Goal: Information Seeking & Learning: Check status

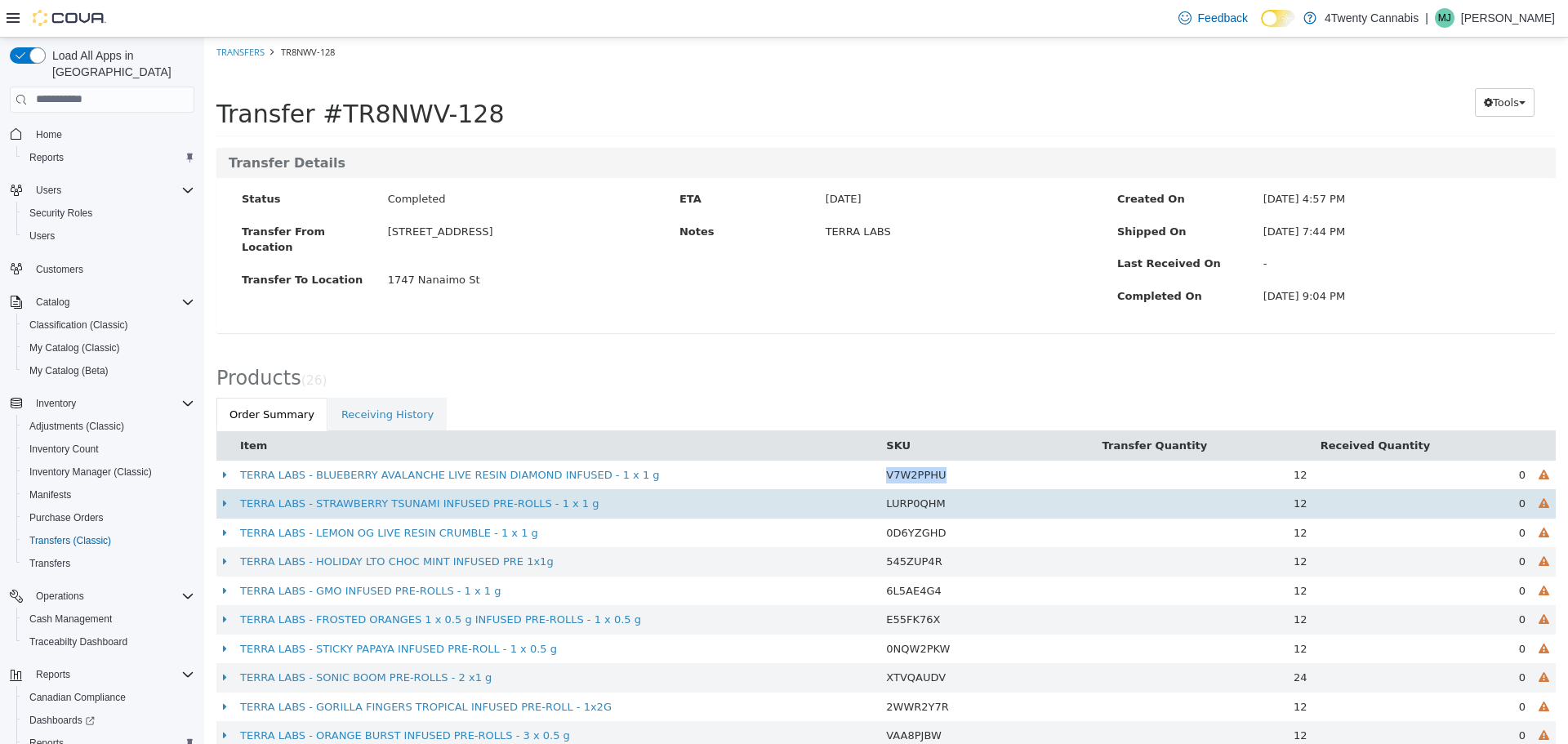
drag, startPoint x: 942, startPoint y: 477, endPoint x: 878, endPoint y: 488, distance: 64.9
click at [879, 487] on td "V7W2PPHU" at bounding box center [987, 475] width 216 height 30
copy span "V7W2PPHU"
drag, startPoint x: 937, startPoint y: 503, endPoint x: 881, endPoint y: 513, distance: 56.9
click at [881, 513] on td "LURP0QHM" at bounding box center [987, 503] width 216 height 30
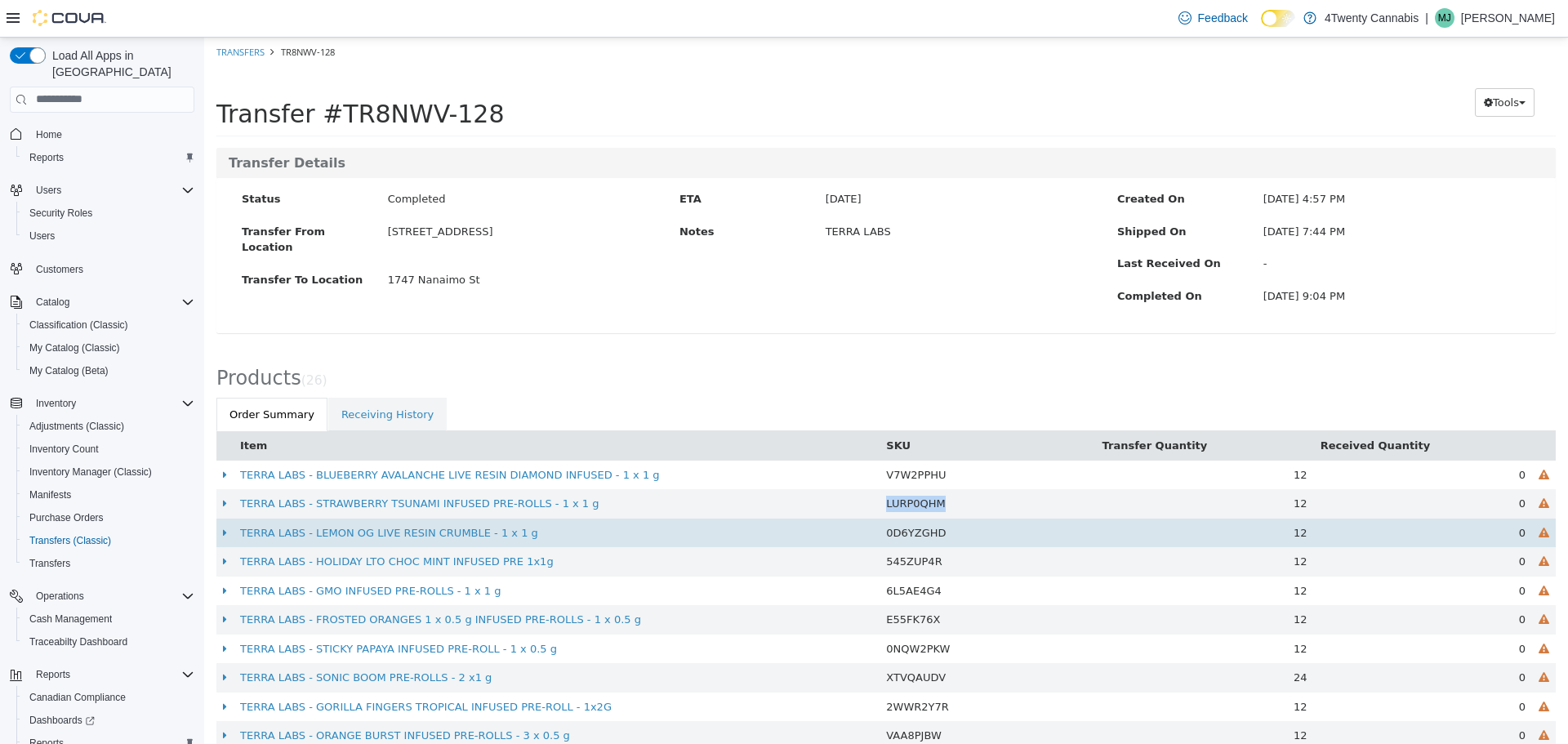
copy span "LURP0QHM"
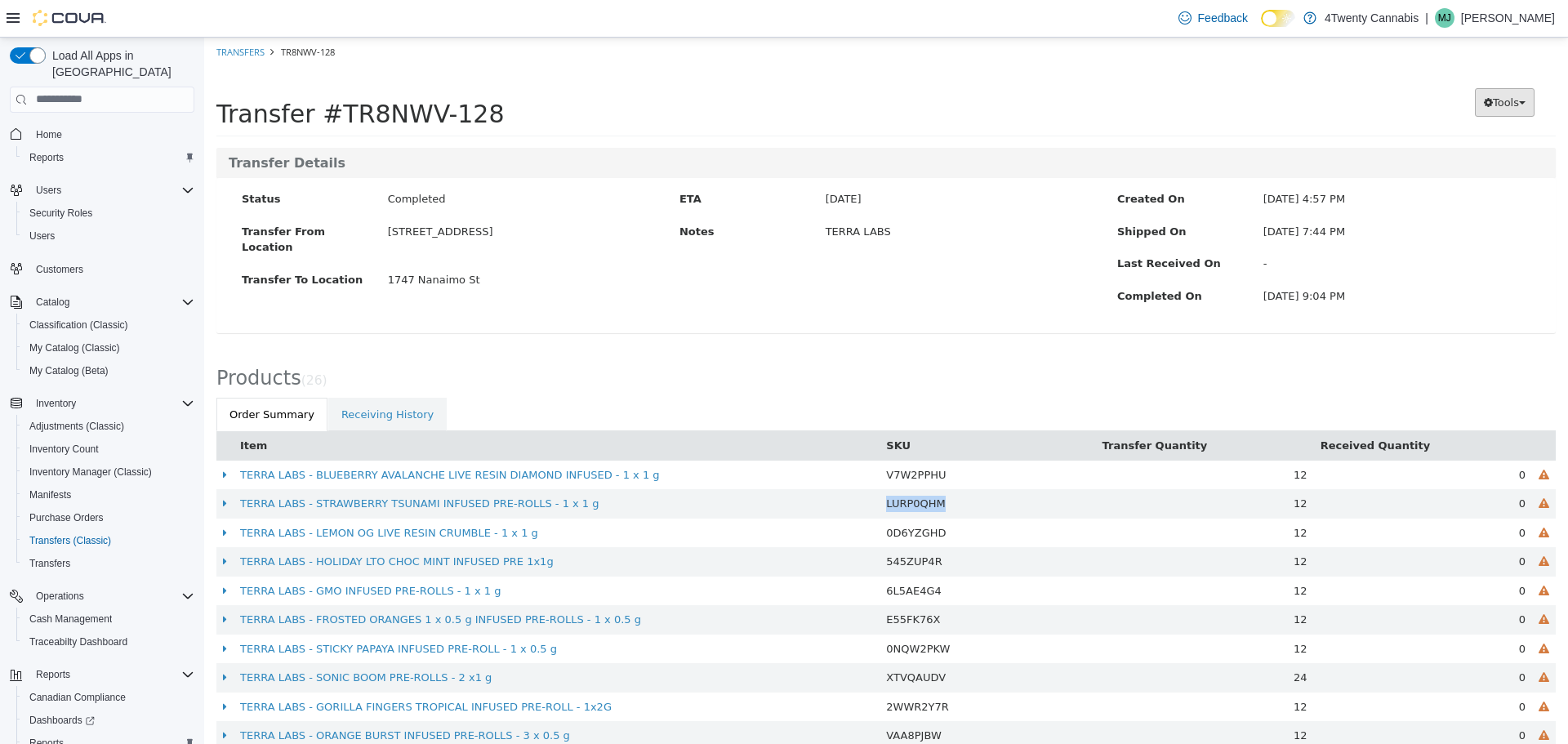
click at [1493, 98] on span "Tools" at bounding box center [1506, 102] width 26 height 13
click at [1233, 117] on div "Preparing Download... Tools PDF Download" at bounding box center [1394, 102] width 324 height 51
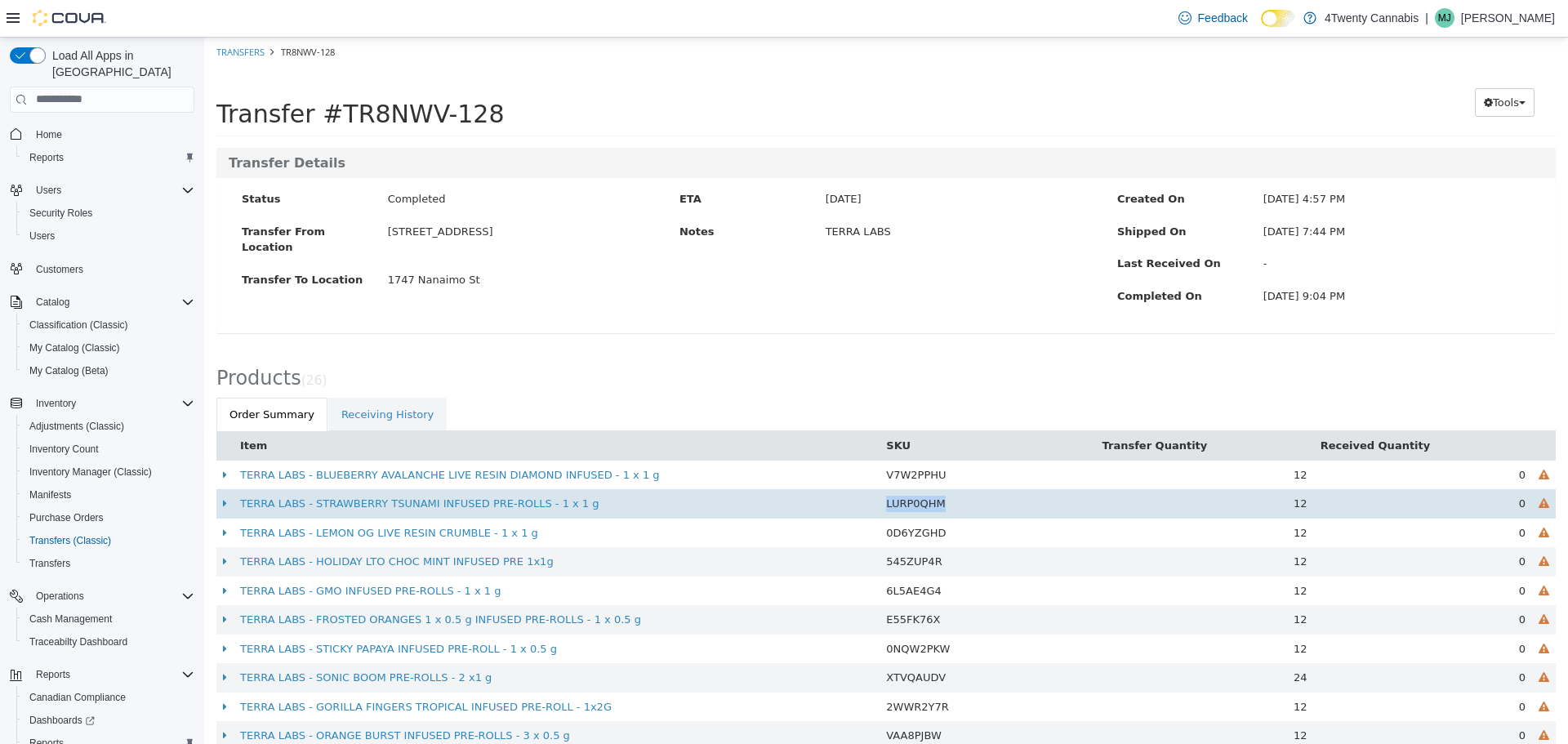
drag, startPoint x: 972, startPoint y: 506, endPoint x: 876, endPoint y: 510, distance: 96.1
click at [879, 510] on td "LURP0QHM" at bounding box center [987, 503] width 216 height 30
copy span "LURP0QHM"
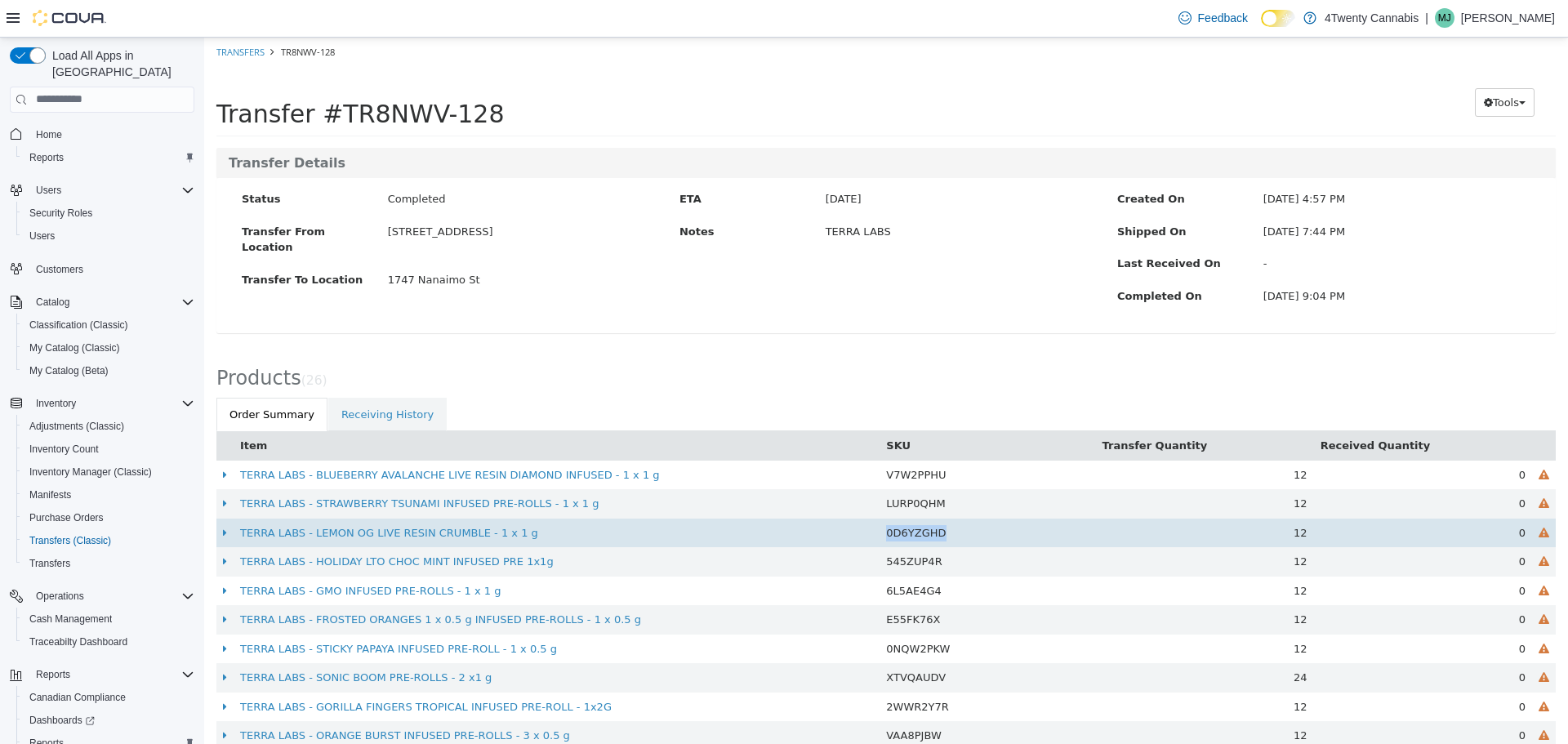
drag, startPoint x: 943, startPoint y: 532, endPoint x: 879, endPoint y: 542, distance: 64.8
click at [879, 542] on td "0D6YZGHD" at bounding box center [987, 532] width 216 height 30
copy span "0D6YZGHD"
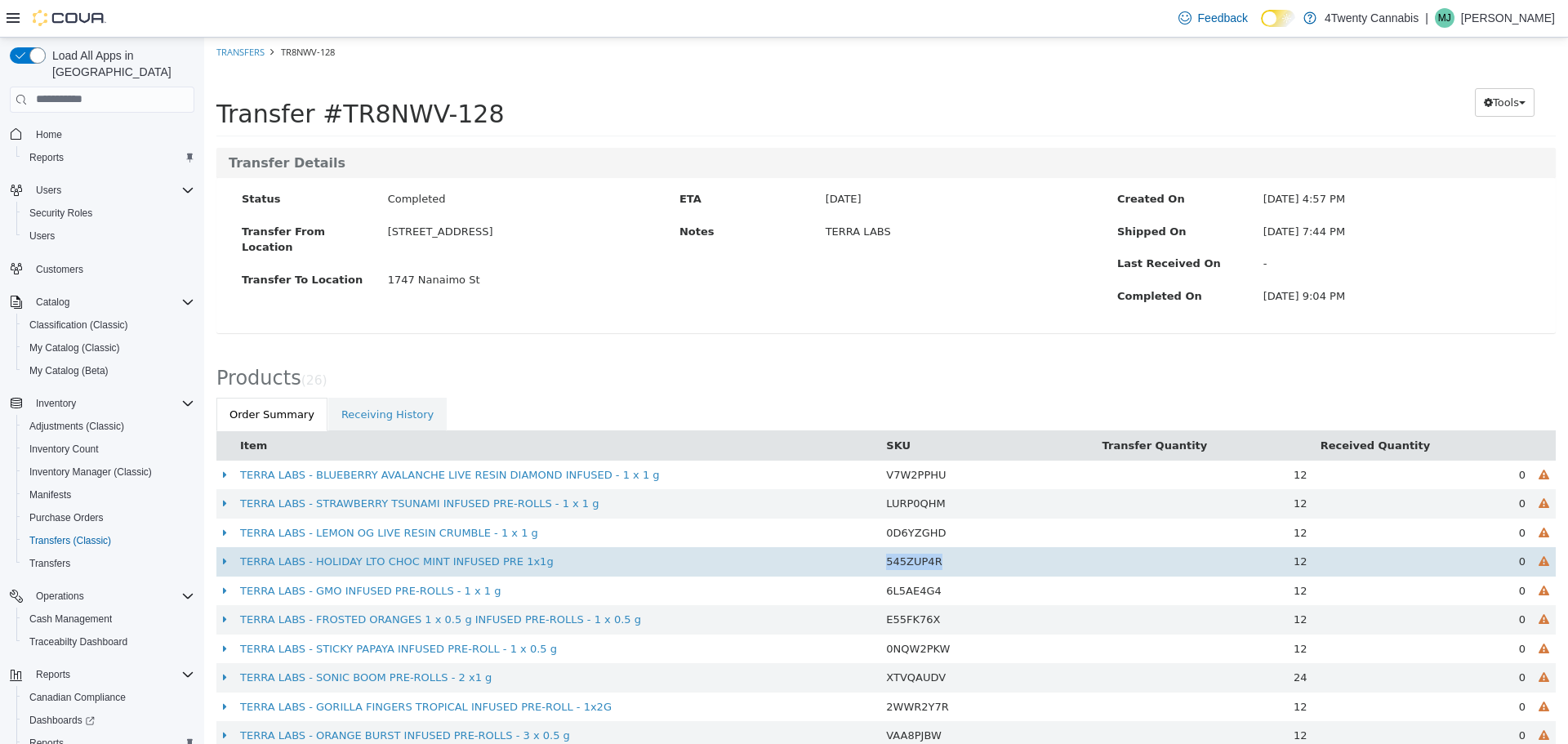
drag, startPoint x: 945, startPoint y: 565, endPoint x: 881, endPoint y: 566, distance: 64.0
click at [881, 566] on td "545ZUP4R" at bounding box center [987, 561] width 216 height 30
copy span "545ZUP4R"
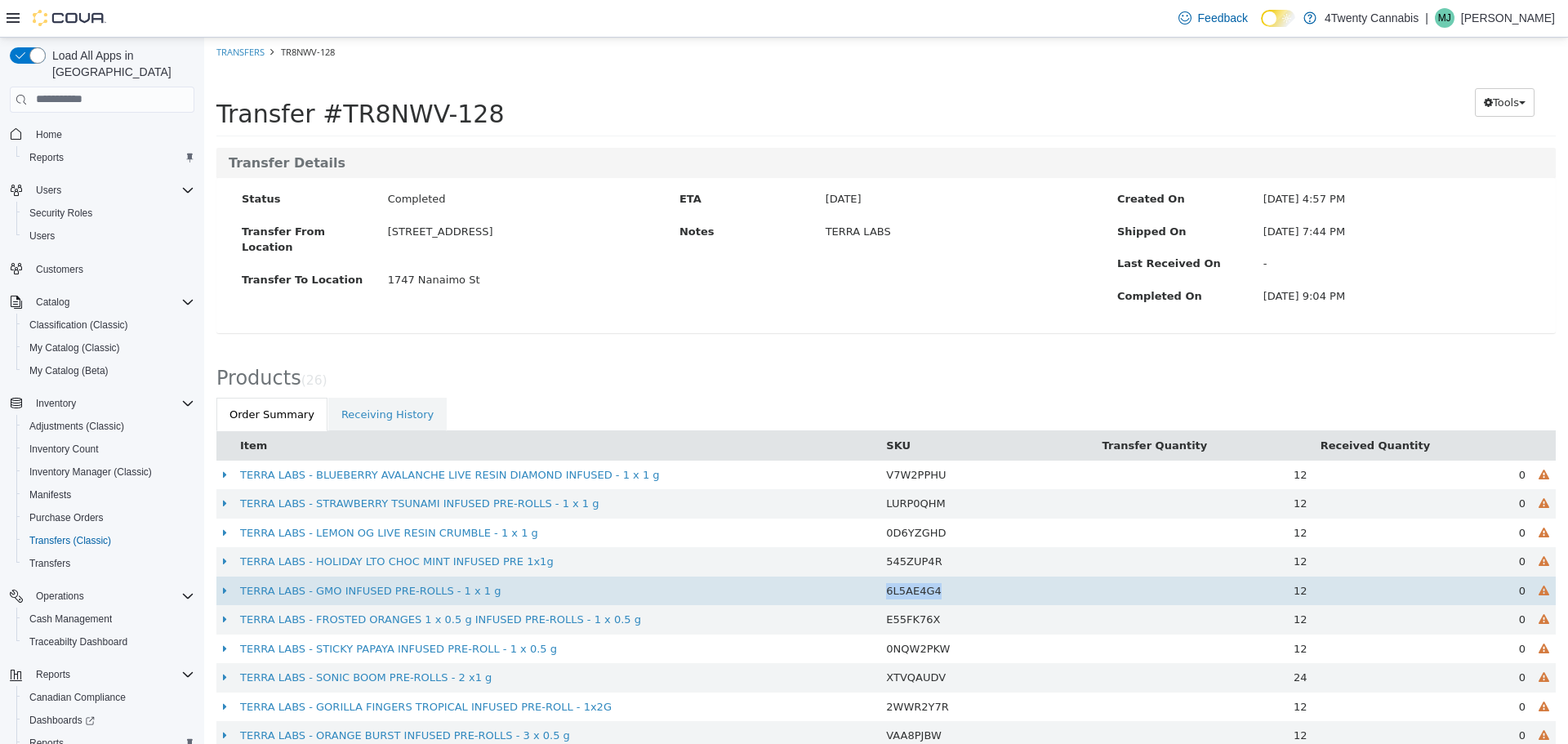
drag, startPoint x: 942, startPoint y: 594, endPoint x: 878, endPoint y: 601, distance: 64.4
click at [879, 601] on td "6L5AE4G4" at bounding box center [987, 590] width 216 height 30
copy span "6L5AE4G4"
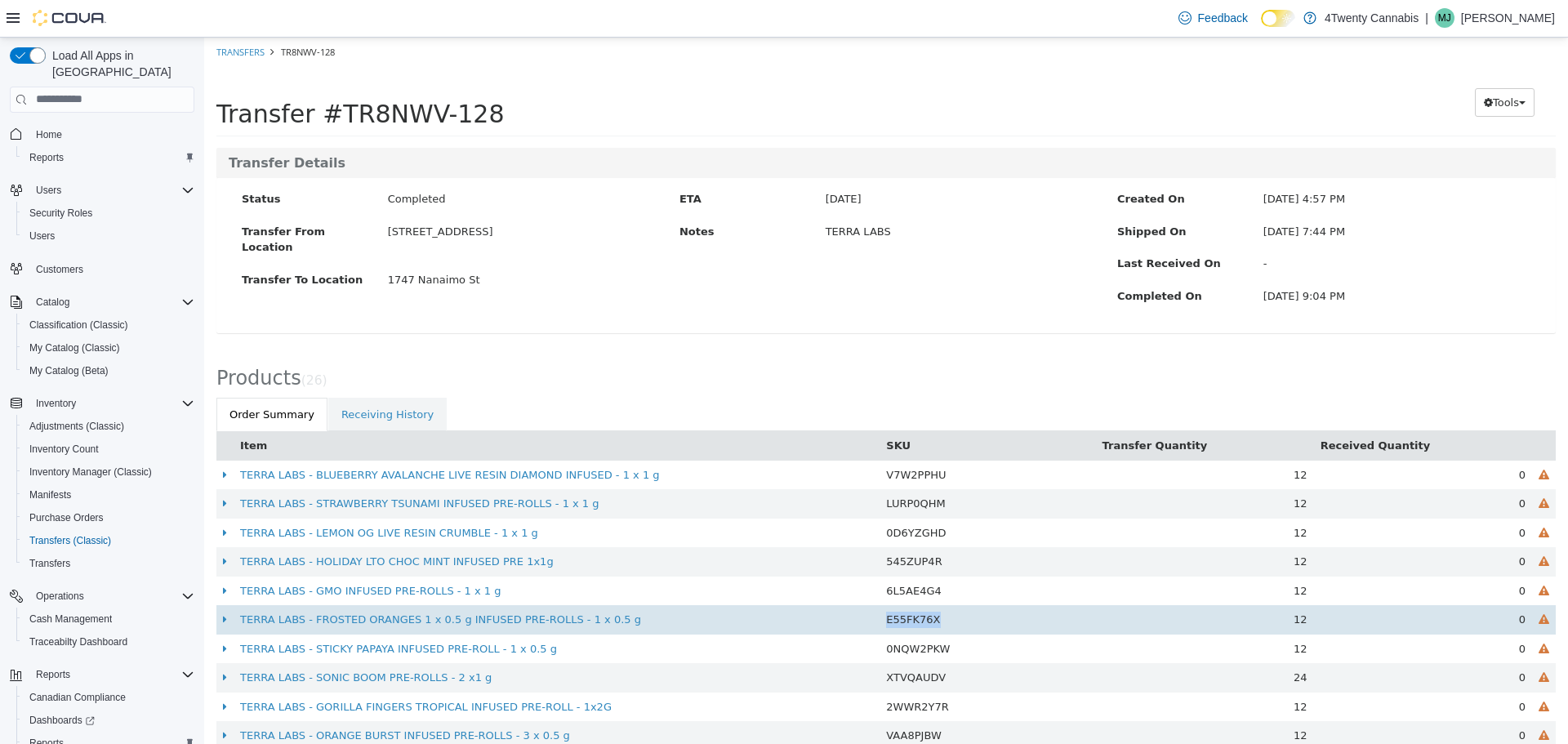
drag, startPoint x: 944, startPoint y: 623, endPoint x: 883, endPoint y: 623, distance: 61.0
click at [883, 623] on td "E55FK76X" at bounding box center [987, 619] width 216 height 30
copy span "E55FK76X"
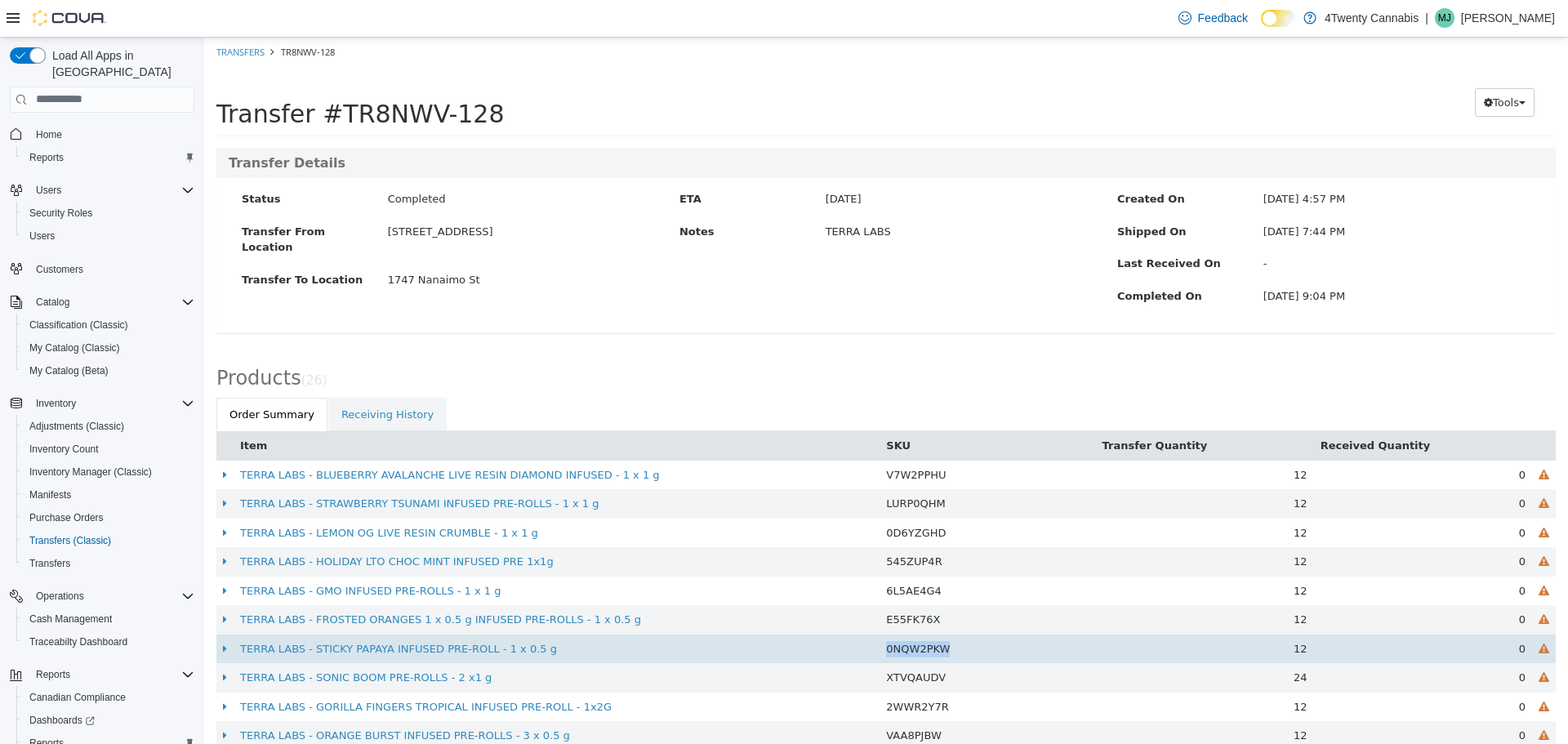
drag, startPoint x: 971, startPoint y: 657, endPoint x: 884, endPoint y: 657, distance: 87.0
click at [884, 657] on td "0NQW2PKW" at bounding box center [987, 648] width 216 height 30
copy span "0NQW2PKW"
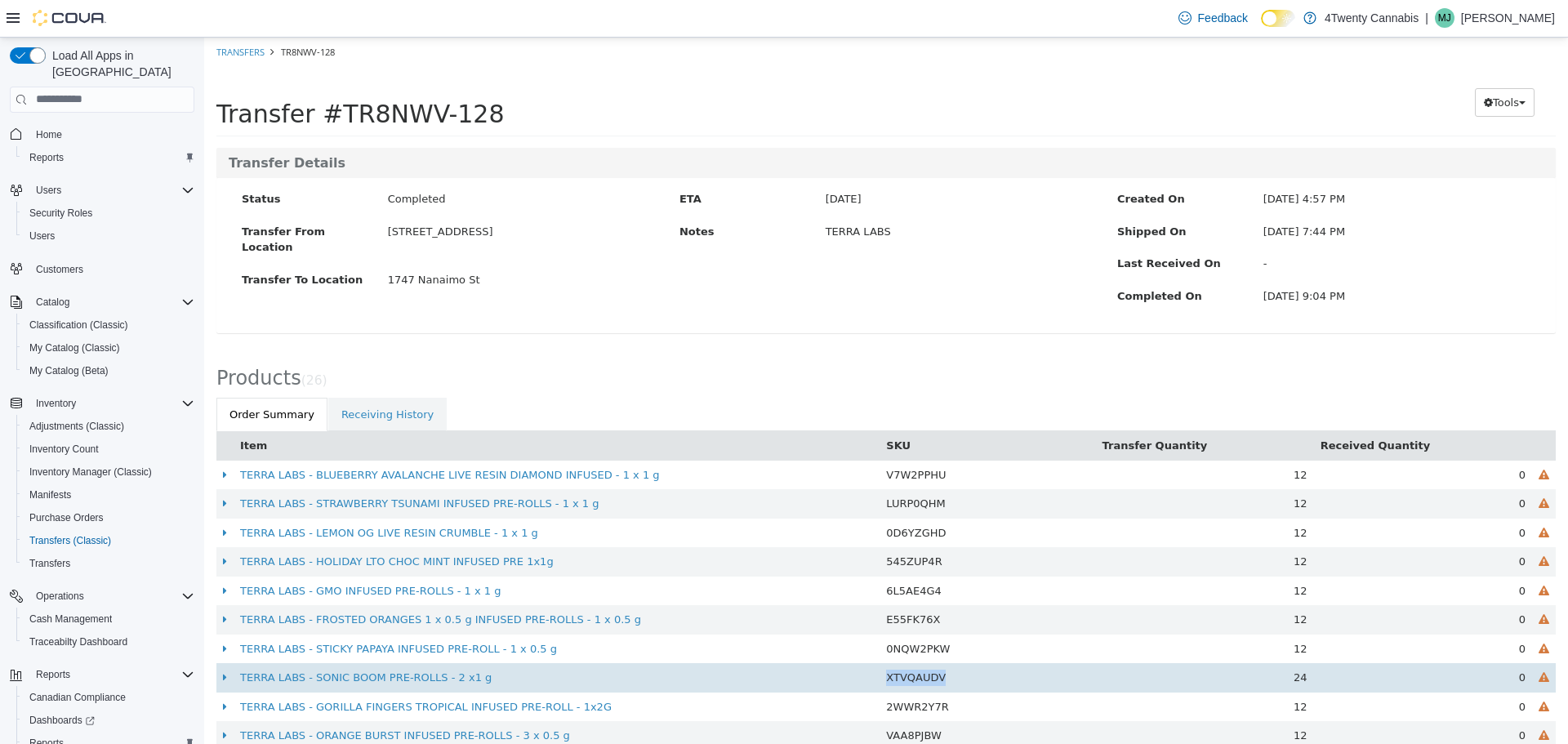
drag, startPoint x: 983, startPoint y: 680, endPoint x: 883, endPoint y: 683, distance: 100.0
click at [883, 683] on td "XTVQAUDV" at bounding box center [987, 677] width 216 height 30
copy span "XTVQAUDV"
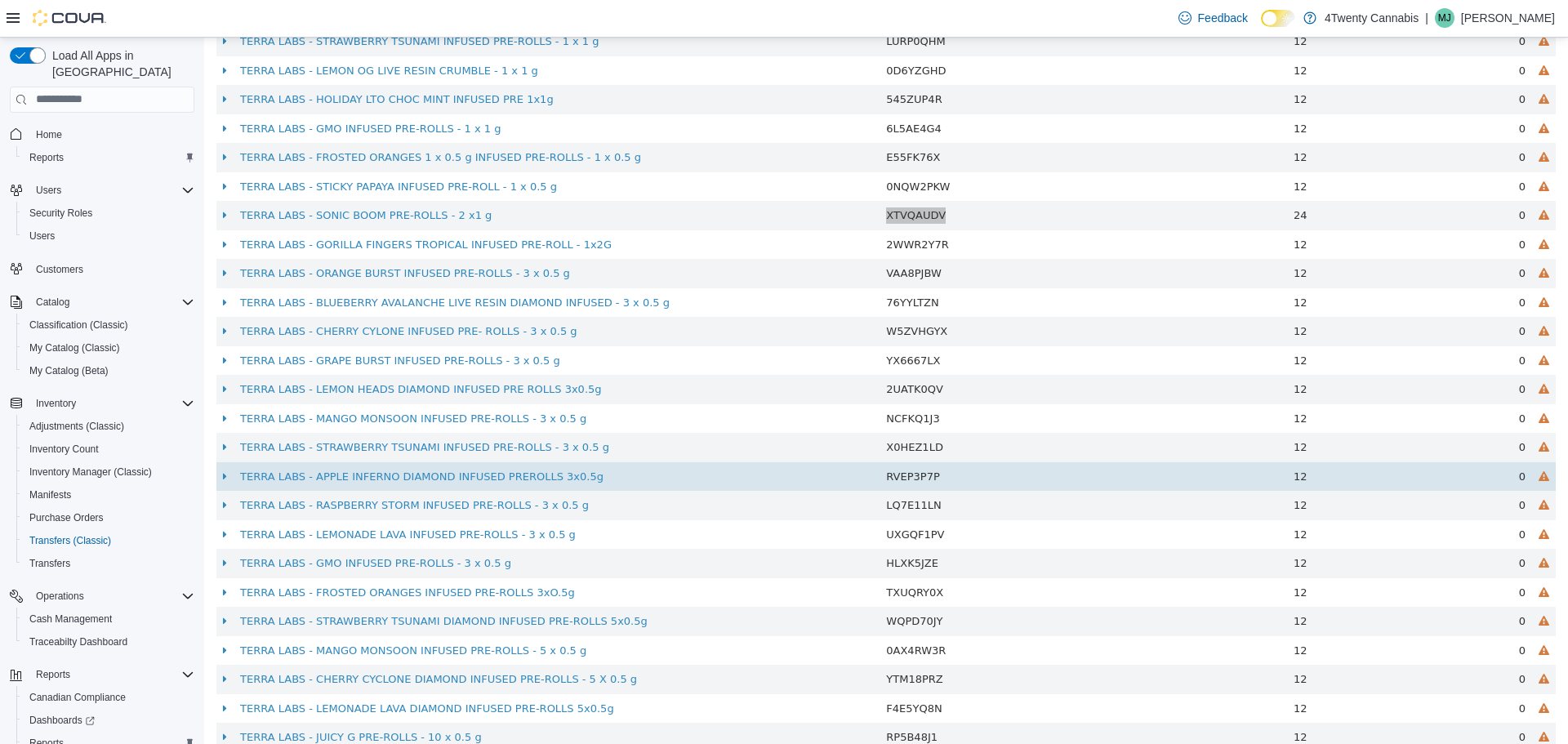
scroll to position [489, 0]
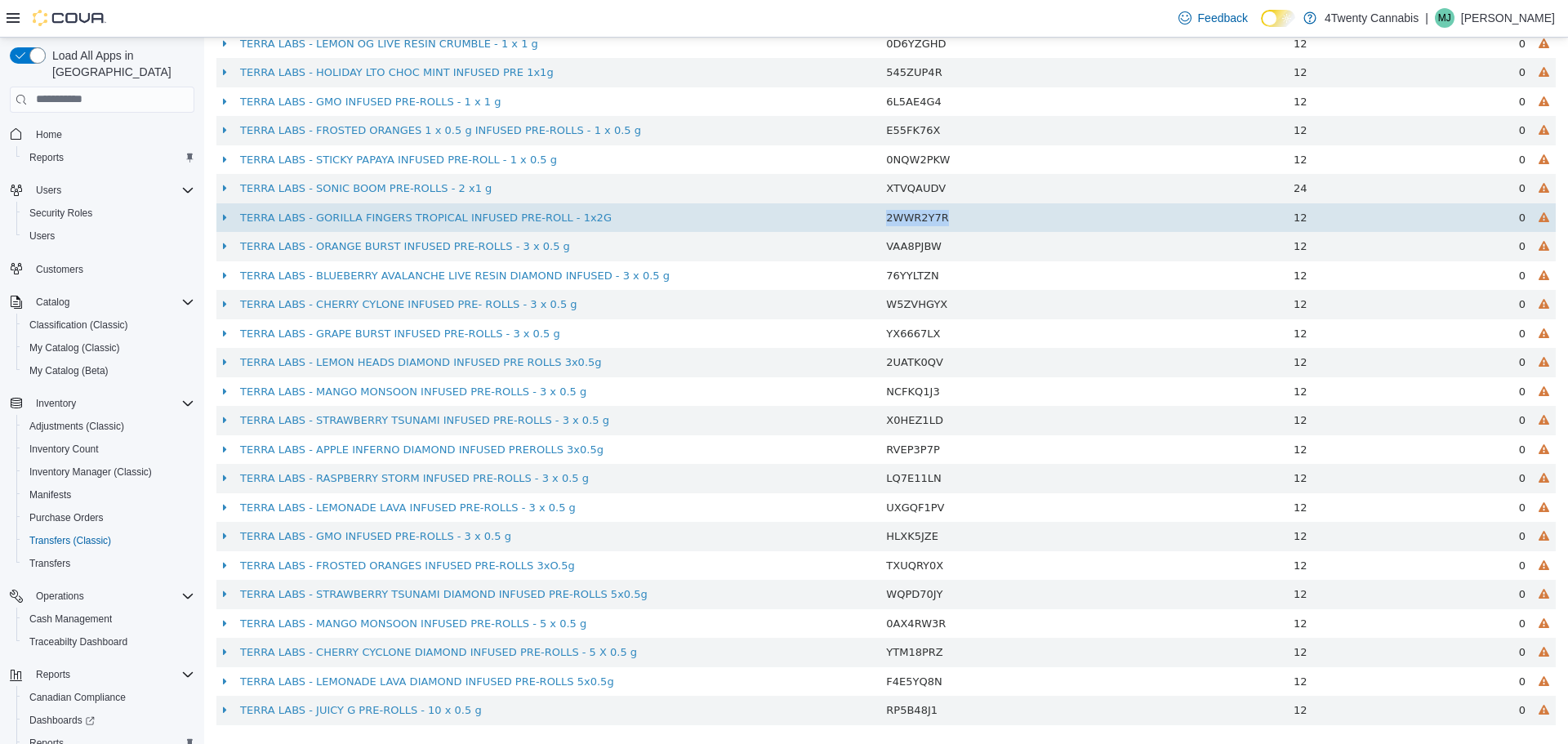
drag, startPoint x: 953, startPoint y: 209, endPoint x: 866, endPoint y: 220, distance: 87.7
click at [866, 220] on tr "TERRA LABS - GORILLA FINGERS TROPICAL INFUSED PRE-ROLL - 1x2G 2WWR2Y7R 12 0" at bounding box center [886, 217] width 1339 height 30
copy tr "2WWR2Y7R"
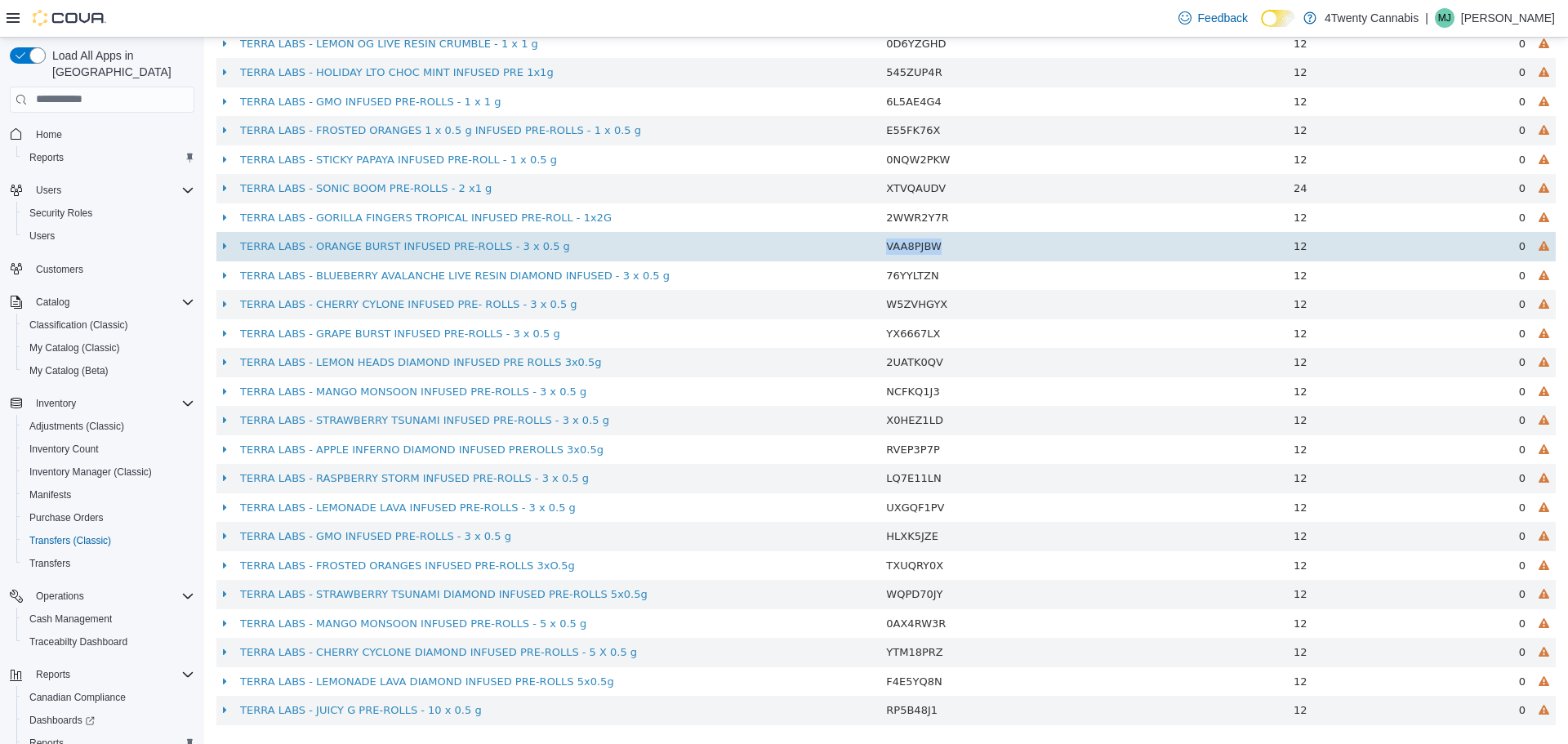
drag, startPoint x: 1045, startPoint y: 243, endPoint x: 869, endPoint y: 248, distance: 176.1
click at [869, 248] on tr "TERRA LABS - ORANGE BURST INFUSED PRE-ROLLS - 3 x 0.5 g VAA8PJBW 12 0" at bounding box center [886, 246] width 1339 height 30
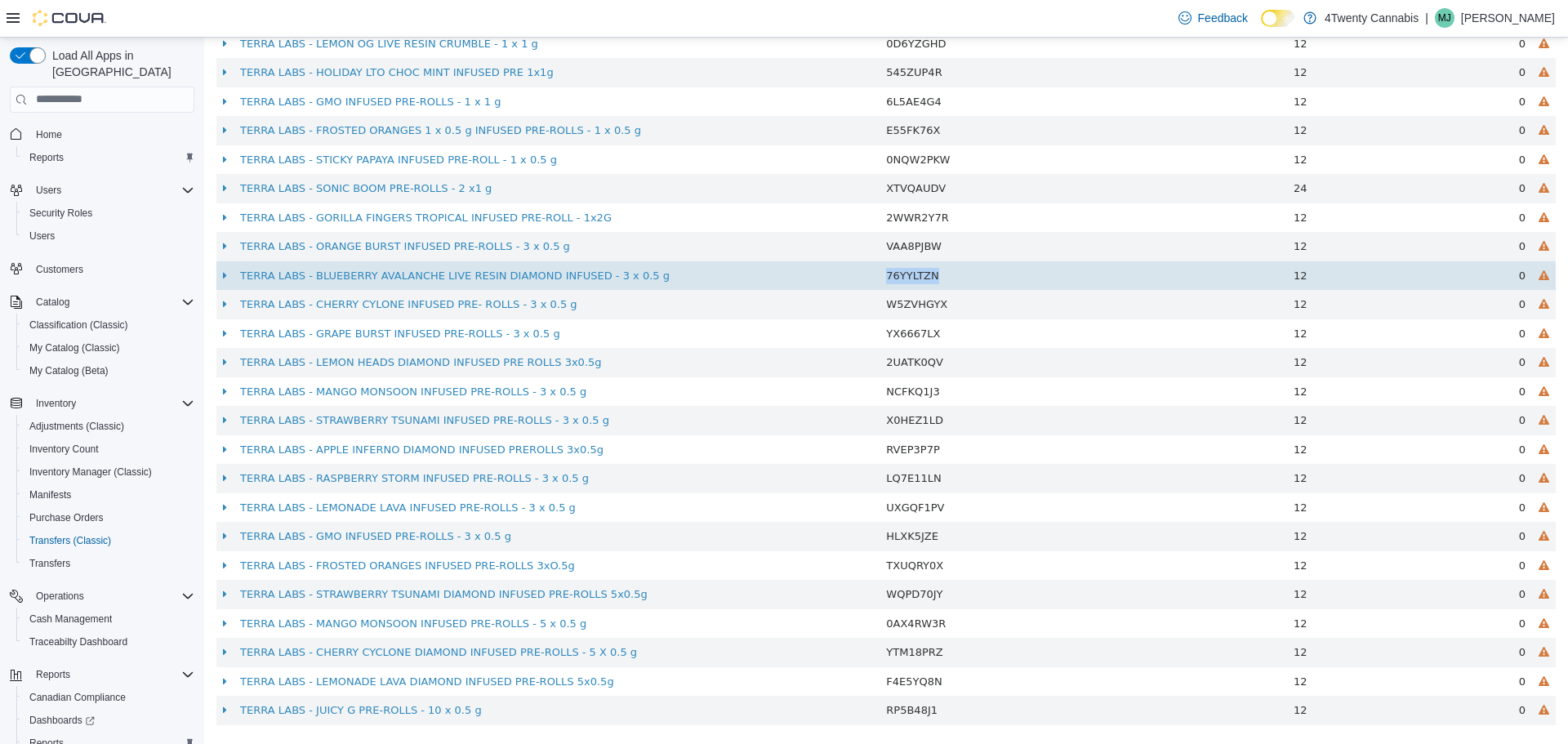
drag, startPoint x: 960, startPoint y: 272, endPoint x: 877, endPoint y: 282, distance: 83.6
click at [879, 282] on td "76YYLTZN" at bounding box center [987, 275] width 216 height 30
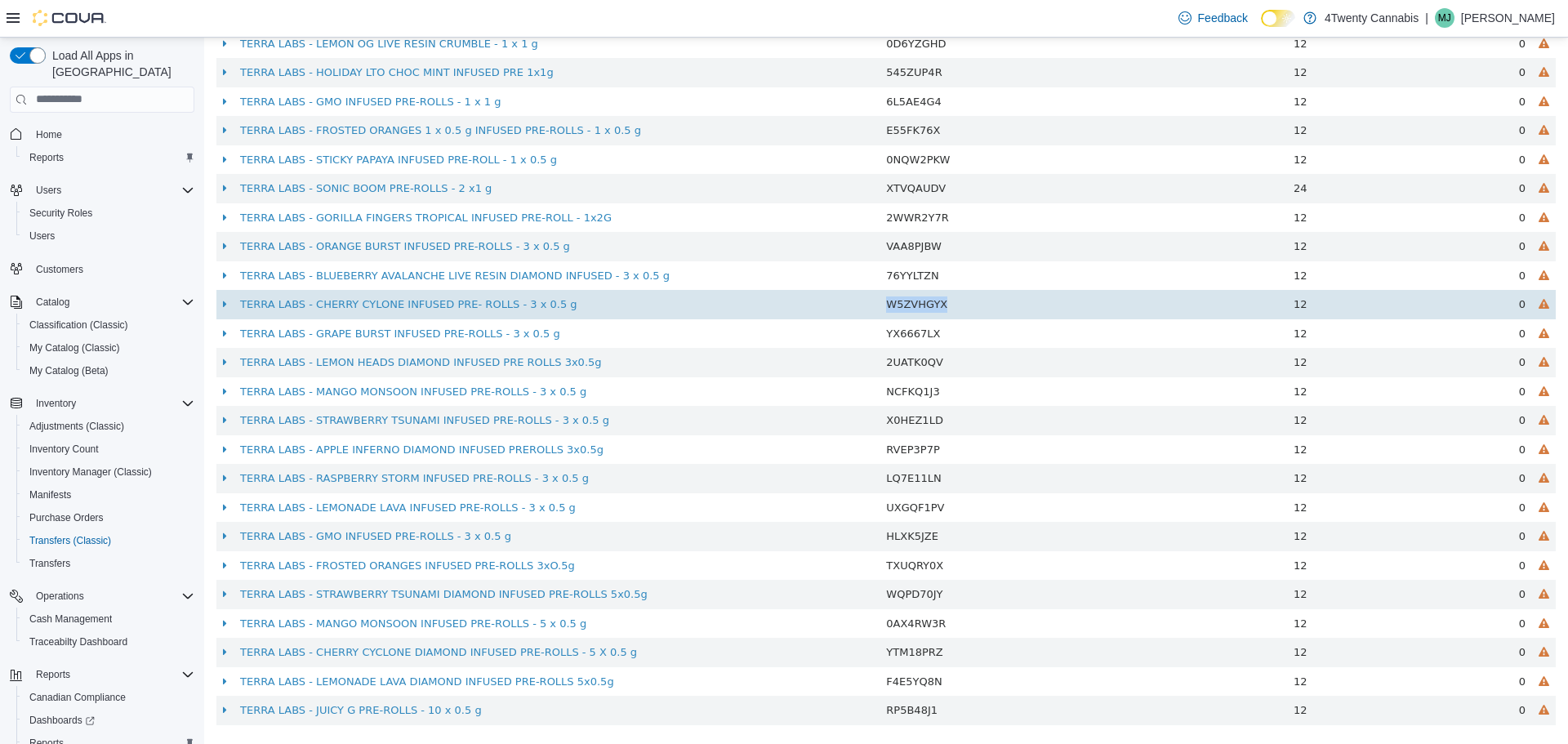
drag, startPoint x: 971, startPoint y: 306, endPoint x: 882, endPoint y: 308, distance: 89.0
click at [882, 308] on td "W5ZVHGYX" at bounding box center [987, 304] width 216 height 30
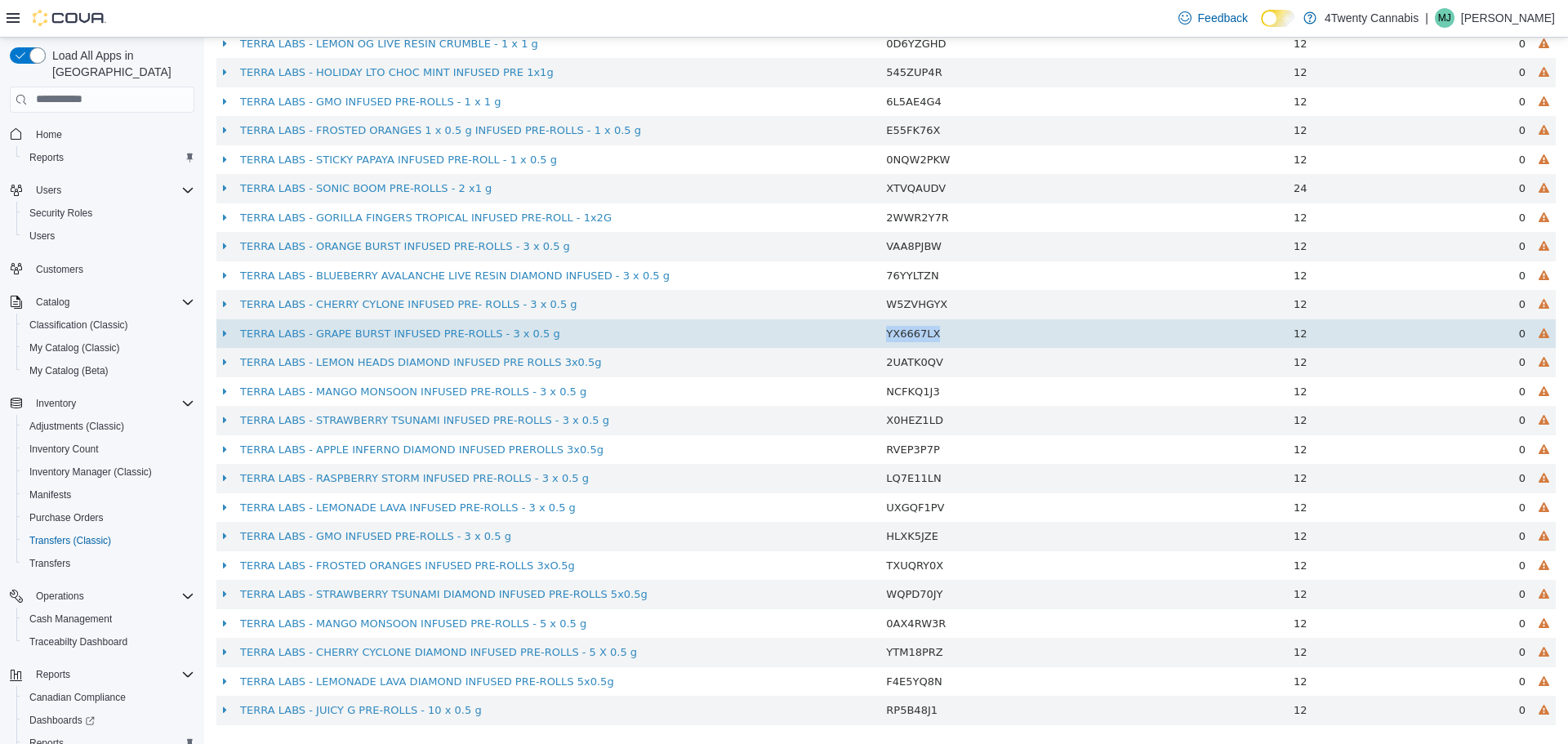
drag, startPoint x: 1045, startPoint y: 331, endPoint x: 863, endPoint y: 335, distance: 182.0
click at [863, 335] on tr "TERRA LABS - GRAPE BURST INFUSED PRE-ROLLS - 3 x 0.5 g YX6667LX 12 0" at bounding box center [886, 333] width 1339 height 30
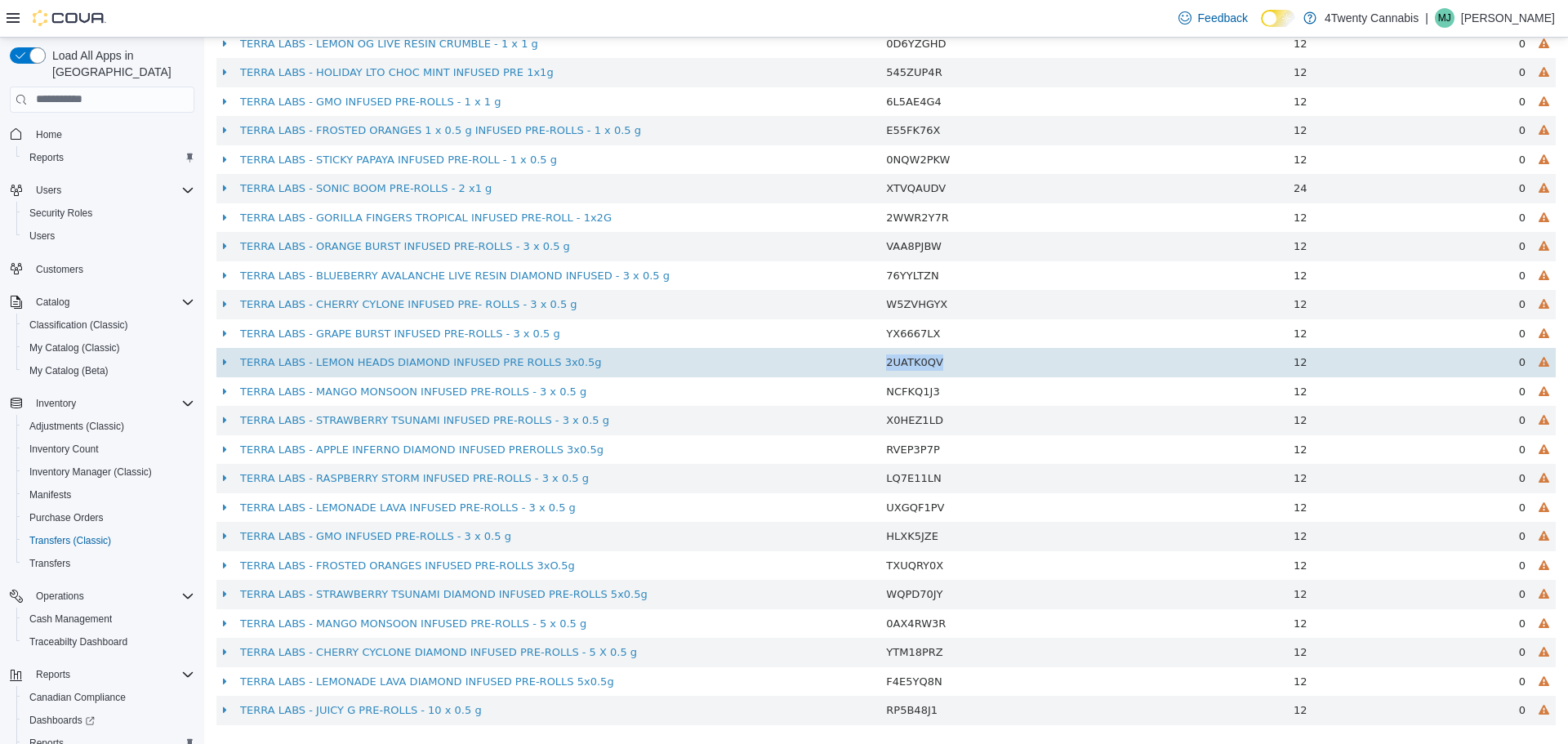
drag, startPoint x: 941, startPoint y: 363, endPoint x: 882, endPoint y: 364, distance: 59.0
click at [882, 364] on td "2UATK0QV" at bounding box center [987, 362] width 216 height 30
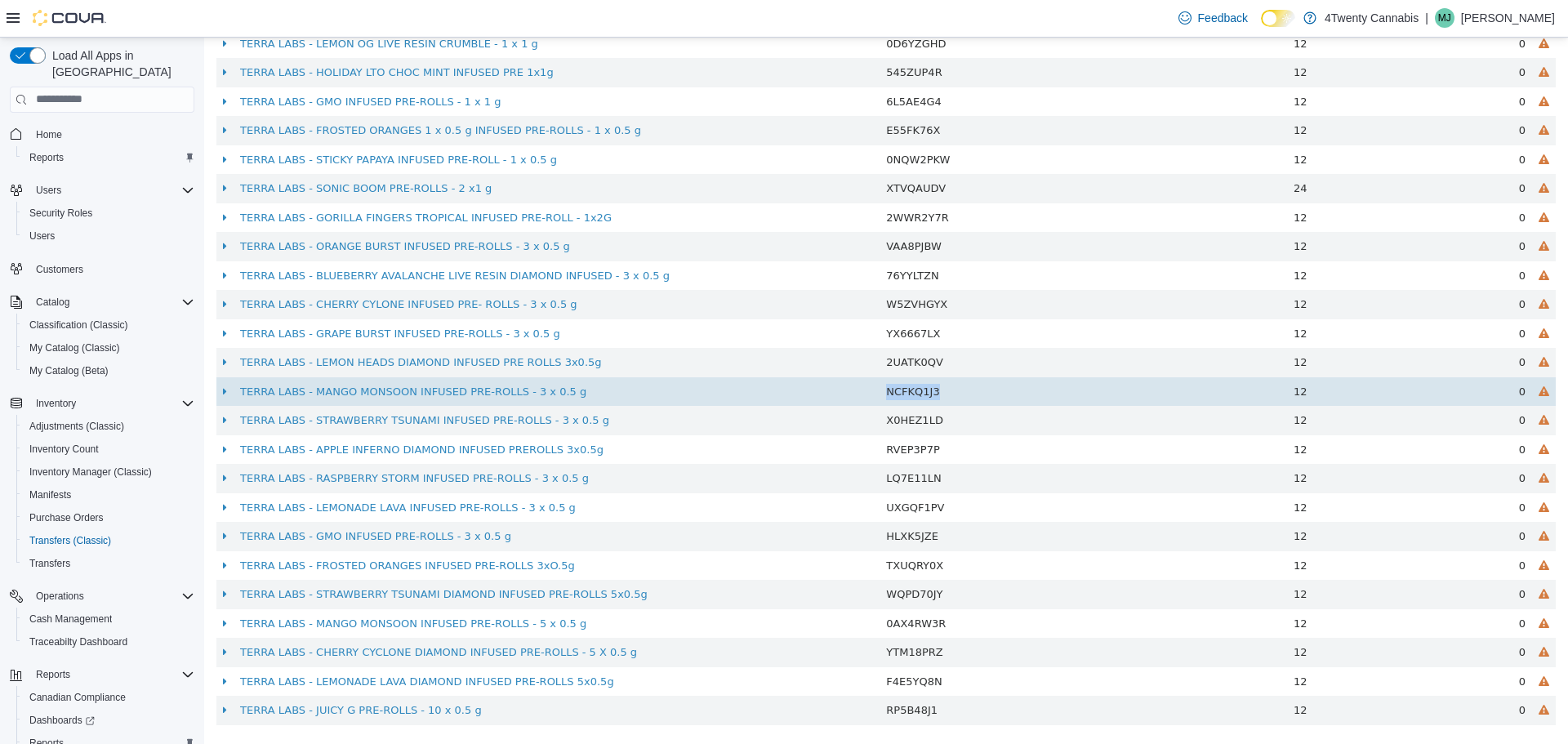
drag, startPoint x: 944, startPoint y: 396, endPoint x: 876, endPoint y: 390, distance: 68.3
click at [879, 390] on td "NCFKQ1J3" at bounding box center [987, 391] width 216 height 30
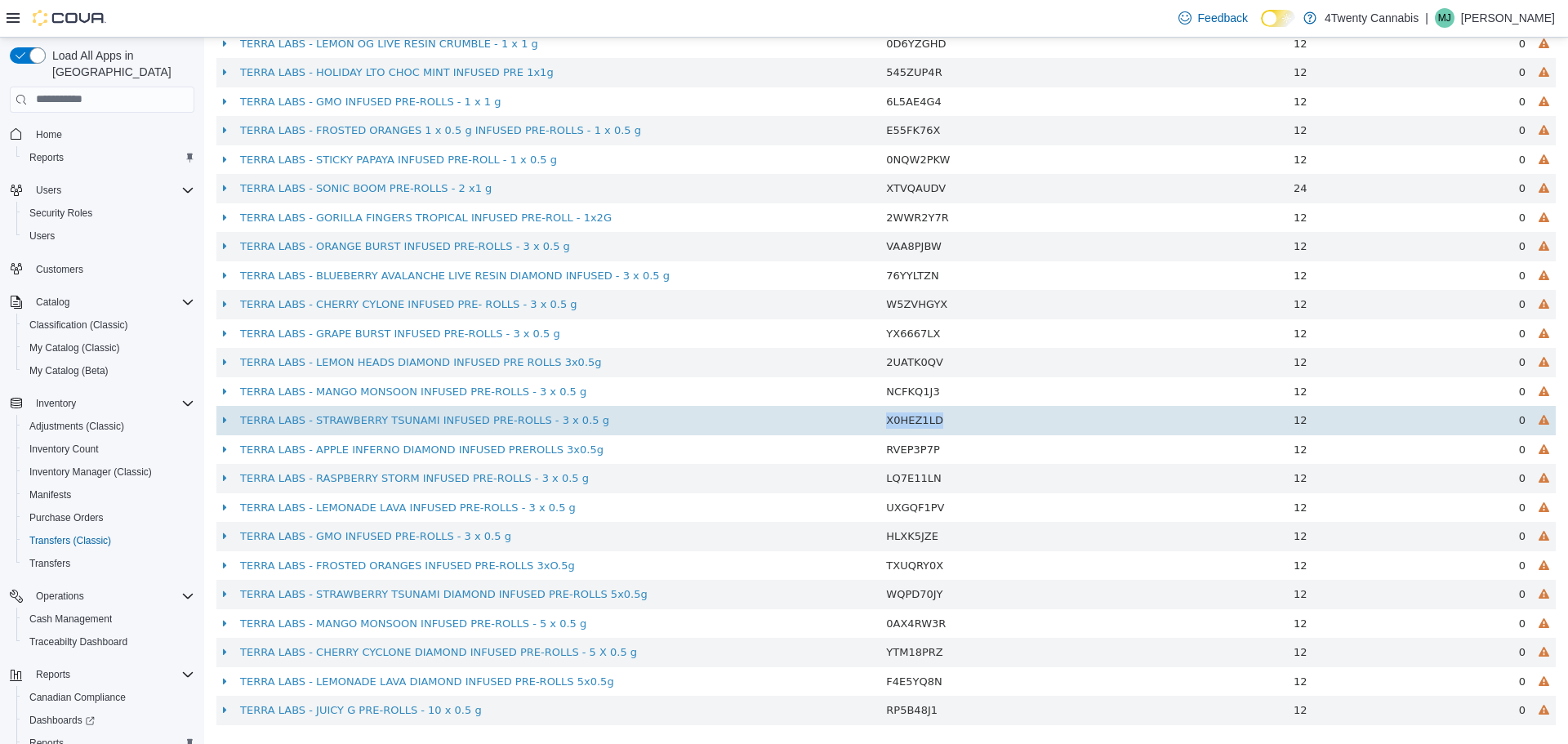
drag, startPoint x: 985, startPoint y: 428, endPoint x: 878, endPoint y: 426, distance: 107.0
click at [879, 426] on td "X0HEZ1LD" at bounding box center [987, 419] width 216 height 30
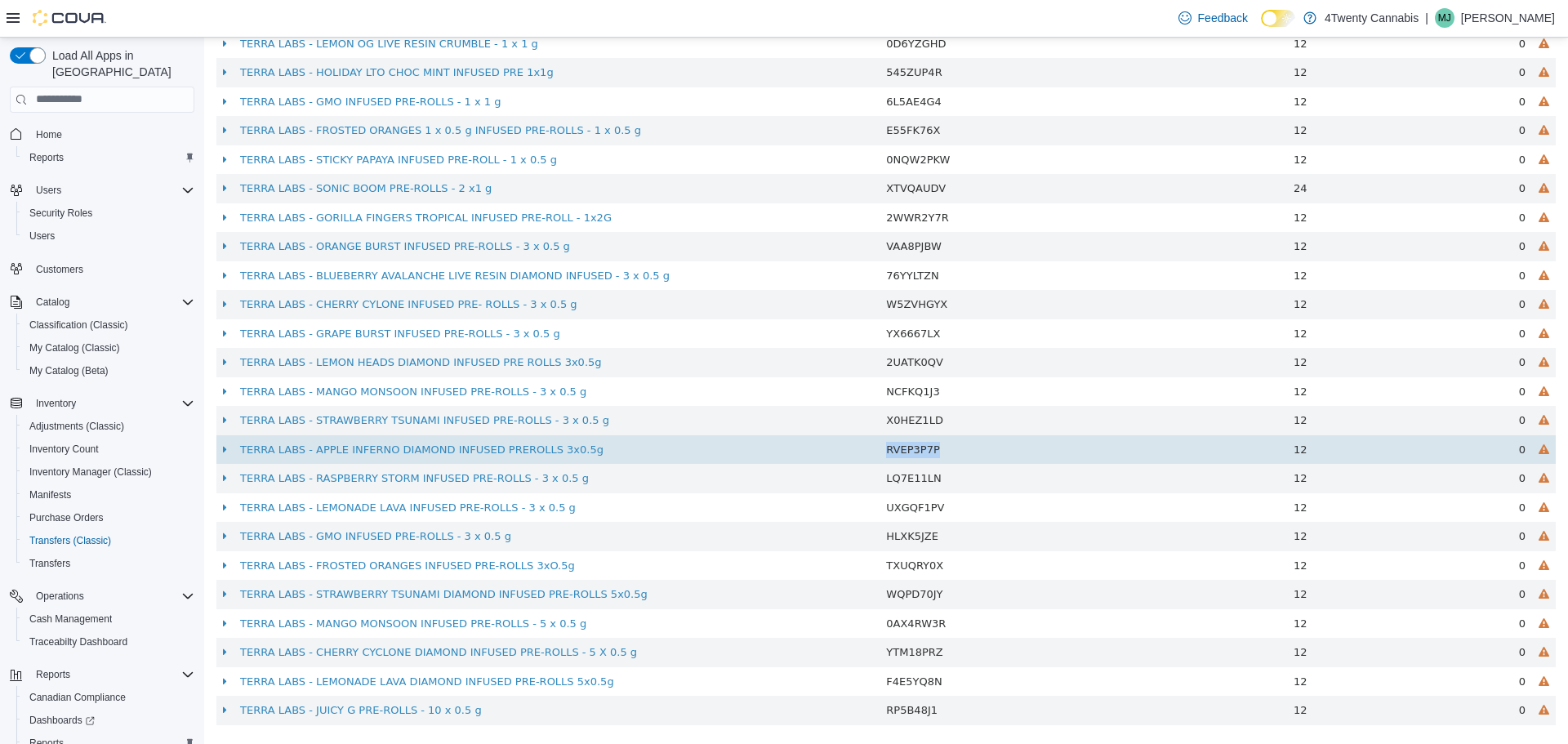
drag, startPoint x: 971, startPoint y: 452, endPoint x: 844, endPoint y: 459, distance: 127.2
click at [844, 459] on tr "TERRA LABS - APPLE INFERNO DIAMOND INFUSED PREROLLS 3x0.5g RVEP3P7P 12 0" at bounding box center [886, 449] width 1339 height 30
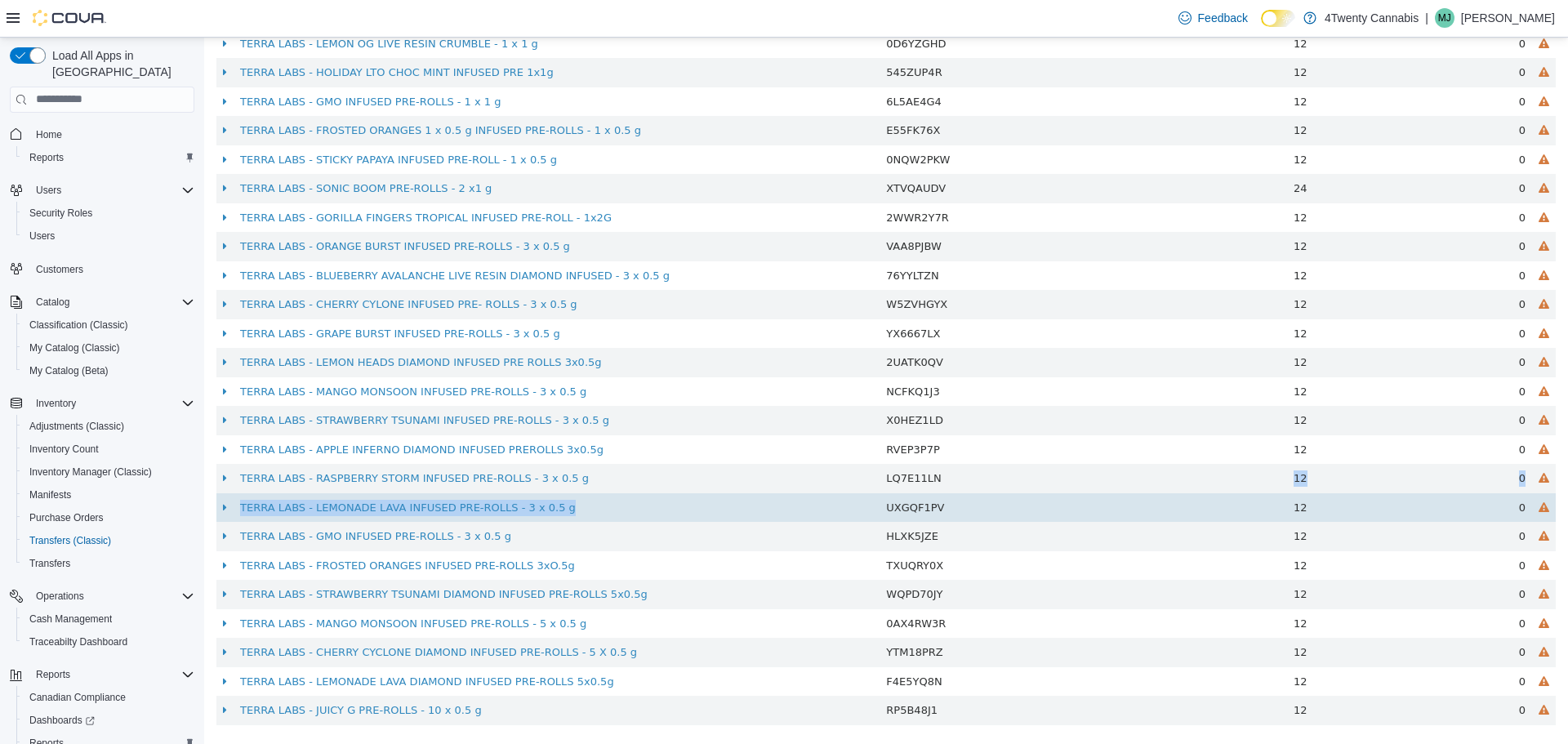
drag, startPoint x: 966, startPoint y: 479, endPoint x: 884, endPoint y: 492, distance: 83.0
click at [884, 492] on tbody "TERRA LABS - BLUEBERRY AVALANCHE LIVE RESIN DIAMOND INFUSED - 1 x 1 g V7W2PPHU …" at bounding box center [886, 347] width 1339 height 754
click at [885, 493] on td "UXGQF1PV" at bounding box center [987, 507] width 216 height 30
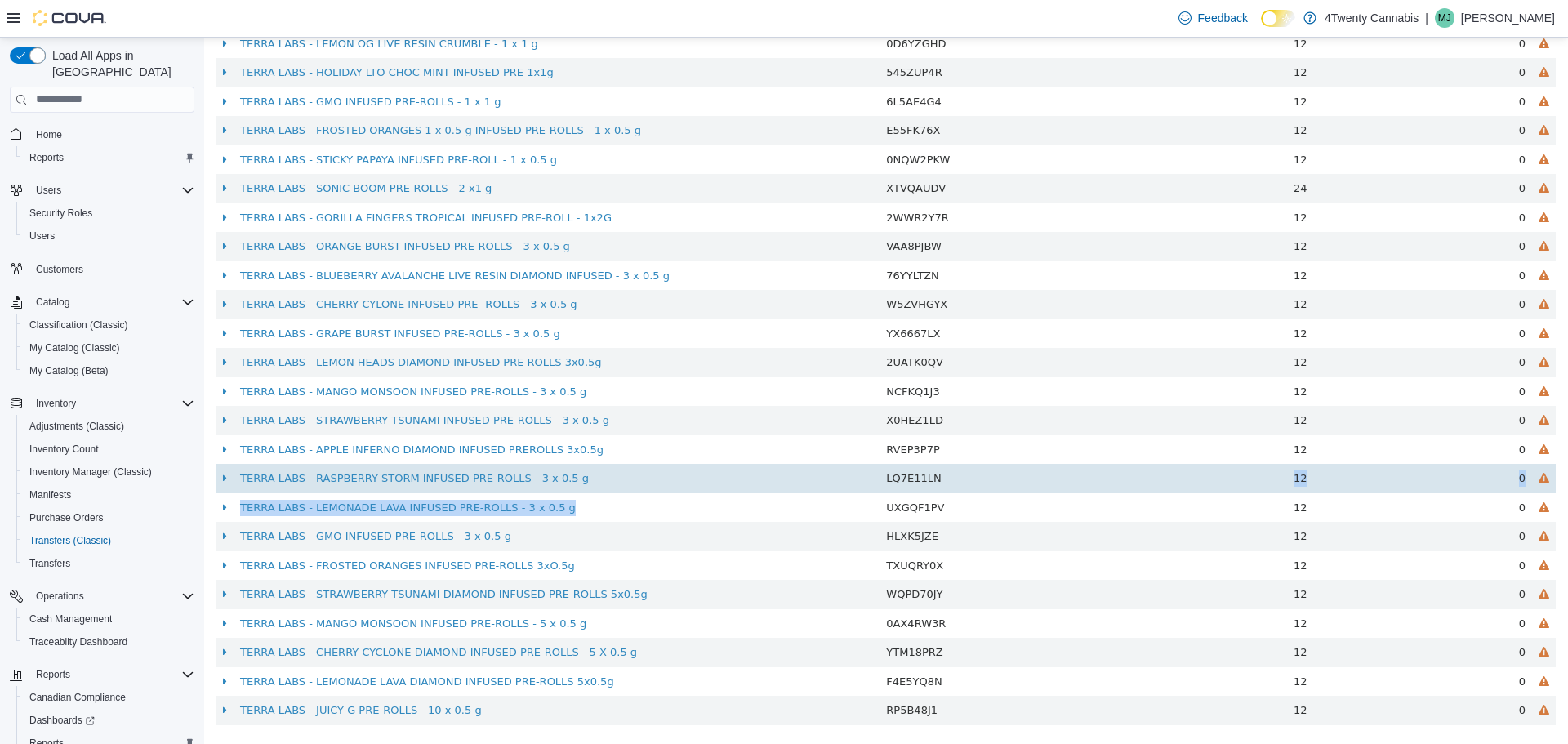
click at [961, 479] on td "LQ7E11LN" at bounding box center [987, 477] width 216 height 30
drag, startPoint x: 935, startPoint y: 478, endPoint x: 878, endPoint y: 479, distance: 57.0
click at [879, 479] on td "LQ7E11LN" at bounding box center [987, 477] width 216 height 30
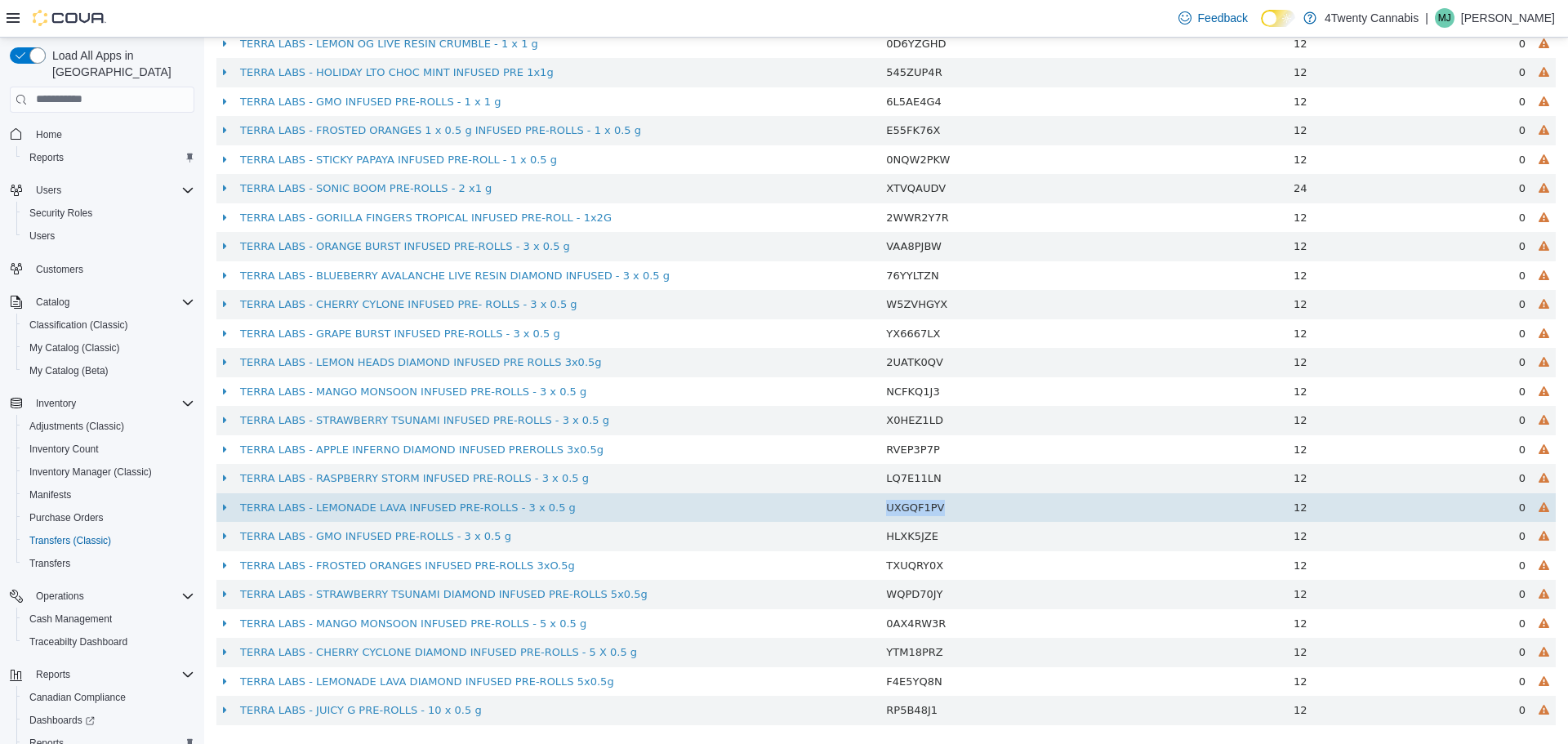
drag, startPoint x: 989, startPoint y: 514, endPoint x: 869, endPoint y: 514, distance: 120.0
click at [869, 514] on tr "TERRA LABS - LEMONADE LAVA INFUSED PRE-ROLLS - 3 x 0.5 g UXGQF1PV 12 0" at bounding box center [886, 507] width 1339 height 30
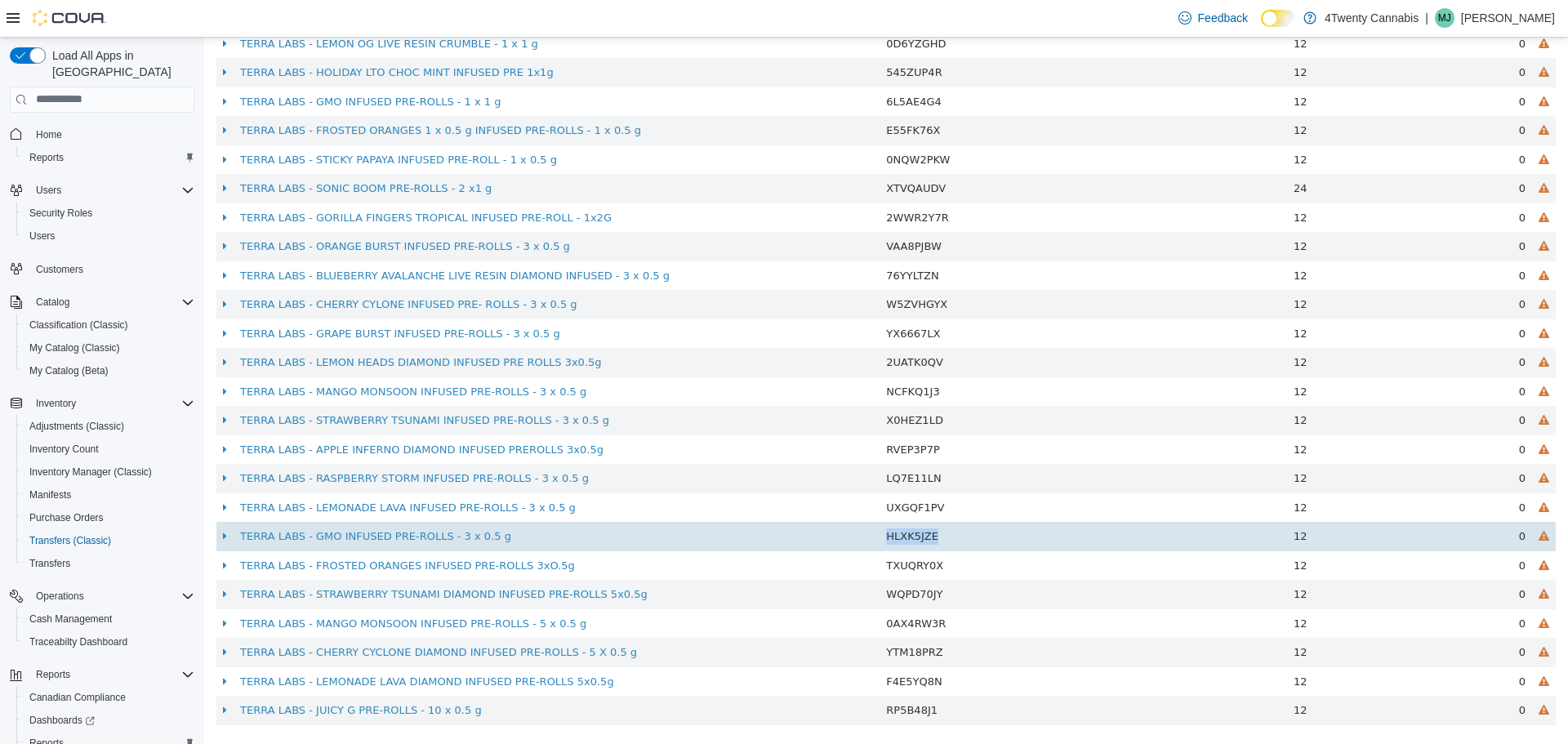
drag, startPoint x: 978, startPoint y: 538, endPoint x: 861, endPoint y: 541, distance: 117.0
click at [863, 541] on tr "TERRA LABS - GMO INFUSED PRE-ROLLS - 3 x 0.5 g HLXK5JZE 12 0" at bounding box center [886, 536] width 1339 height 30
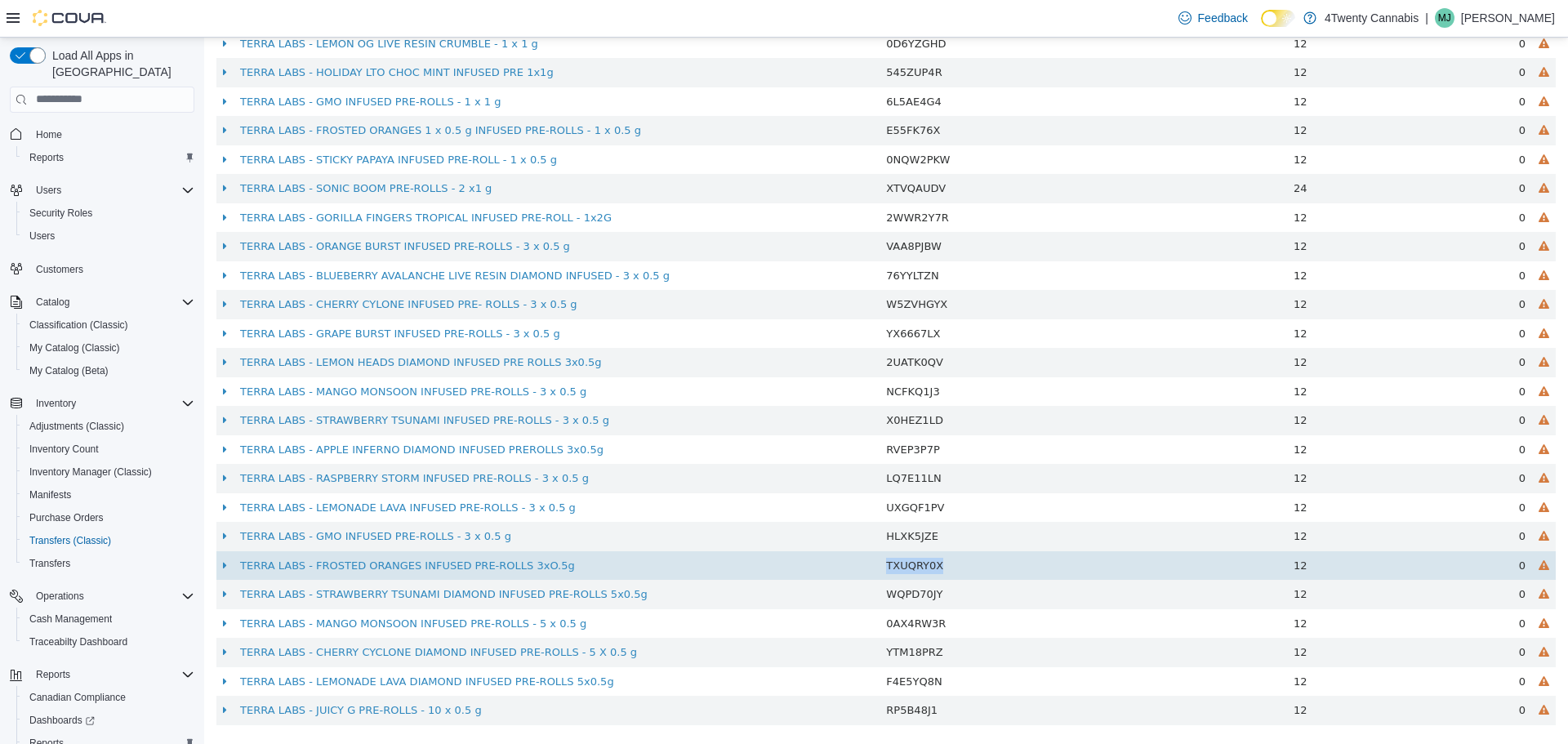
drag, startPoint x: 1021, startPoint y: 564, endPoint x: 882, endPoint y: 573, distance: 139.3
click at [882, 573] on td "TXUQRY0X" at bounding box center [987, 565] width 216 height 30
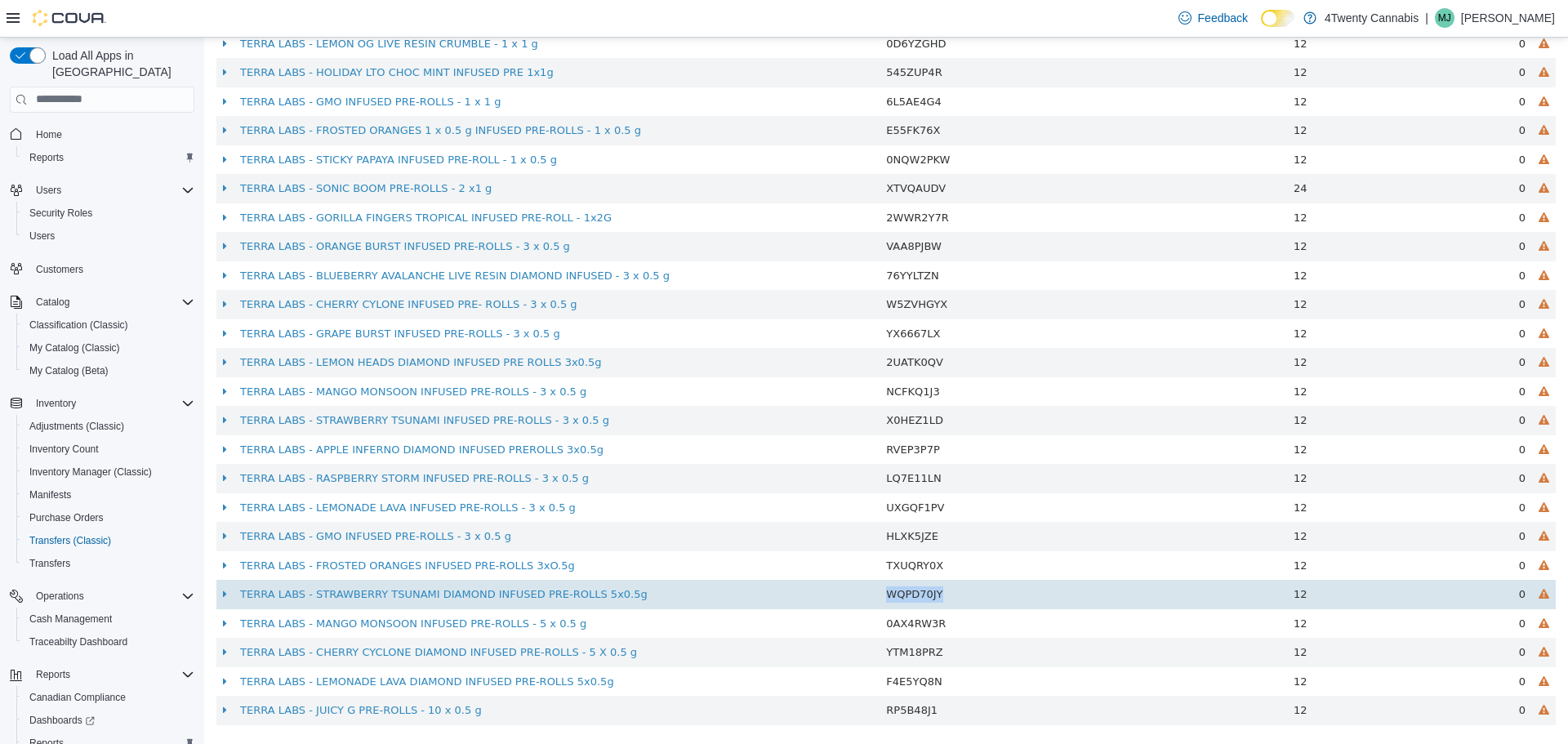
drag, startPoint x: 950, startPoint y: 595, endPoint x: 871, endPoint y: 607, distance: 79.9
click at [871, 607] on tr "TERRA LABS - STRAWBERRY TSUNAMI DIAMOND INFUSED PRE-ROLLS 5x0.5g WQPD70JY 12 0" at bounding box center [886, 594] width 1339 height 30
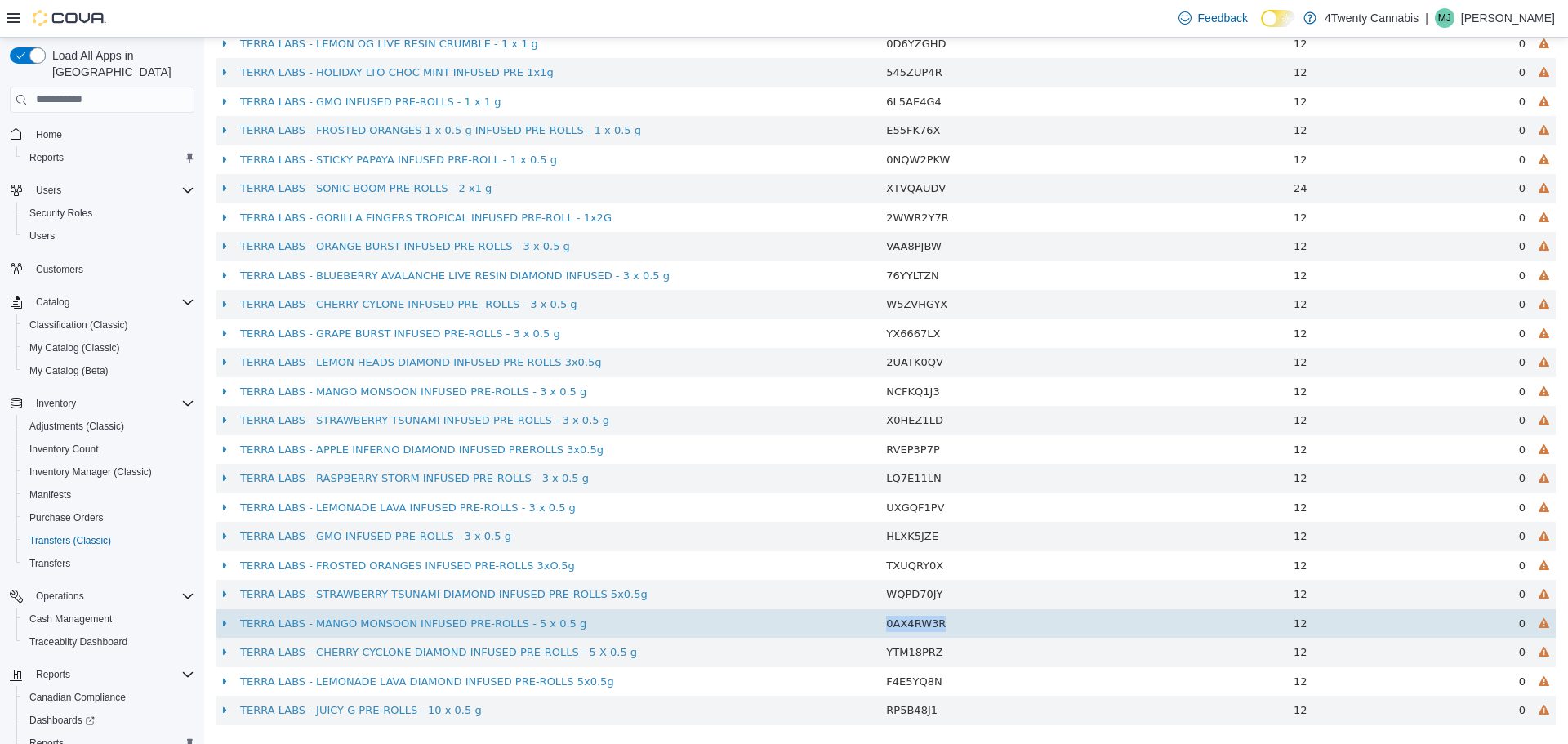
drag, startPoint x: 957, startPoint y: 628, endPoint x: 873, endPoint y: 626, distance: 84.0
click at [873, 626] on tr "TERRA LABS - MANGO MONSOON INFUSED PRE-ROLLS - 5 x 0.5 g 0AX4RW3R 12 0" at bounding box center [886, 623] width 1339 height 30
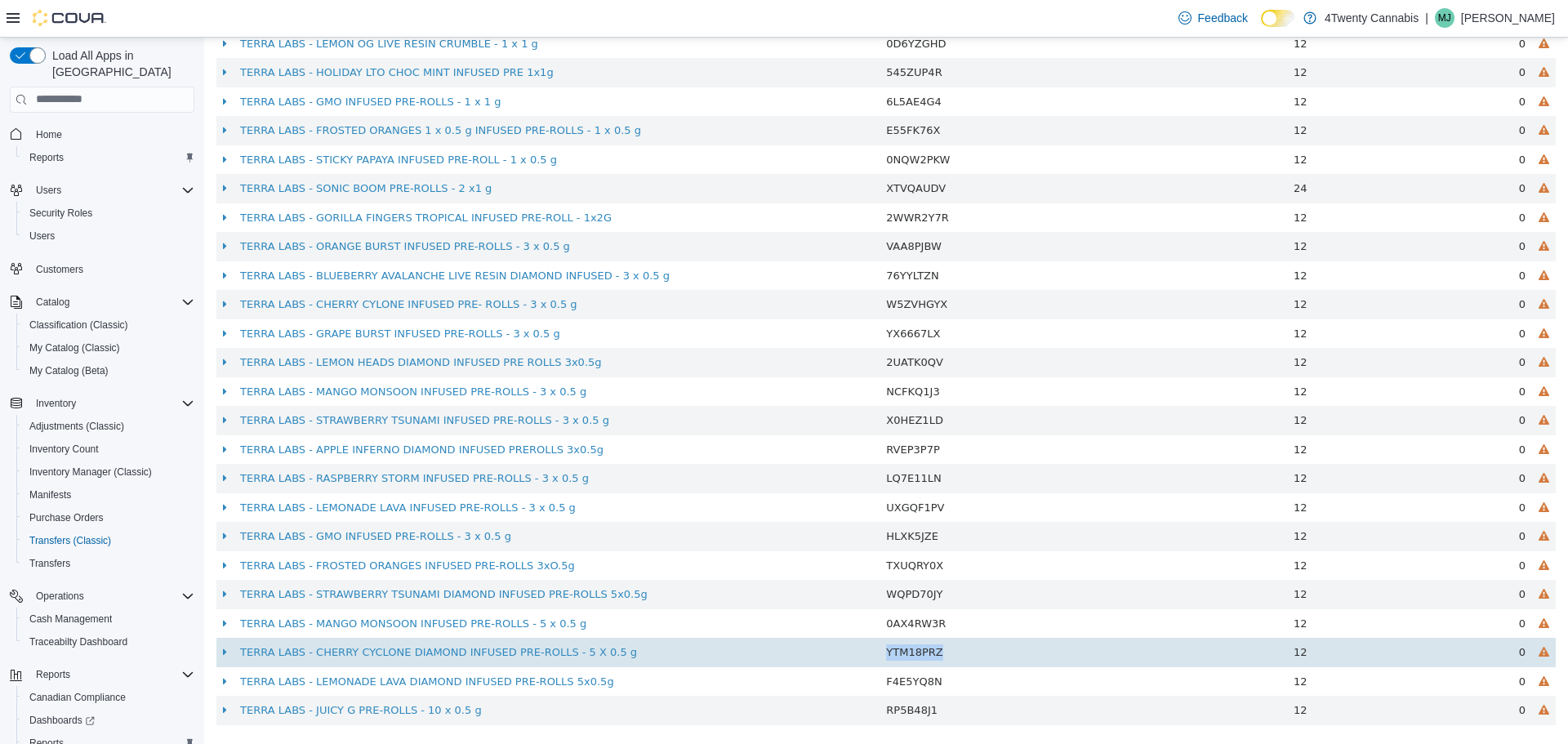
drag, startPoint x: 962, startPoint y: 655, endPoint x: 873, endPoint y: 659, distance: 89.1
click at [873, 659] on tr "TERRA LABS - CHERRY CYCLONE DIAMOND INFUSED PRE-ROLLS - 5 X 0.5 g YTM18PRZ 12 0" at bounding box center [886, 652] width 1339 height 30
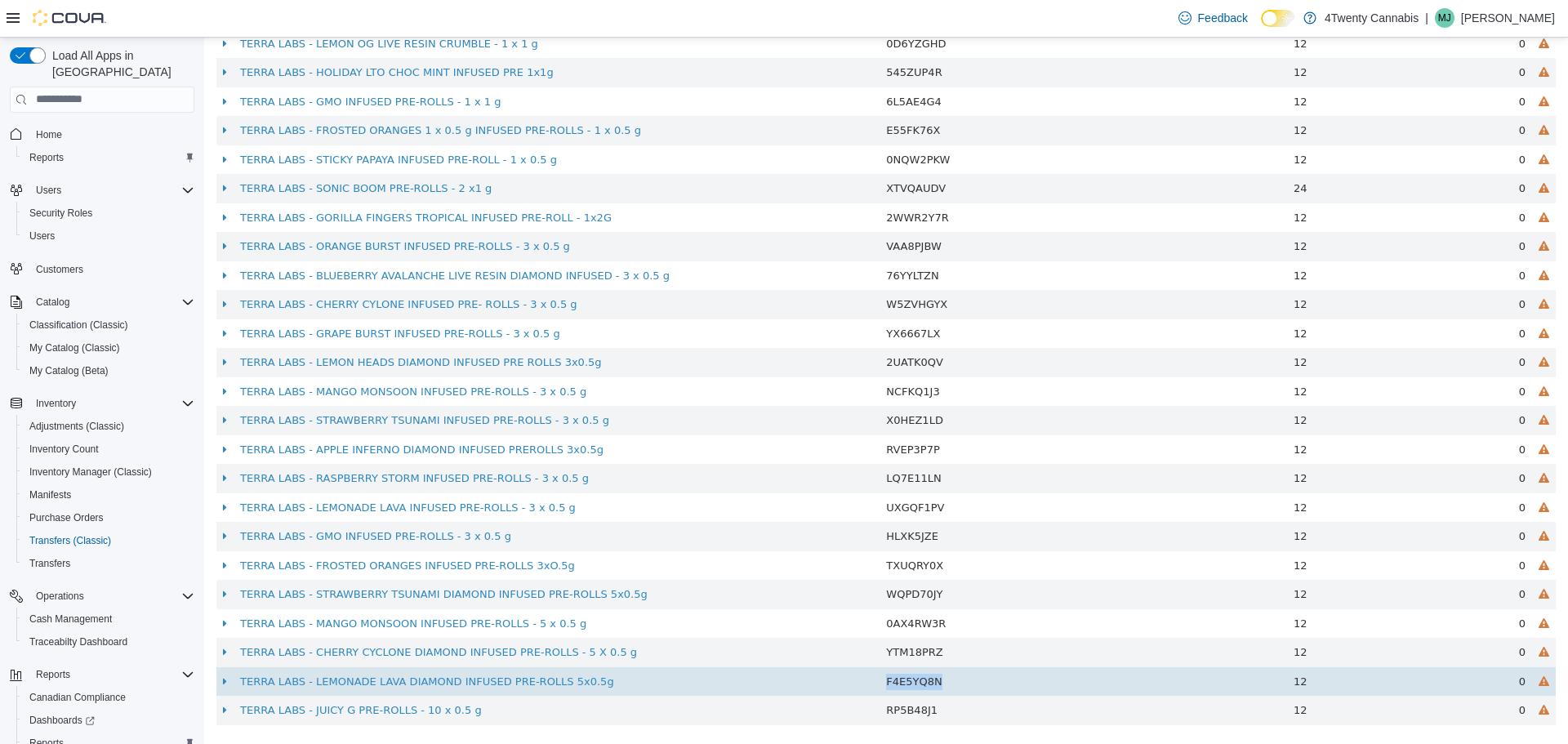
drag, startPoint x: 999, startPoint y: 685, endPoint x: 875, endPoint y: 686, distance: 124.0
click at [879, 686] on td "F4E5YQ8N" at bounding box center [987, 681] width 216 height 30
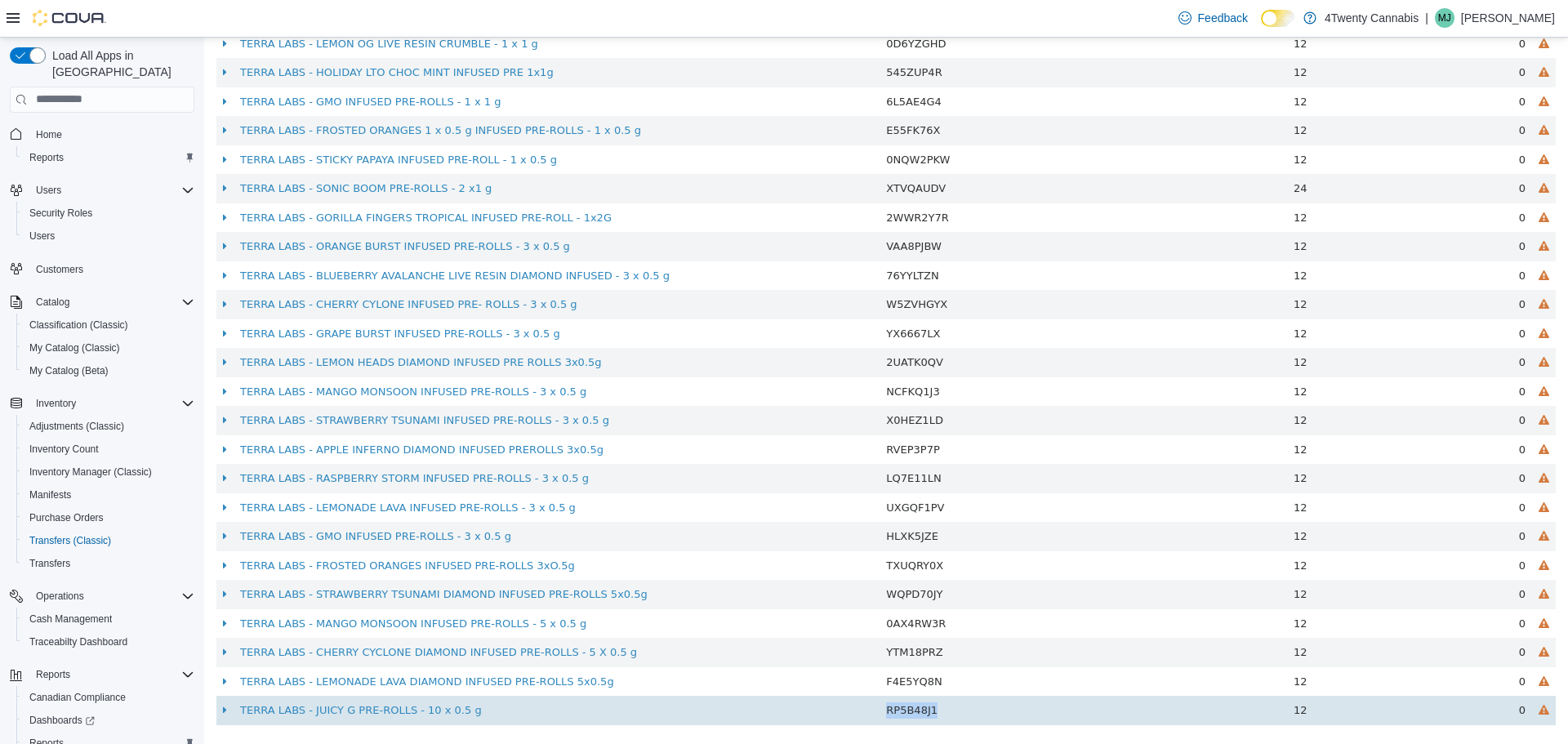
drag, startPoint x: 954, startPoint y: 710, endPoint x: 873, endPoint y: 720, distance: 81.6
click at [873, 720] on tr "TERRA LABS - JUICY G PRE-ROLLS - 10 x 0.5 g RP5B48J1 12 0" at bounding box center [886, 710] width 1339 height 30
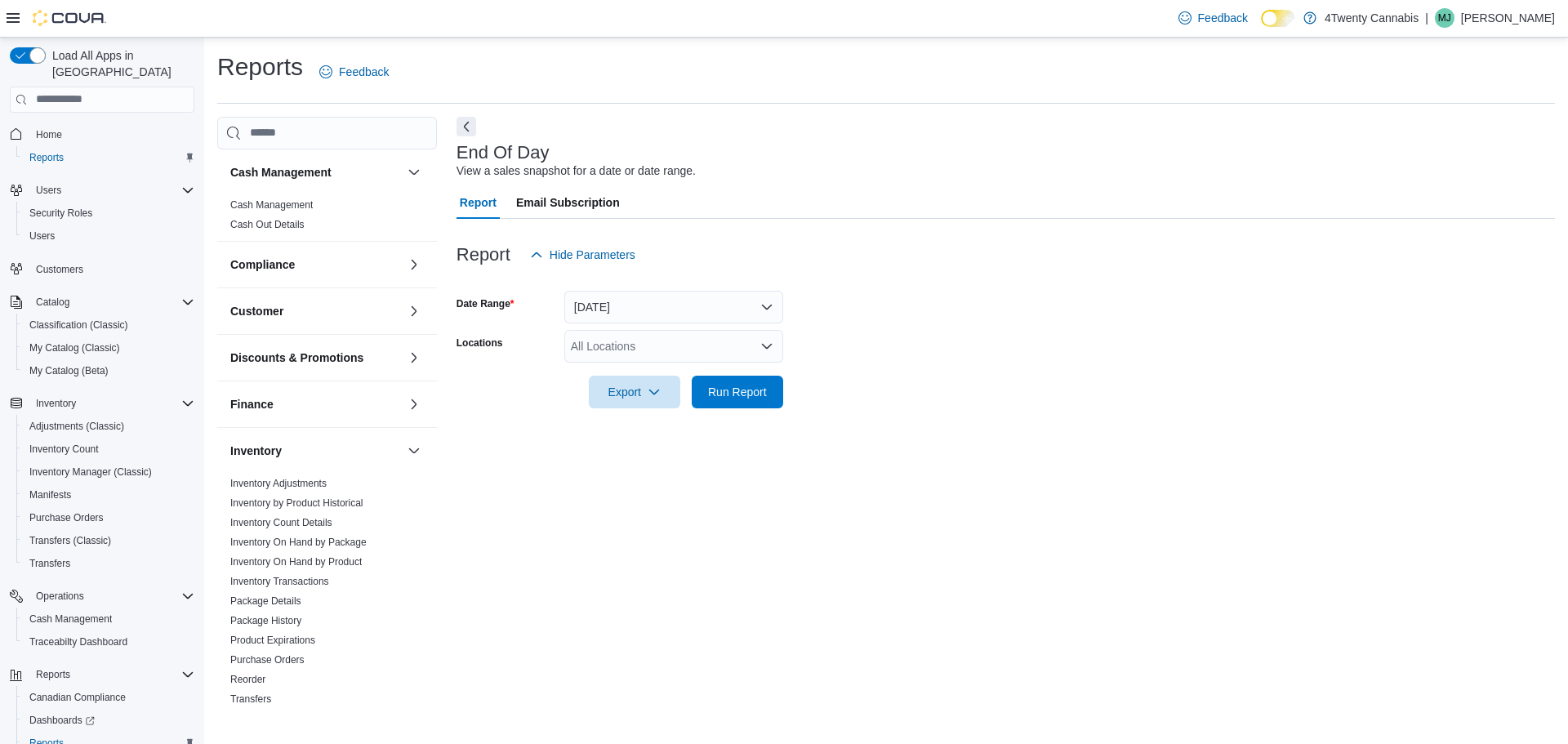
click at [655, 344] on div "All Locations" at bounding box center [673, 346] width 219 height 33
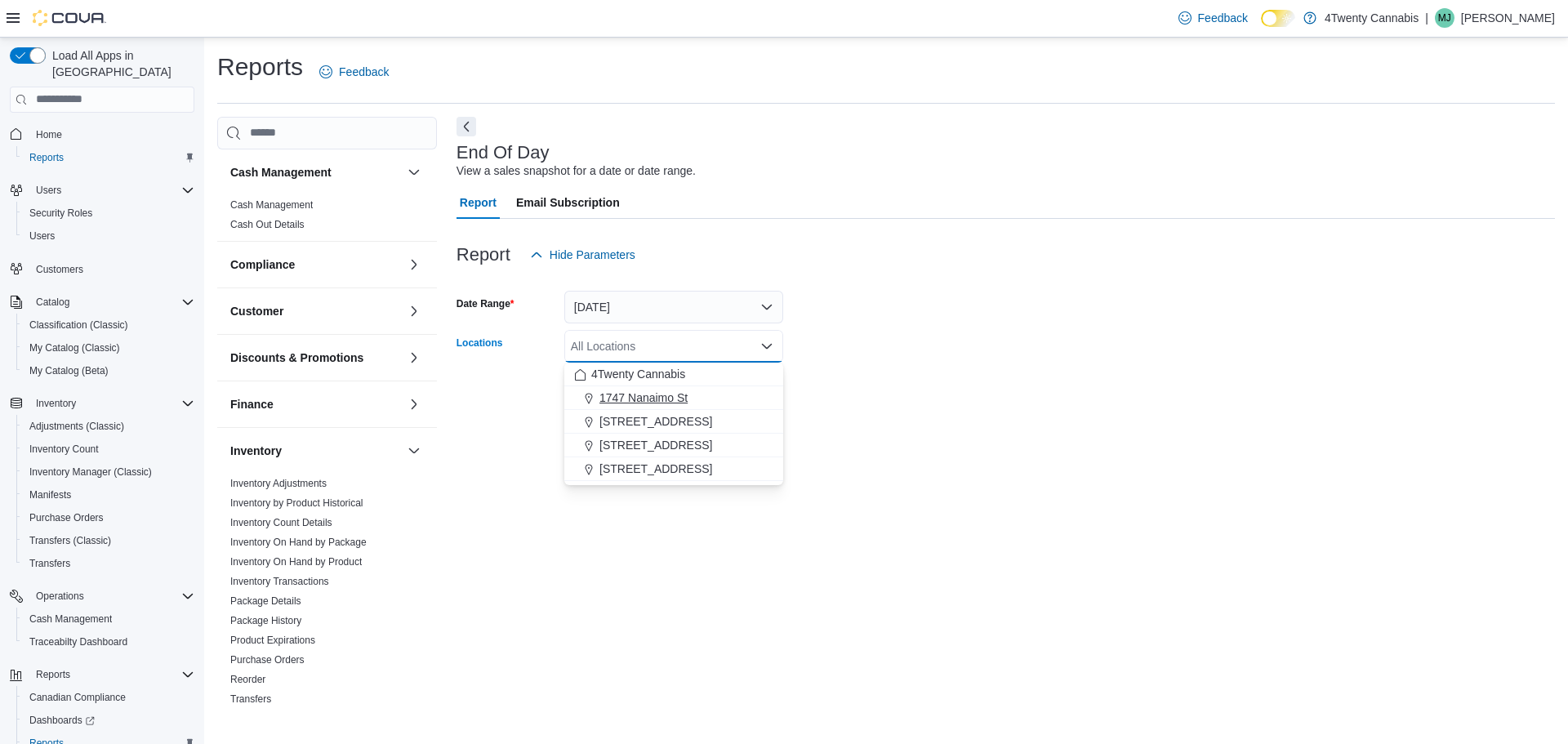
click at [648, 401] on span "1747 Nanaimo St" at bounding box center [643, 398] width 89 height 16
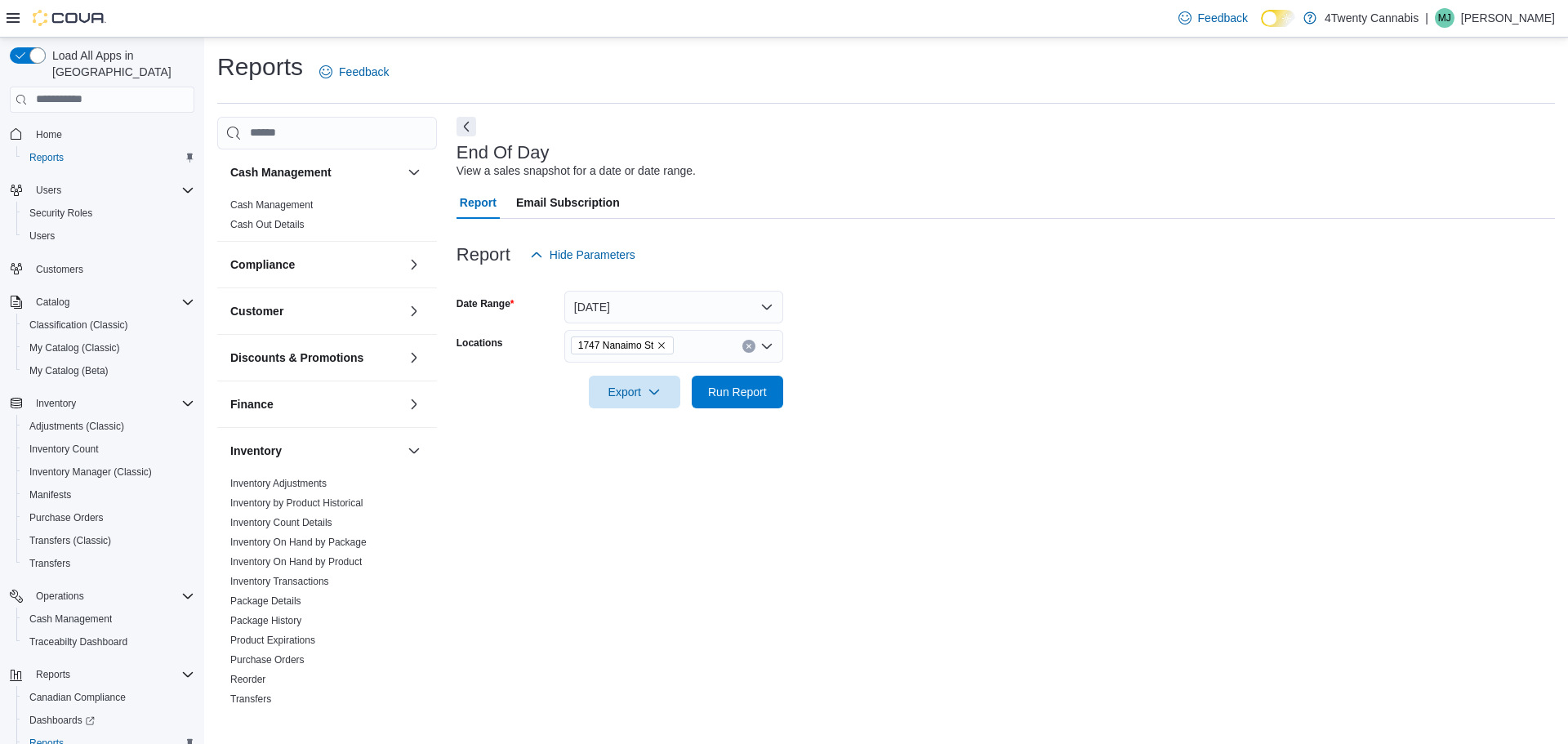
click at [989, 328] on form "Date Range [DATE] Locations [STREET_ADDRESS] Export Run Report" at bounding box center [1005, 340] width 1098 height 137
click at [756, 394] on span "Run Report" at bounding box center [737, 391] width 59 height 16
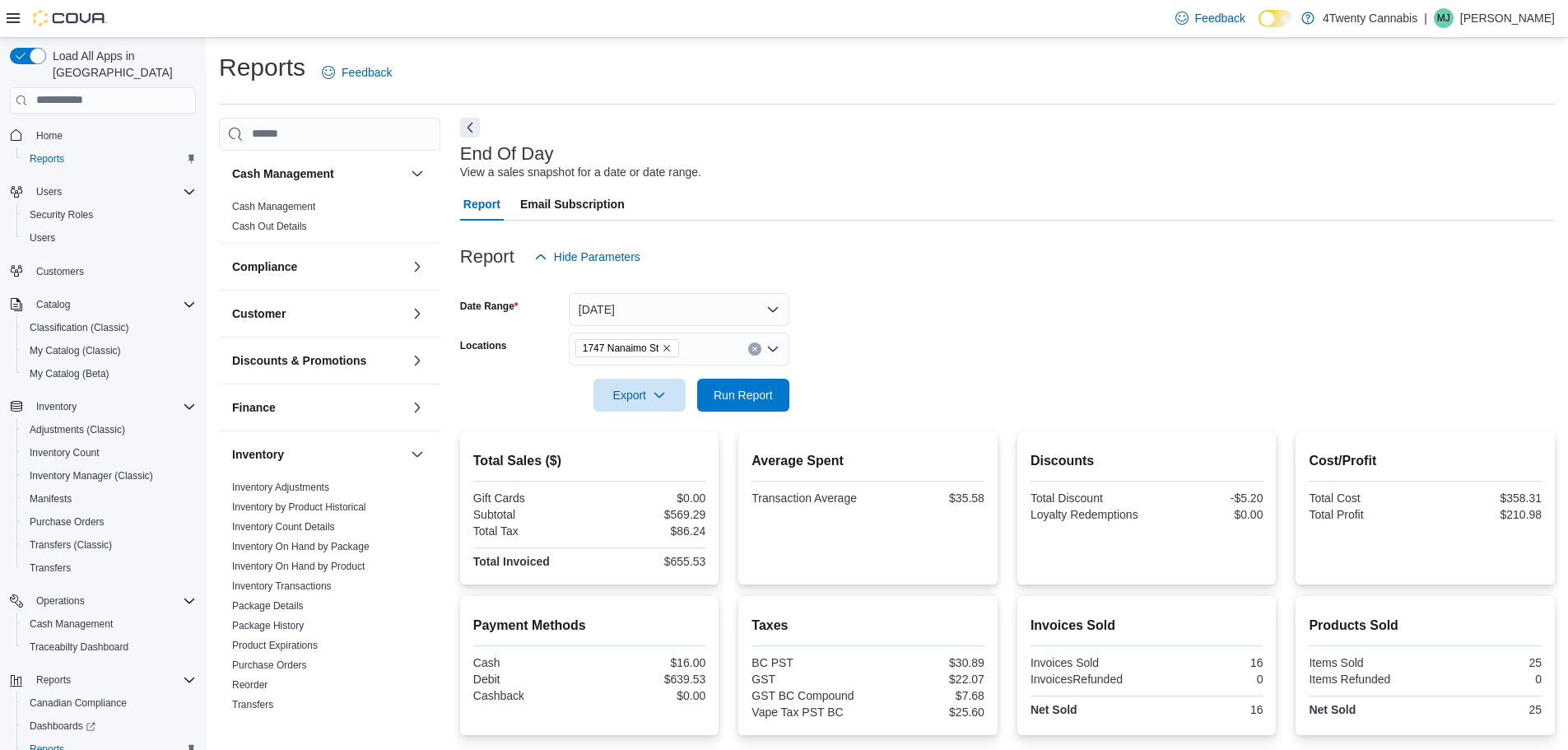
click at [663, 348] on icon "Remove 1747 Nanaimo St from selection in this group" at bounding box center [667, 348] width 10 height 10
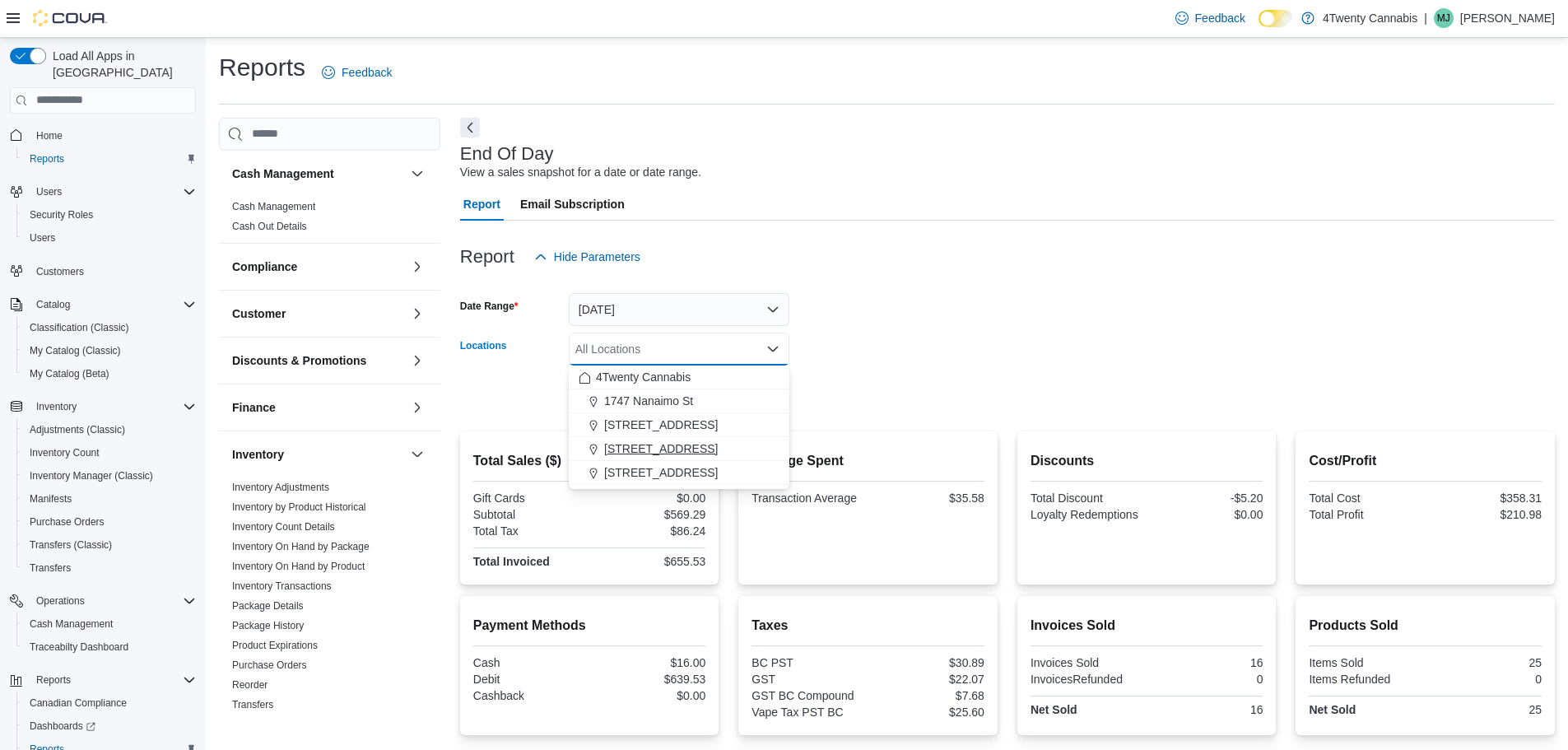
click at [644, 443] on span "[STREET_ADDRESS]" at bounding box center [661, 448] width 114 height 16
click at [955, 356] on form "Date Range [DATE] Locations [STREET_ADDRESS][GEOGRAPHIC_DATA]. Selected. [STREE…" at bounding box center [1008, 343] width 1095 height 139
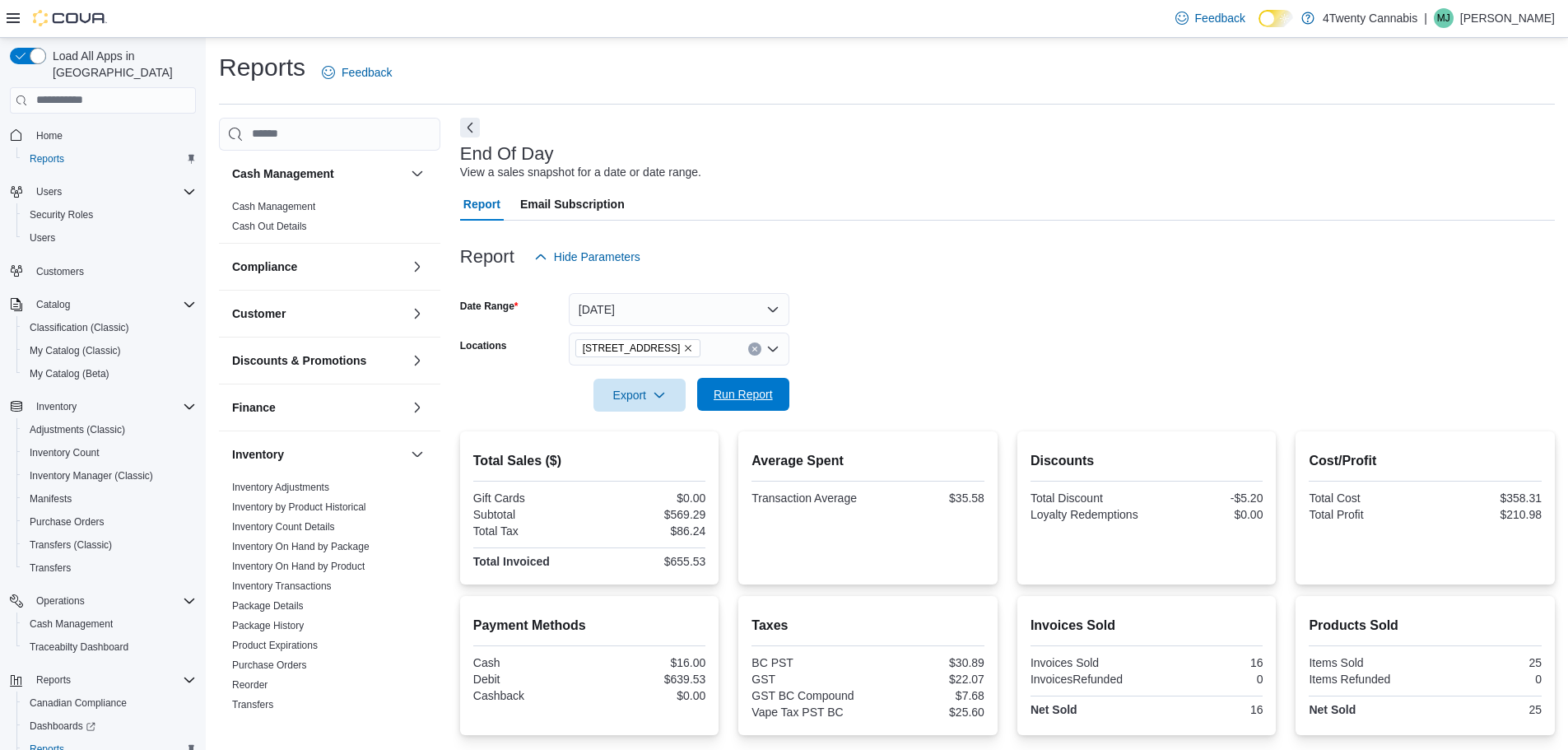
click at [785, 394] on button "Run Report" at bounding box center [743, 395] width 92 height 33
click at [683, 351] on icon "Remove 3441 Kingsway Ave from selection in this group" at bounding box center [688, 348] width 10 height 10
click at [917, 316] on form "Date Range [DATE] Locations All Locations Export Run Report" at bounding box center [1008, 343] width 1095 height 139
click at [739, 353] on div "All Locations" at bounding box center [679, 349] width 220 height 33
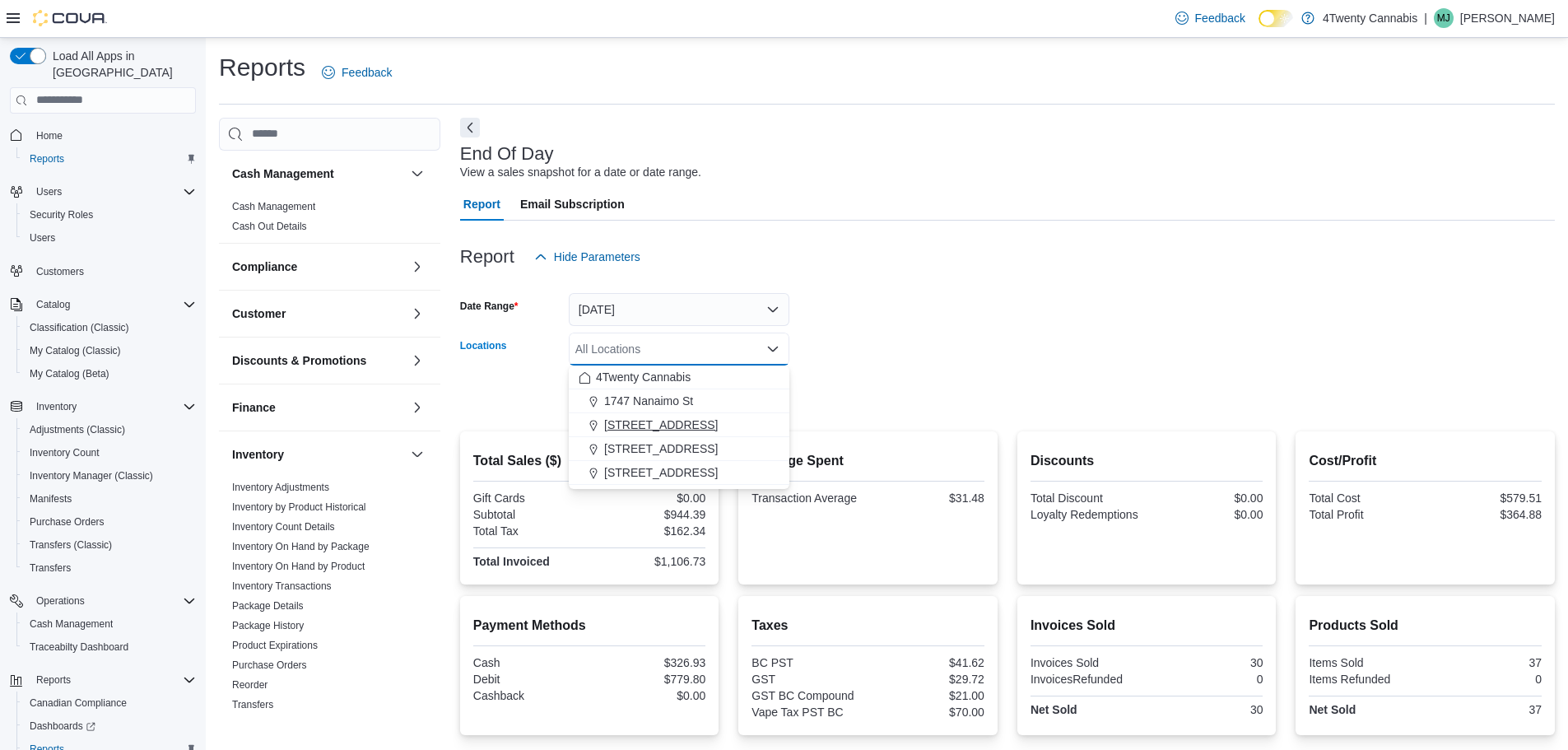
click at [672, 427] on span "[STREET_ADDRESS]" at bounding box center [661, 425] width 114 height 16
click at [953, 303] on form "Date Range [DATE] Locations [GEOGRAPHIC_DATA]. Selected. [STREET_ADDRESS]. Pres…" at bounding box center [1008, 343] width 1095 height 139
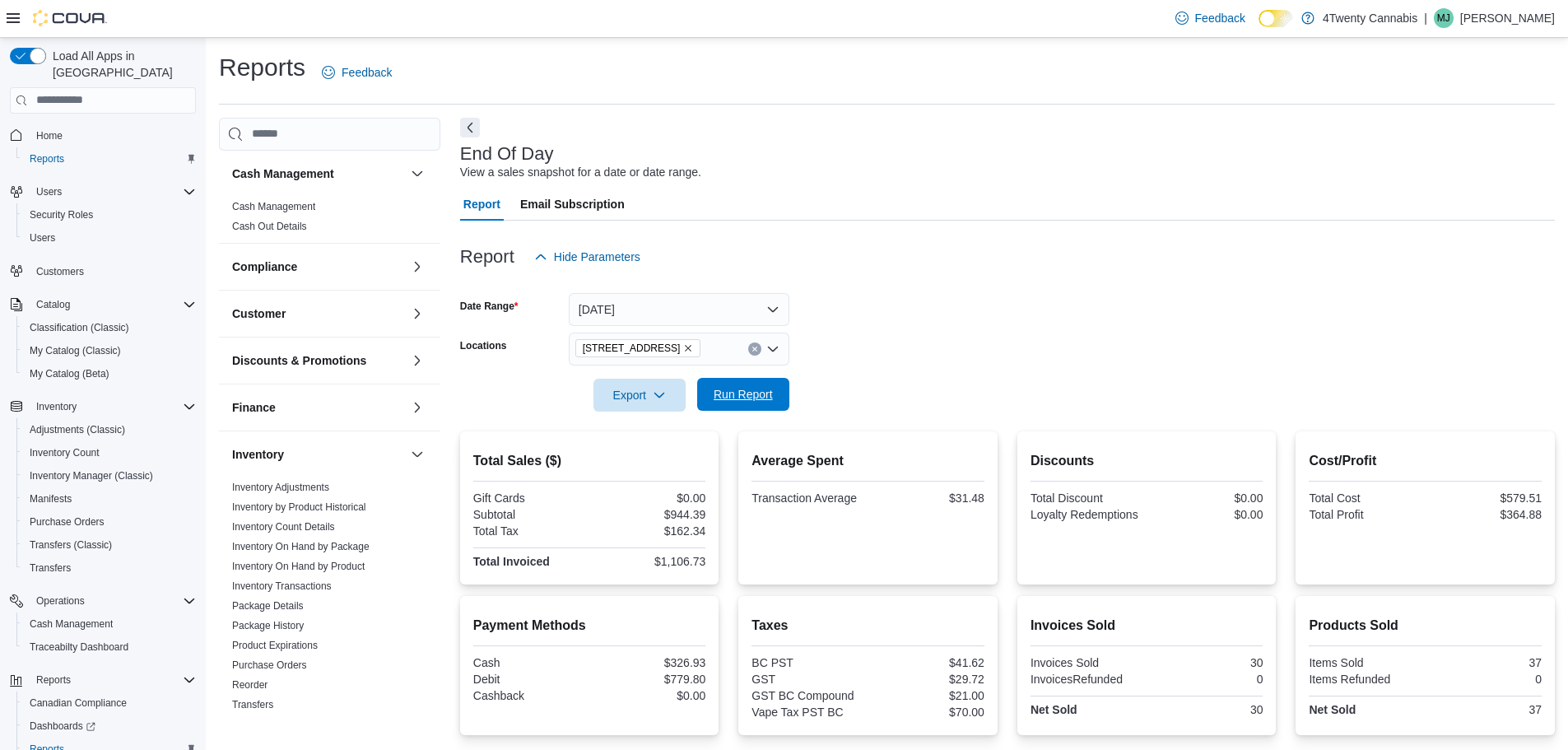
click at [699, 396] on button "Run Report" at bounding box center [743, 395] width 92 height 33
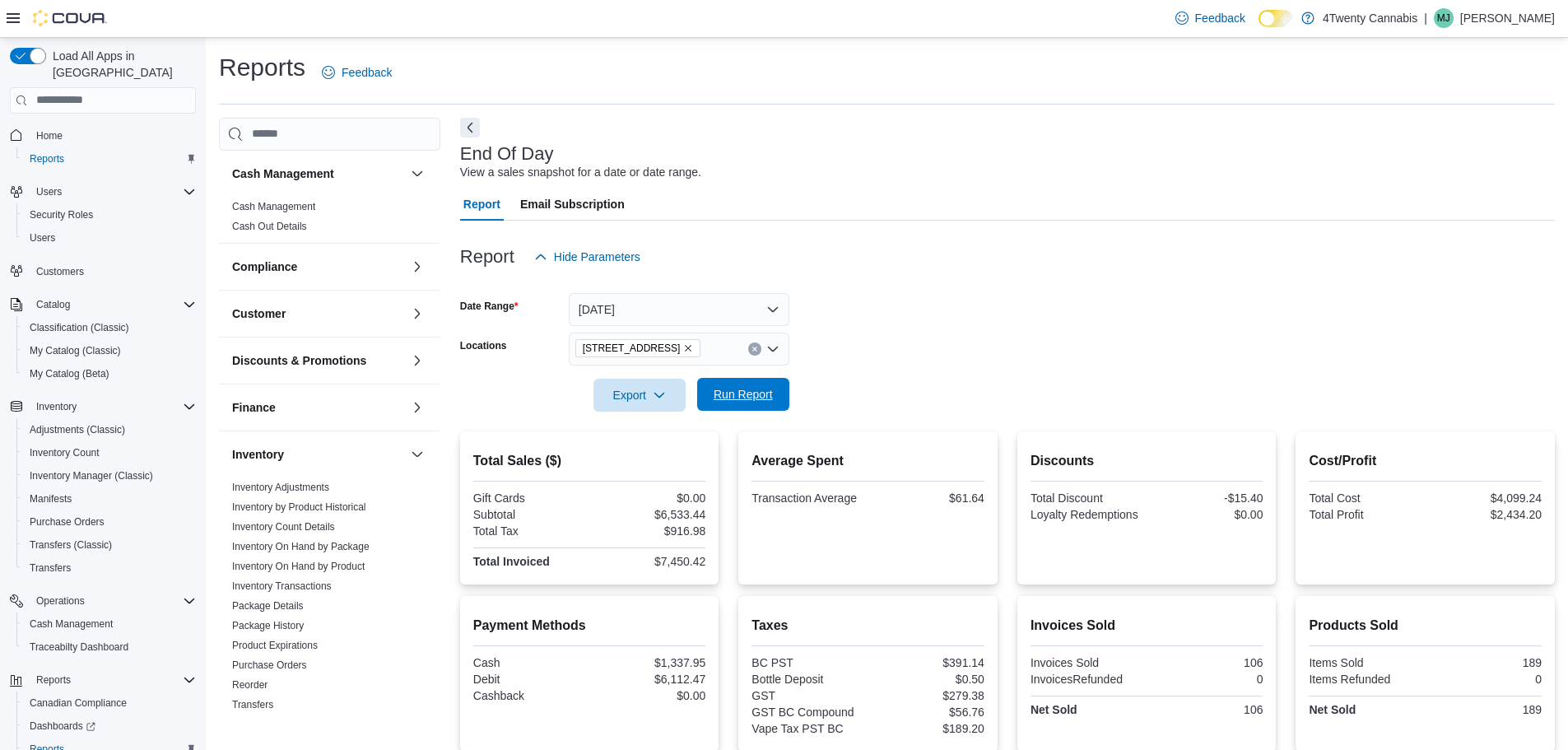
click at [762, 397] on span "Run Report" at bounding box center [743, 395] width 59 height 16
drag, startPoint x: 664, startPoint y: 515, endPoint x: 713, endPoint y: 509, distance: 49.4
click at [713, 509] on div "Total Sales ($) Gift Cards $0.00 Subtotal $6,617.44 Total Tax $927.06 Total Inv…" at bounding box center [589, 509] width 260 height 153
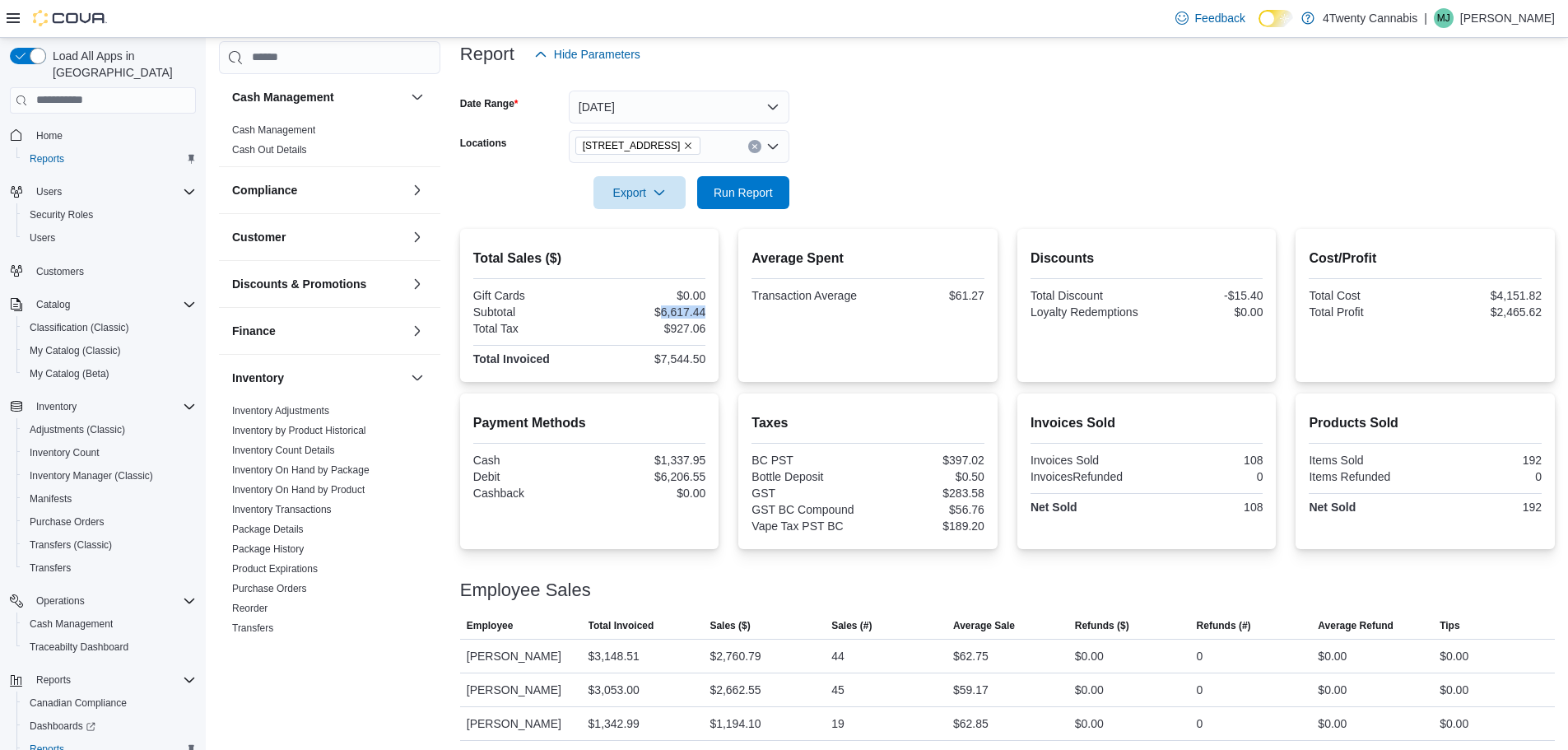
scroll to position [207, 0]
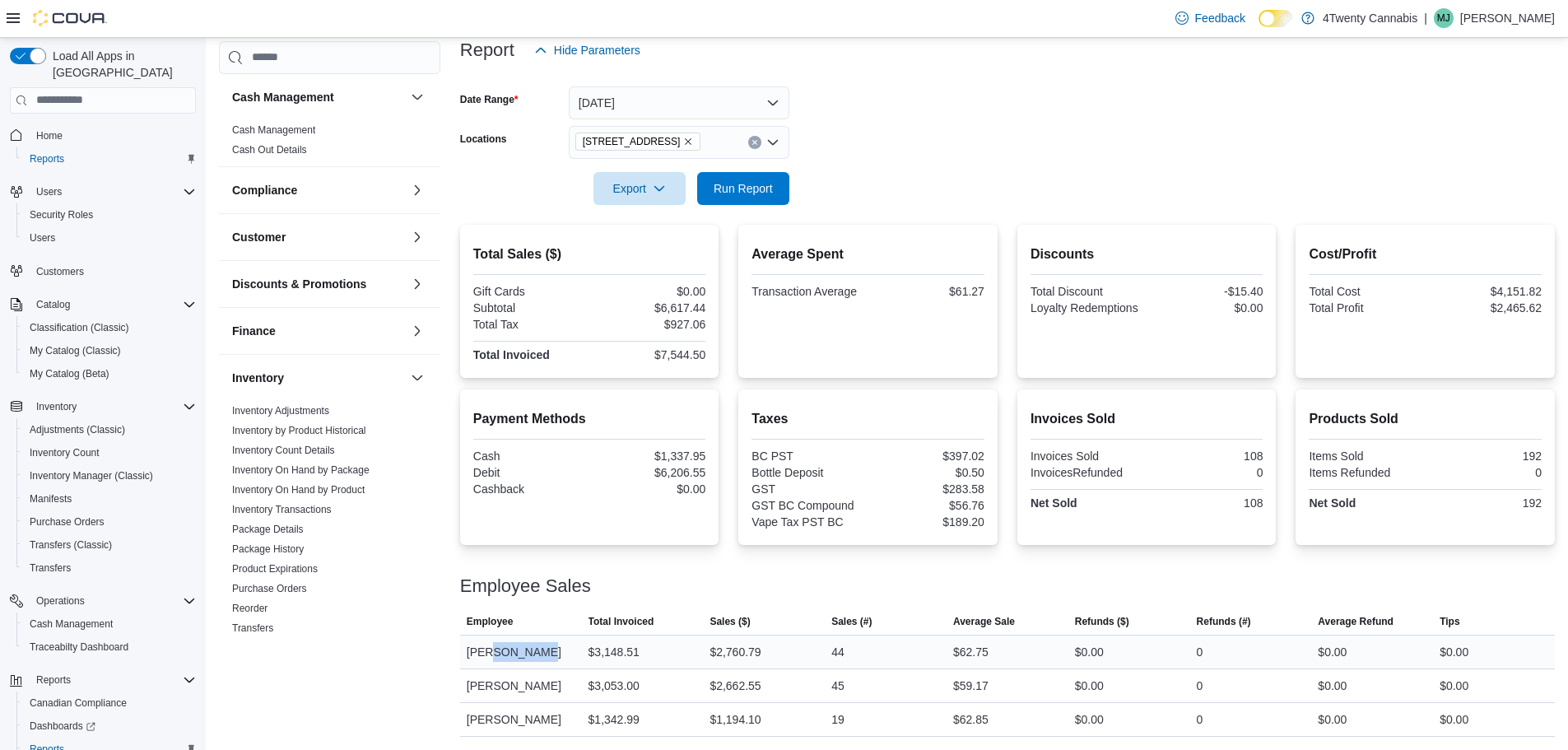
drag, startPoint x: 542, startPoint y: 648, endPoint x: 494, endPoint y: 653, distance: 48.3
click at [494, 653] on div "[PERSON_NAME]" at bounding box center [521, 652] width 122 height 33
drag, startPoint x: 466, startPoint y: 659, endPoint x: 972, endPoint y: 657, distance: 506.0
click at [968, 660] on tr "Employee [PERSON_NAME] Total Invoiced $3,148.51 Sales ($) $2,760.79 Sales (#) 4…" at bounding box center [1008, 652] width 1095 height 34
click at [980, 652] on div "$62.75" at bounding box center [970, 652] width 36 height 20
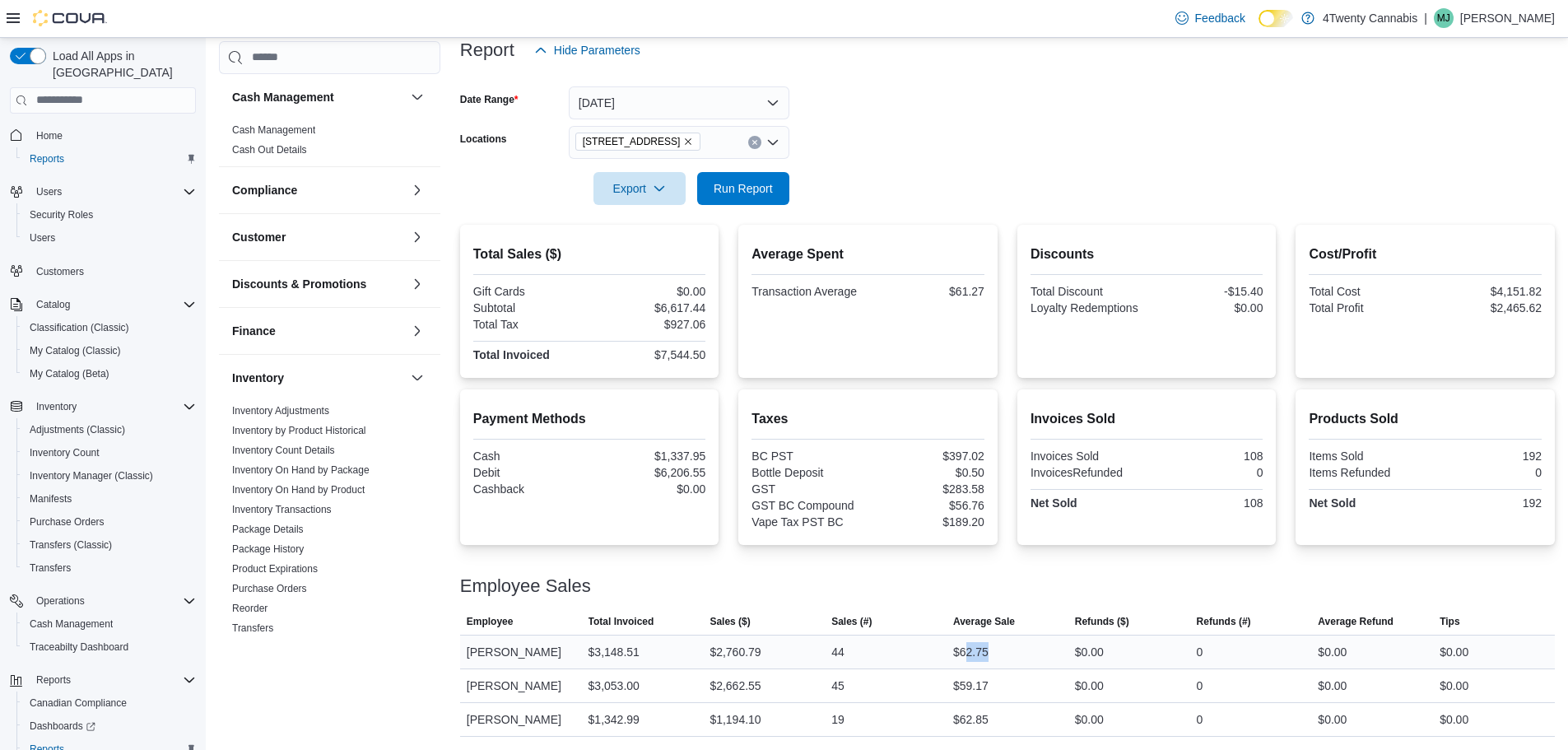
drag, startPoint x: 969, startPoint y: 651, endPoint x: 1044, endPoint y: 648, distance: 75.1
click at [1030, 649] on div "$62.75" at bounding box center [1008, 652] width 122 height 33
drag, startPoint x: 843, startPoint y: 649, endPoint x: 879, endPoint y: 645, distance: 36.2
click at [878, 645] on div "44" at bounding box center [886, 652] width 122 height 33
click at [884, 644] on div "44" at bounding box center [886, 652] width 122 height 33
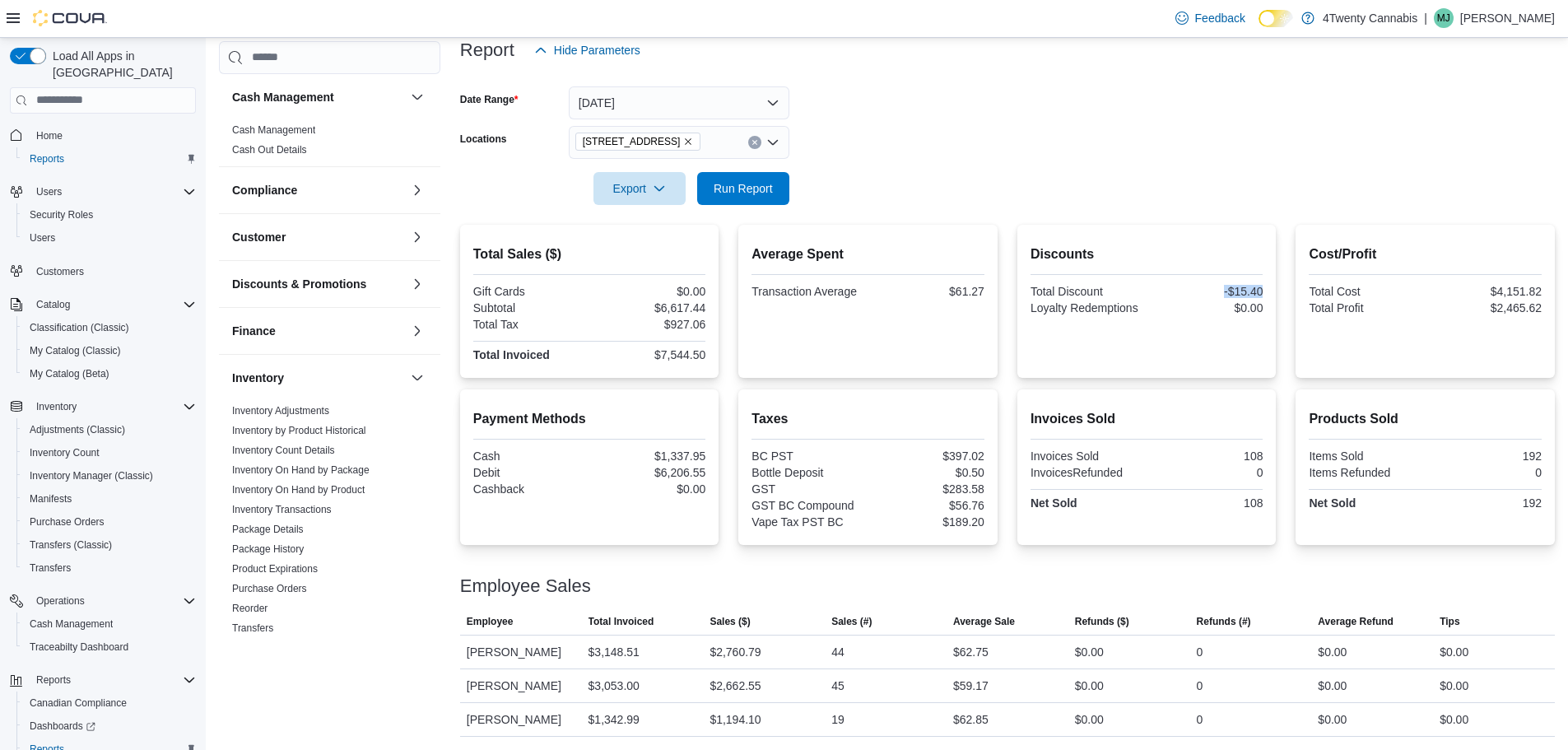
drag, startPoint x: 1233, startPoint y: 293, endPoint x: 1279, endPoint y: 293, distance: 46.0
click at [1277, 293] on div "Discounts Total Discount -$15.40 Loyalty Redemptions $0.00" at bounding box center [1147, 302] width 260 height 153
click at [1133, 479] on div at bounding box center [1147, 481] width 233 height 4
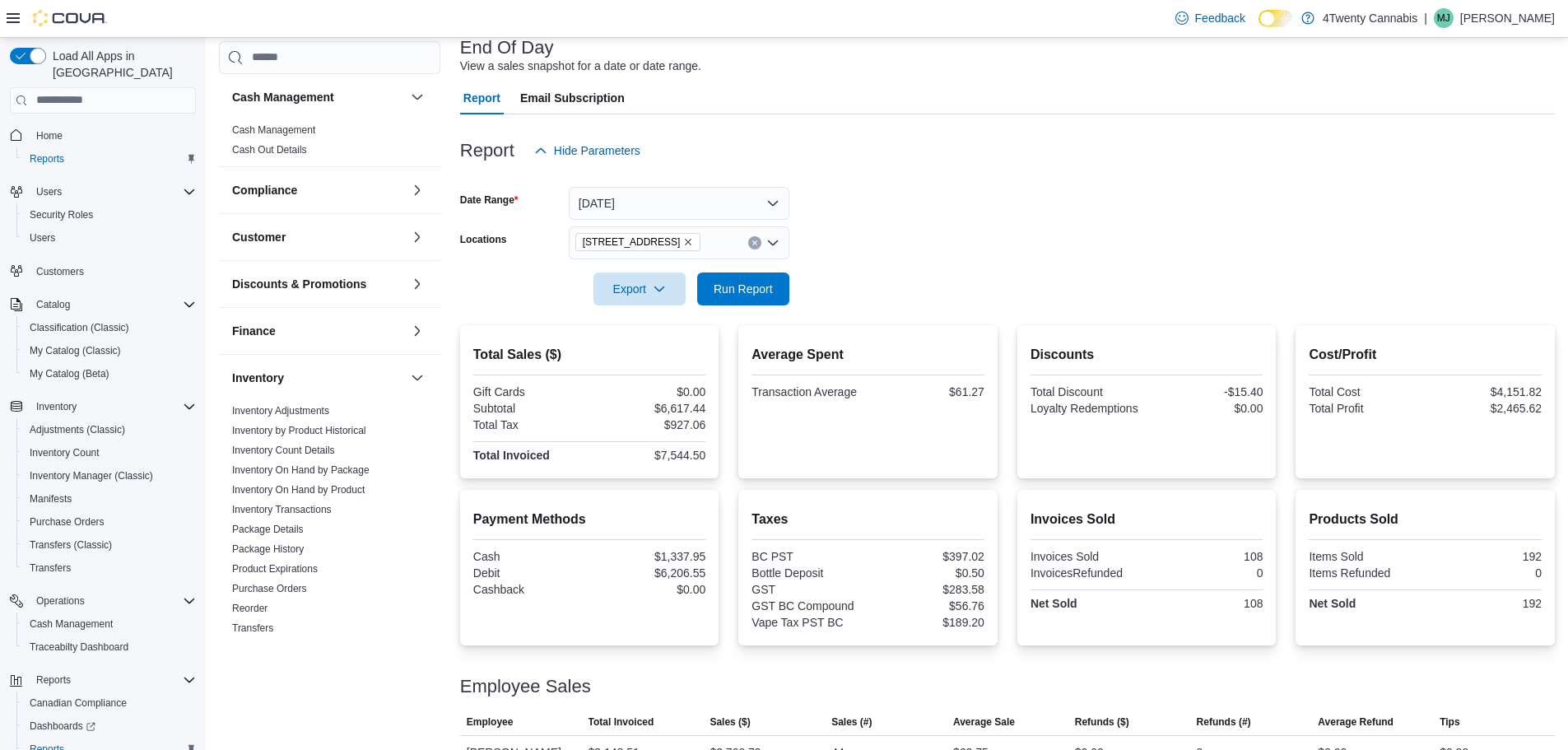
scroll to position [0, 0]
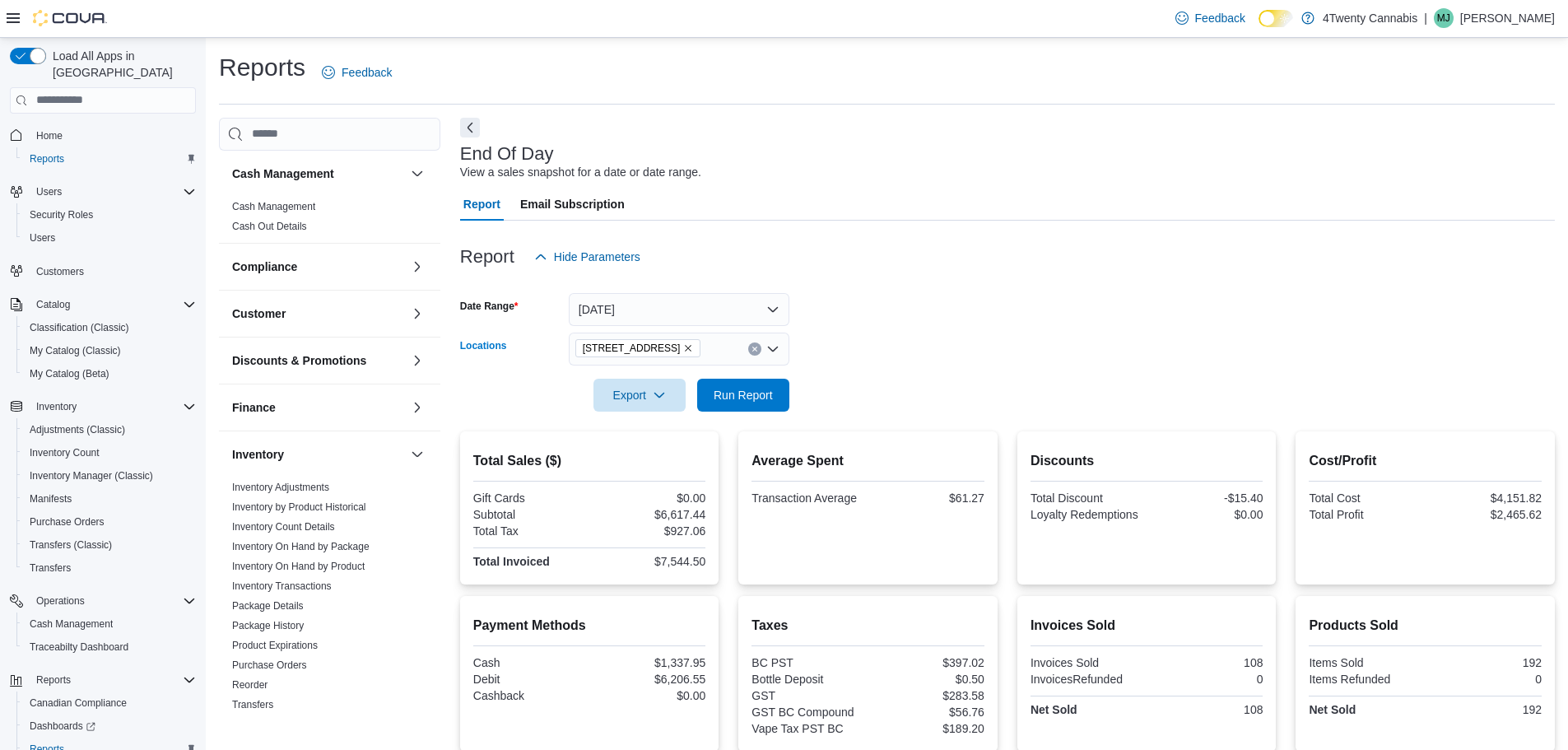
click at [683, 346] on icon "Remove 2426 200 Street from selection in this group" at bounding box center [688, 348] width 10 height 10
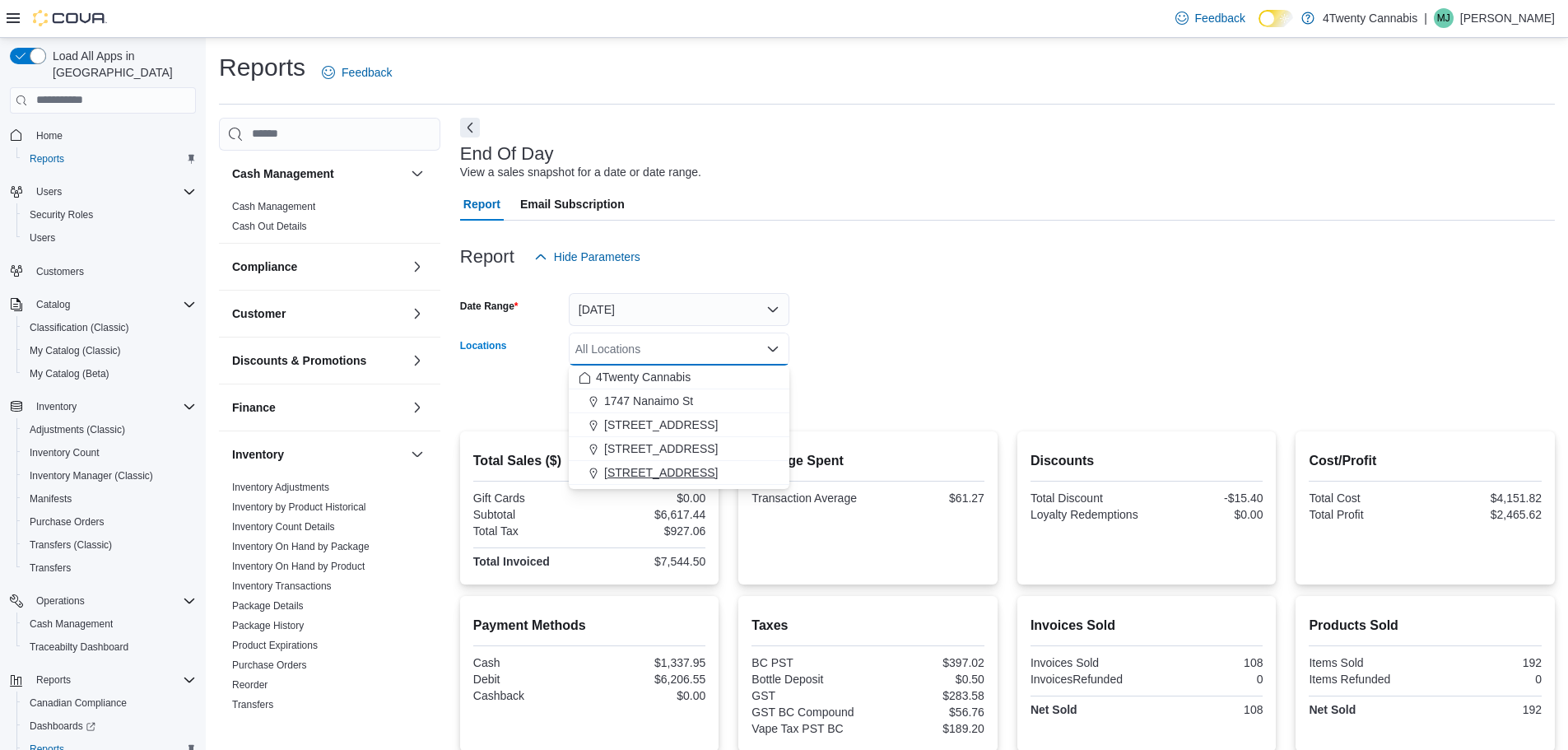
click at [664, 474] on span "[STREET_ADDRESS]" at bounding box center [661, 473] width 114 height 16
click at [928, 396] on form "Date Range [DATE] Locations [STREET_ADDRESS] Selected. [STREET_ADDRESS] Press B…" at bounding box center [1008, 343] width 1095 height 139
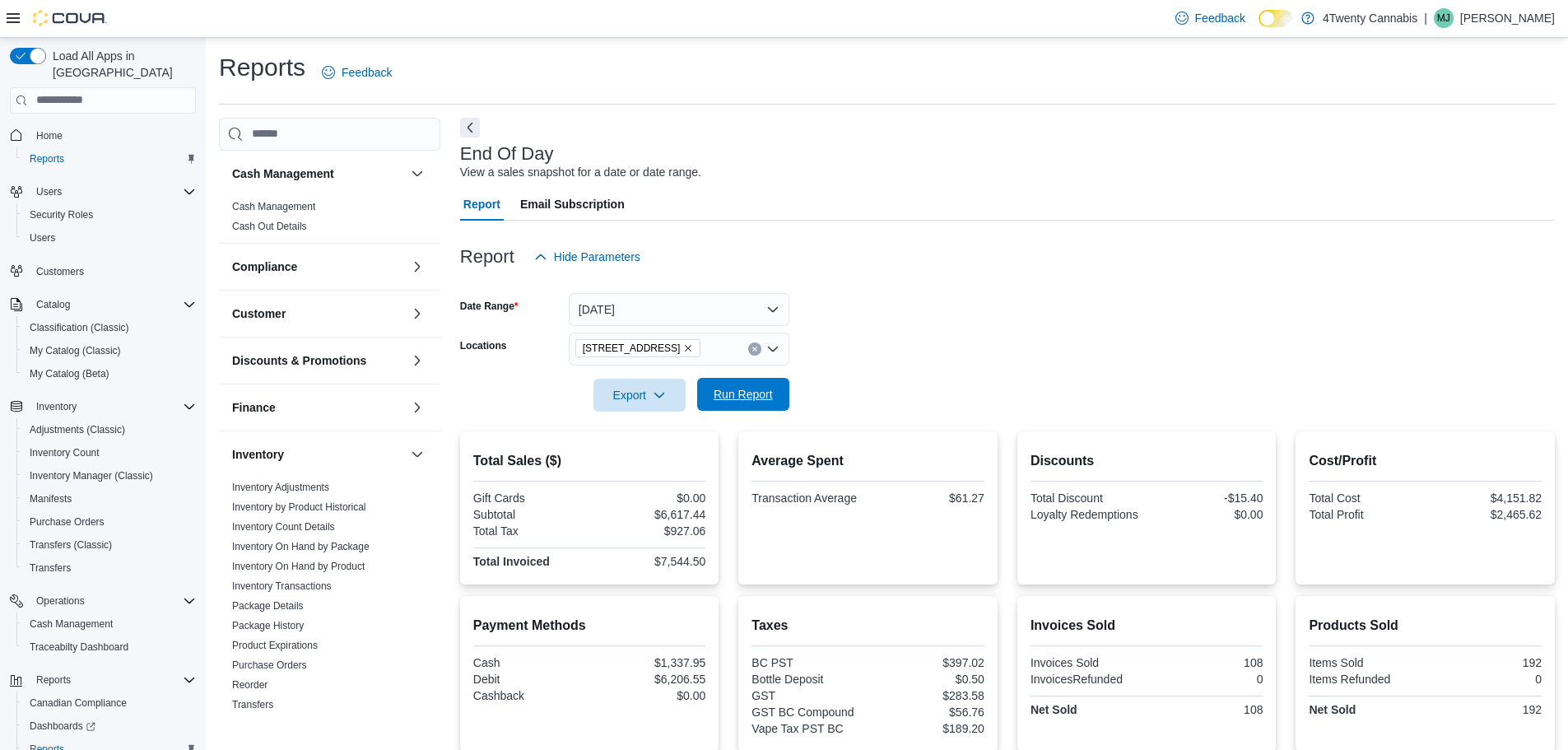
click at [755, 406] on span "Run Report" at bounding box center [743, 395] width 73 height 33
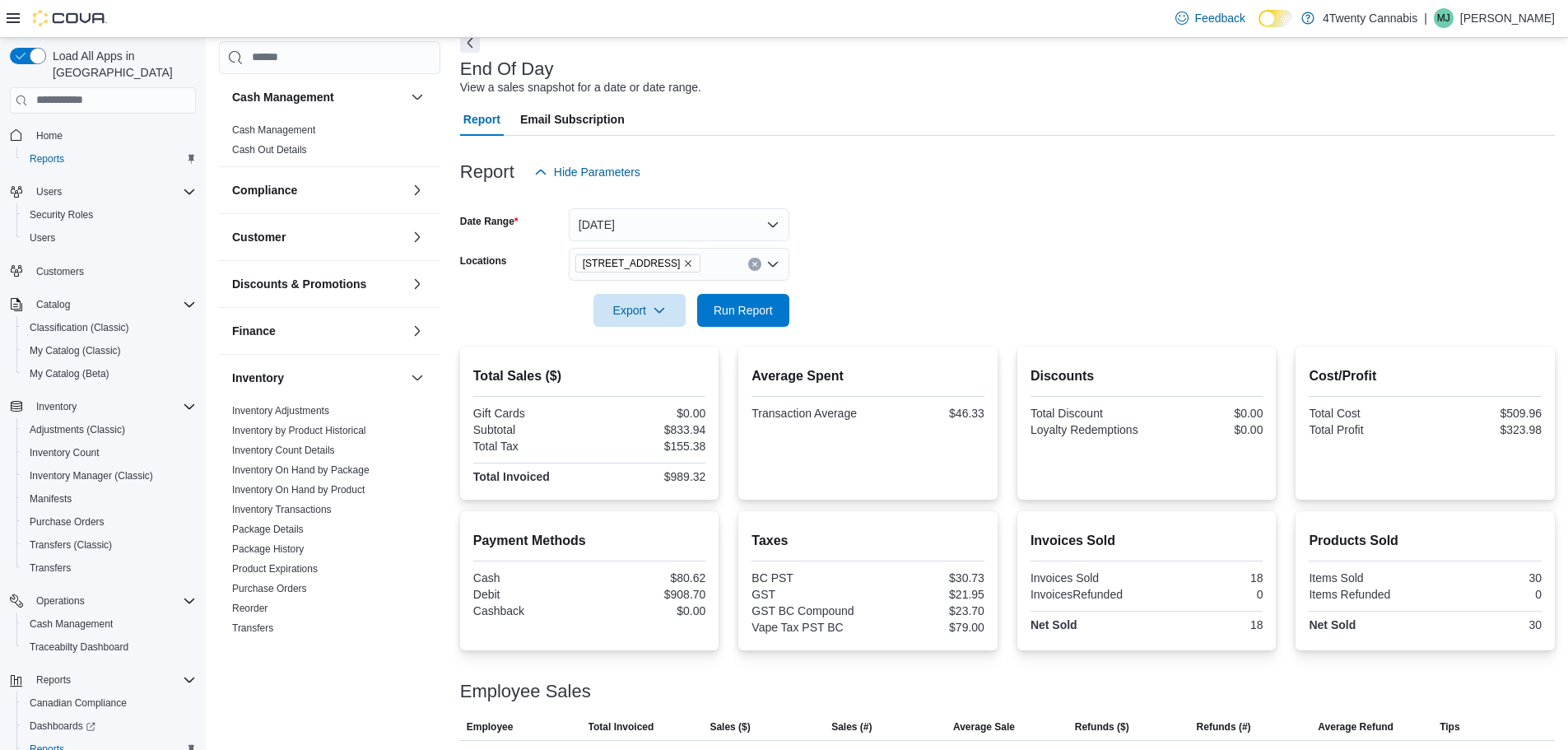
scroll to position [123, 0]
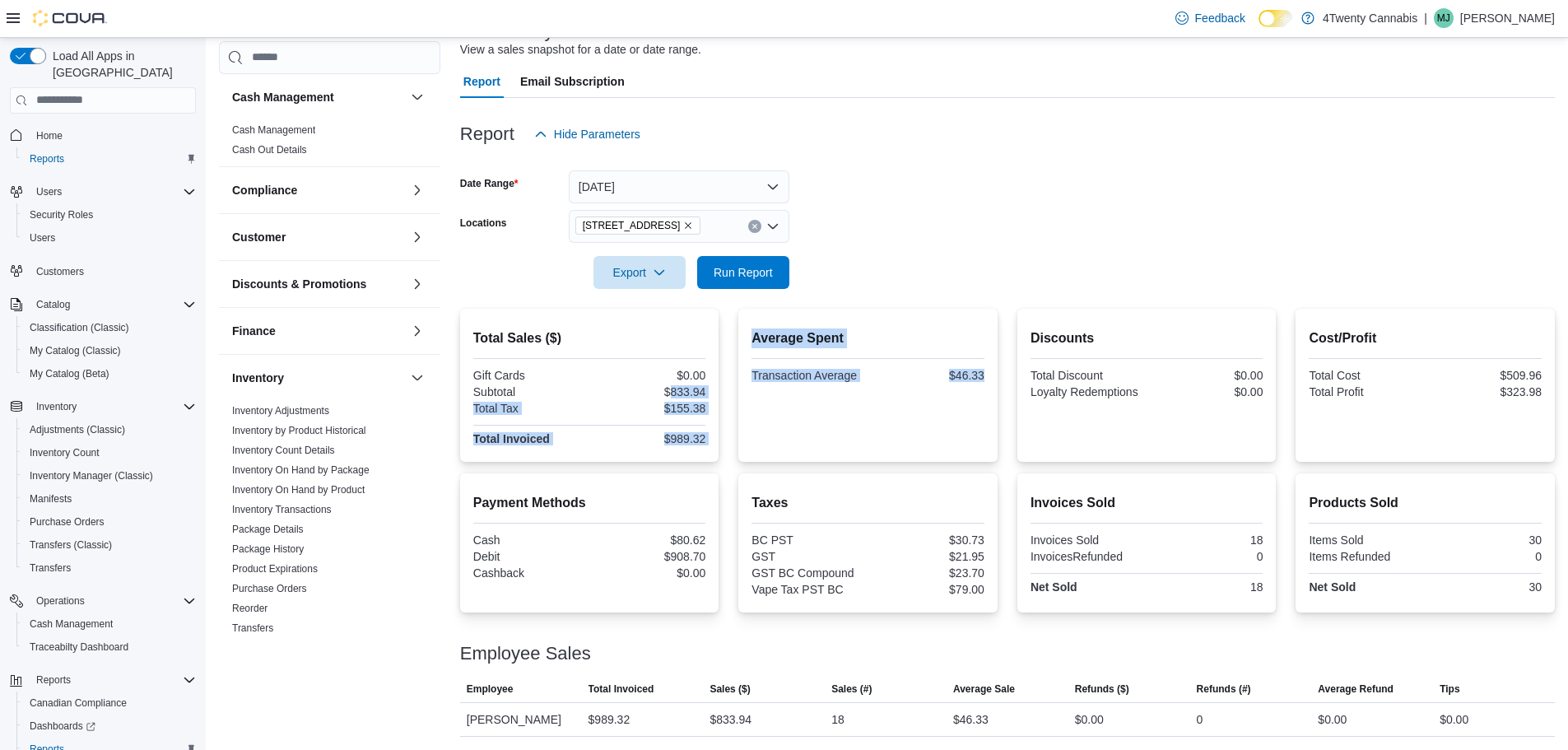
drag, startPoint x: 674, startPoint y: 396, endPoint x: 748, endPoint y: 385, distance: 74.8
click at [747, 385] on div "Total Sales ($) Gift Cards $0.00 Subtotal $833.94 Total Tax $155.38 Total Invoi…" at bounding box center [1008, 385] width 1095 height 153
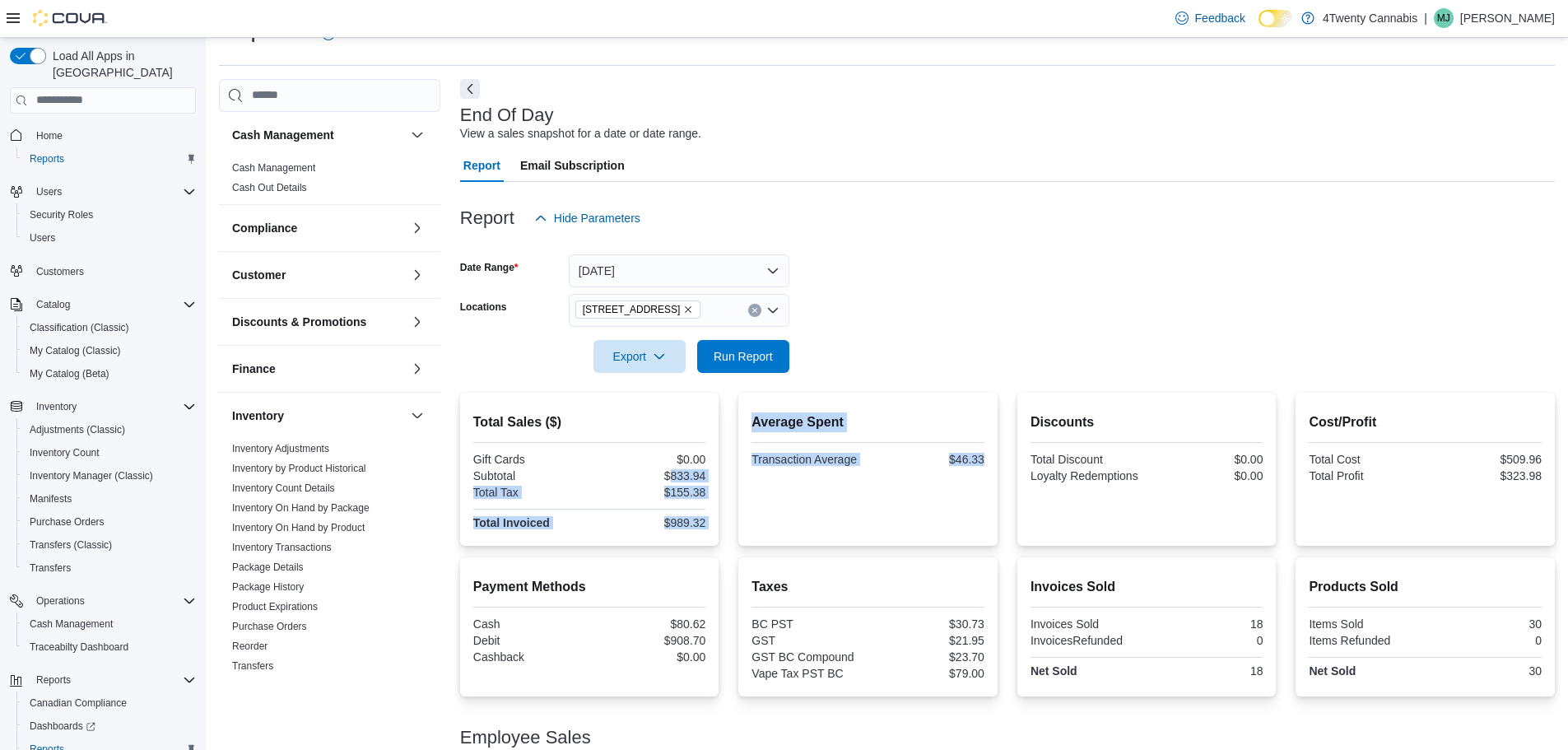
scroll to position [0, 0]
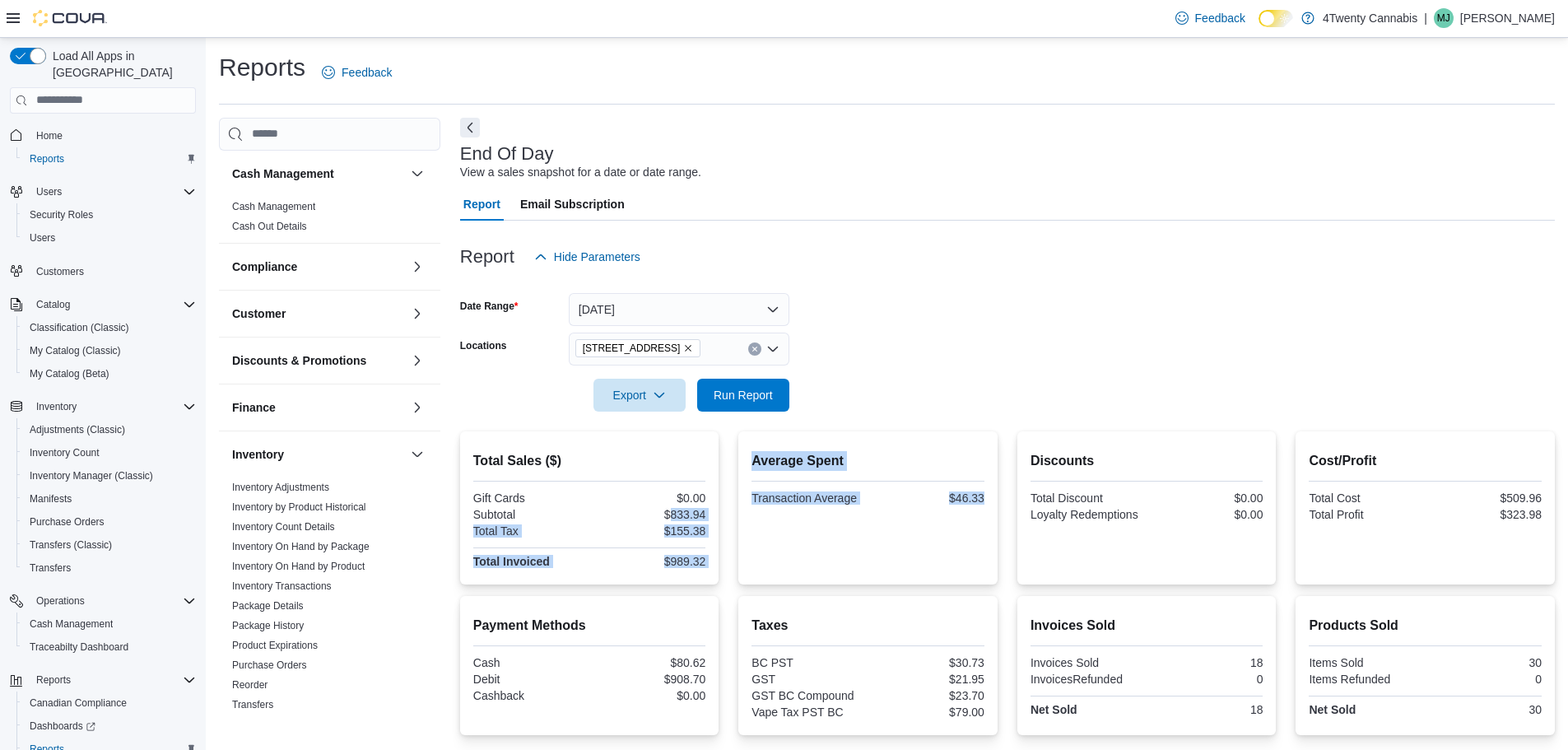
click at [683, 348] on icon "Remove 7389 River Rd from selection in this group" at bounding box center [688, 348] width 10 height 10
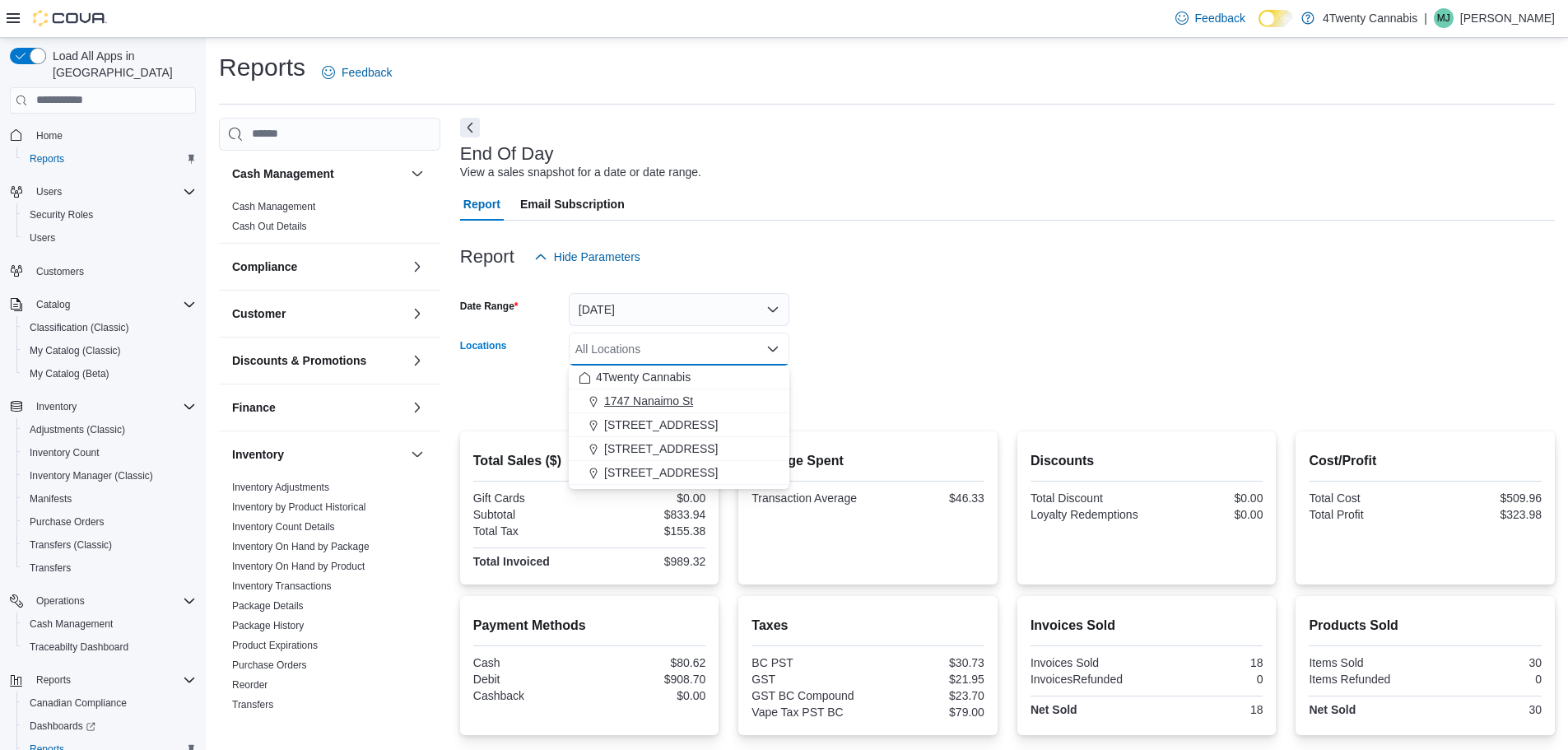
click at [674, 405] on span "1747 Nanaimo St" at bounding box center [649, 401] width 89 height 16
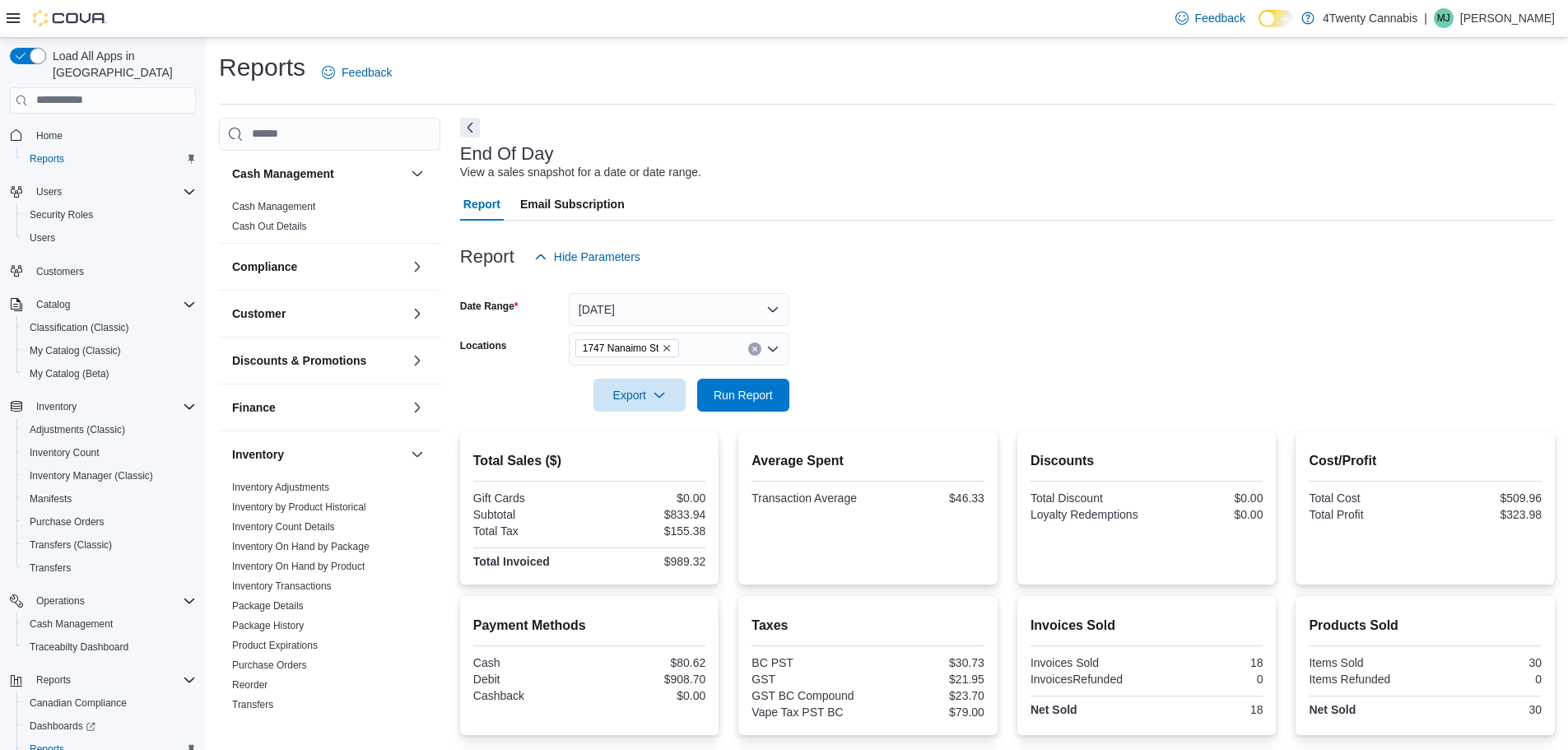
click at [886, 348] on form "Date Range [DATE] Locations [STREET_ADDRESS] Export Run Report" at bounding box center [1008, 343] width 1095 height 139
click at [751, 390] on span "Run Report" at bounding box center [743, 395] width 59 height 16
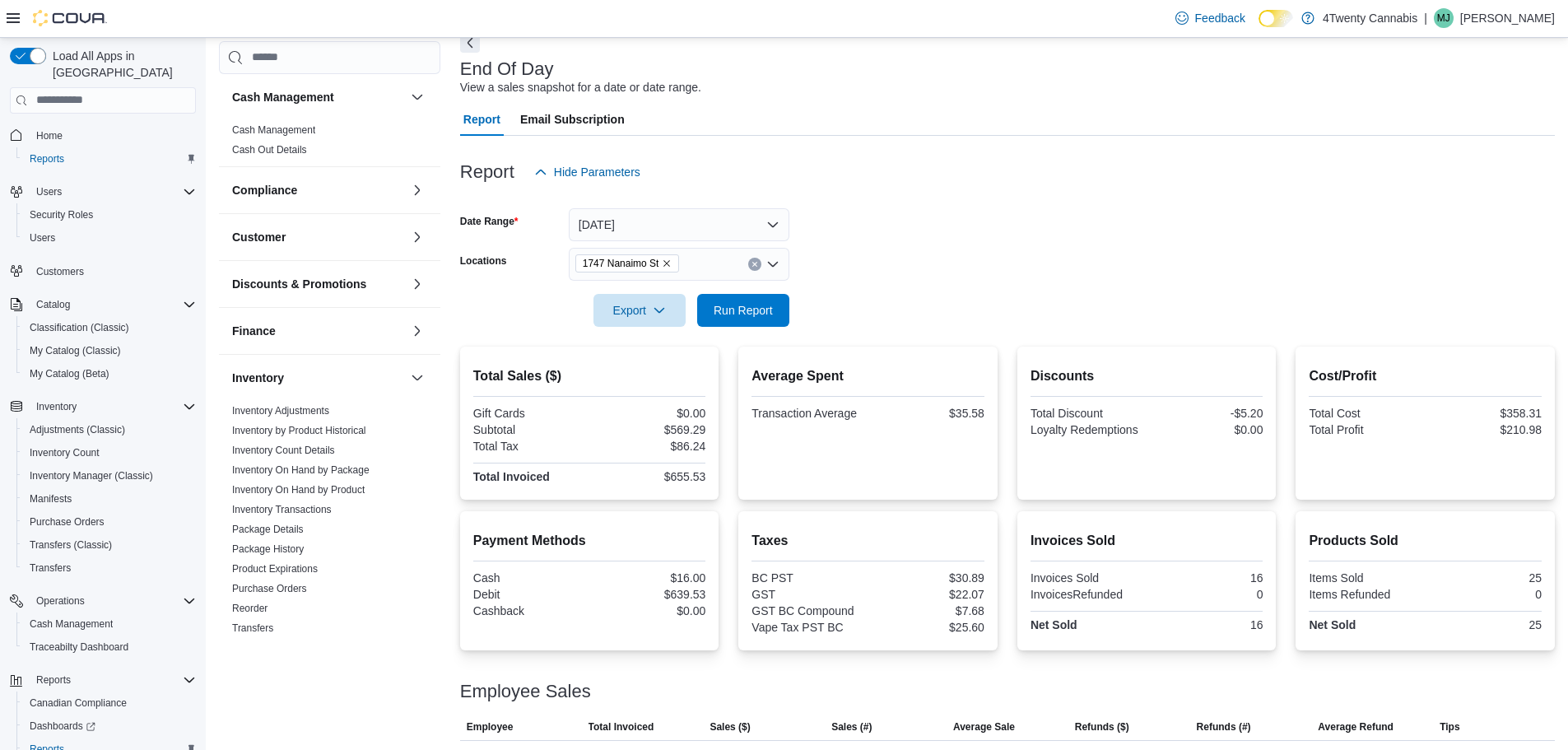
scroll to position [123, 0]
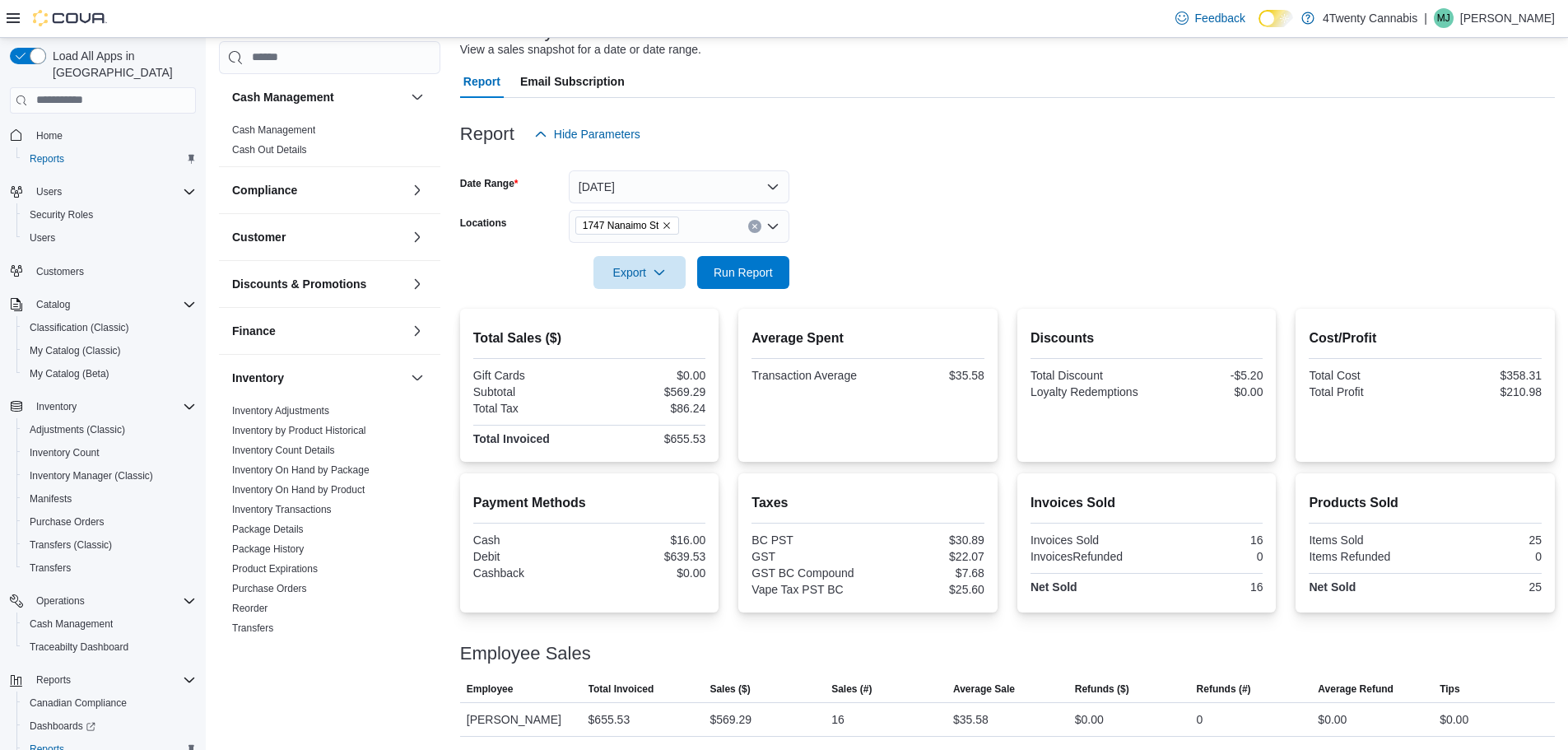
click at [886, 271] on form "Date Range [DATE] Locations [STREET_ADDRESS] Export Run Report" at bounding box center [1008, 220] width 1095 height 139
click at [667, 227] on icon "Remove 1747 Nanaimo St from selection in this group" at bounding box center [667, 225] width 10 height 10
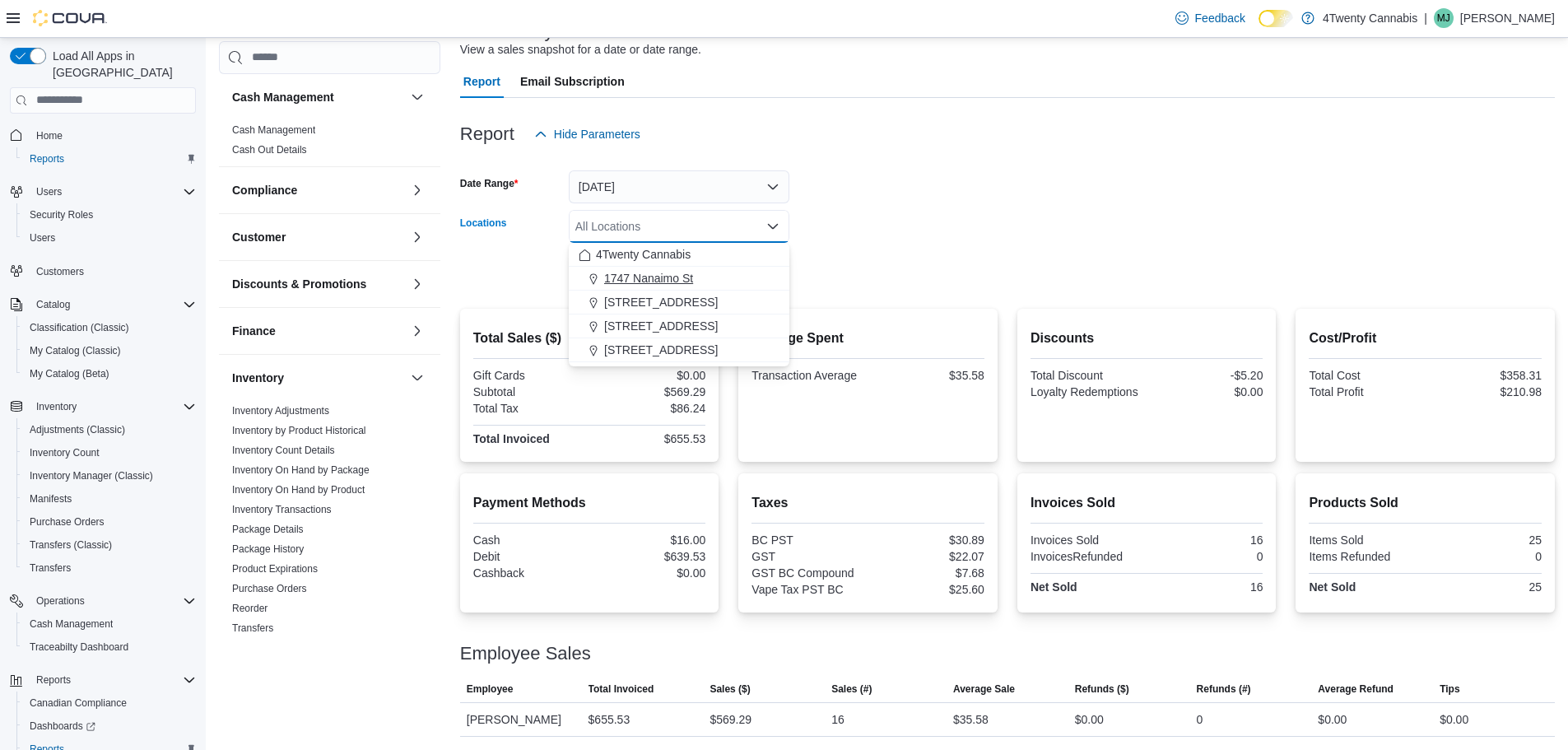
click at [660, 274] on span "1747 Nanaimo St" at bounding box center [649, 278] width 89 height 16
click at [893, 268] on form "Date Range [DATE] Locations [STREET_ADDRESS] Selected. [STREET_ADDRESS] Press B…" at bounding box center [1008, 220] width 1095 height 139
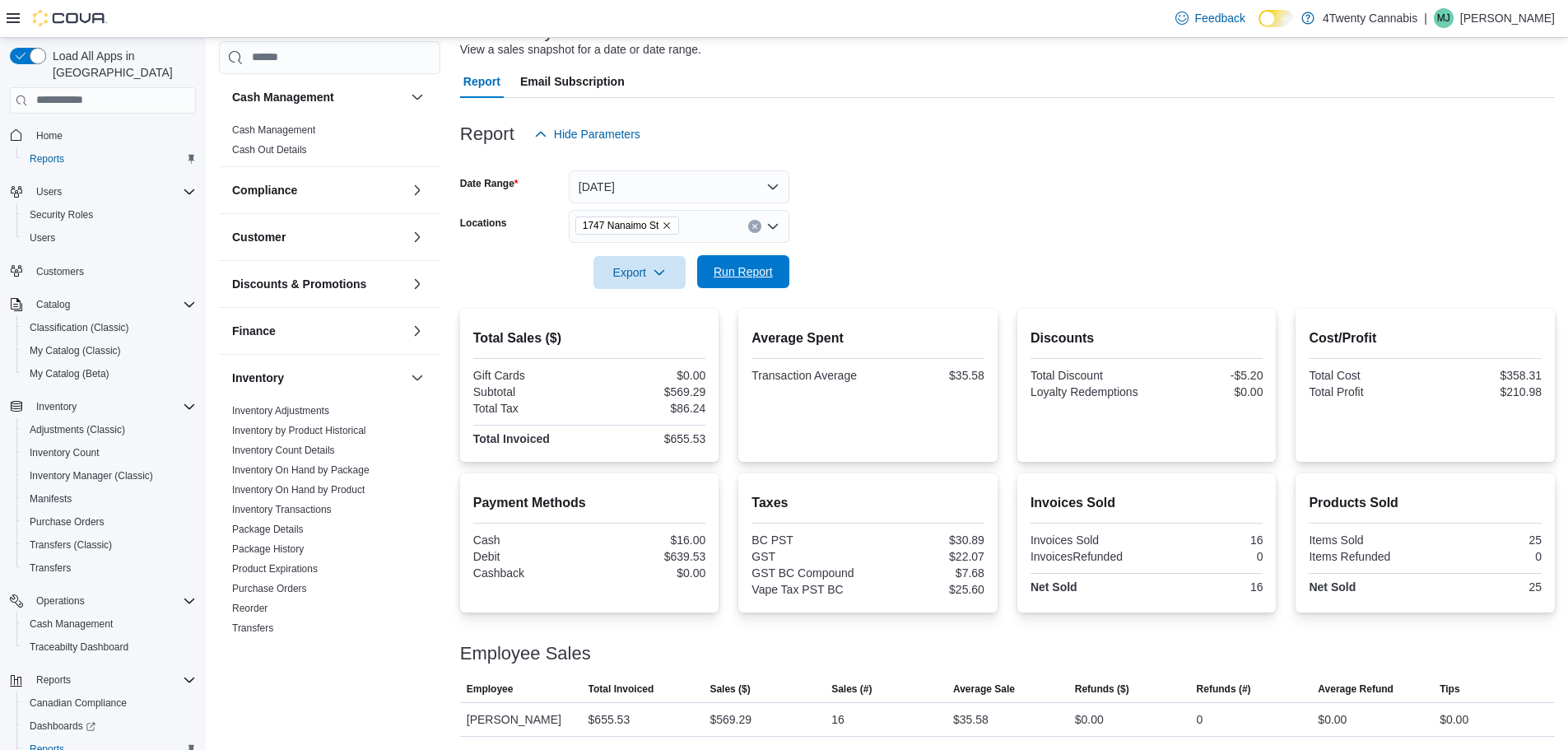
click at [742, 282] on span "Run Report" at bounding box center [743, 272] width 73 height 33
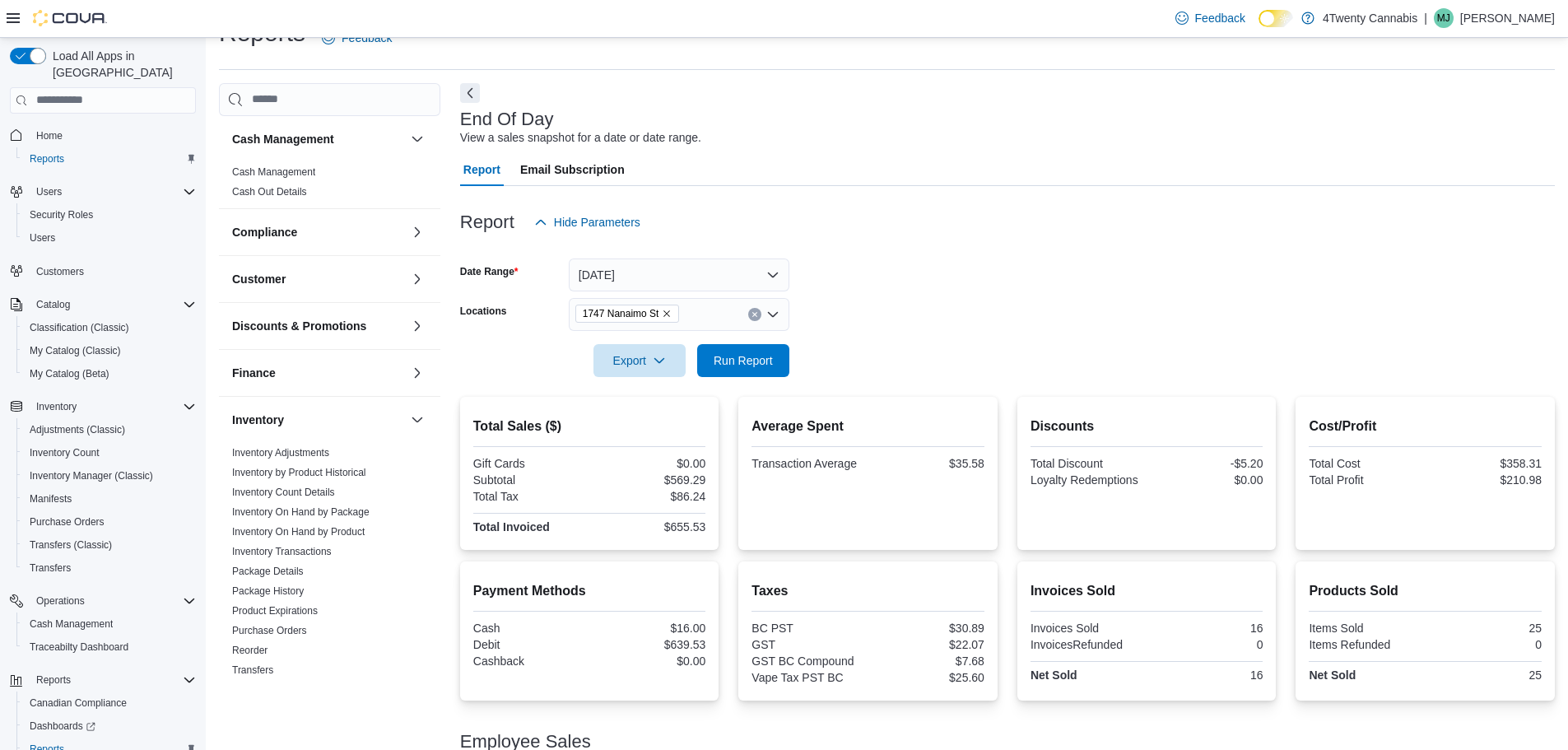
scroll to position [0, 0]
